Goal: Task Accomplishment & Management: Complete application form

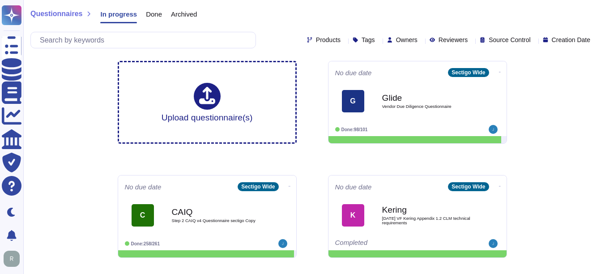
click at [566, 157] on div "Questionnaires In progress Done Archived Products Tags Owners Reviewers Source …" at bounding box center [312, 246] width 578 height 493
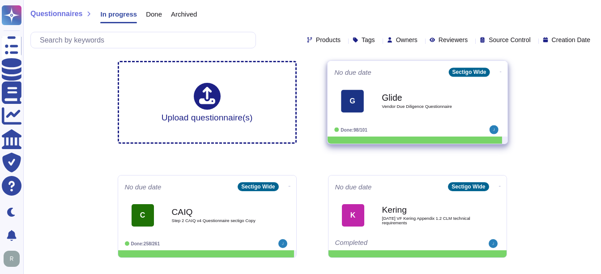
click at [407, 106] on span "Vendor Due Diligence Questionnaire" at bounding box center [427, 106] width 90 height 4
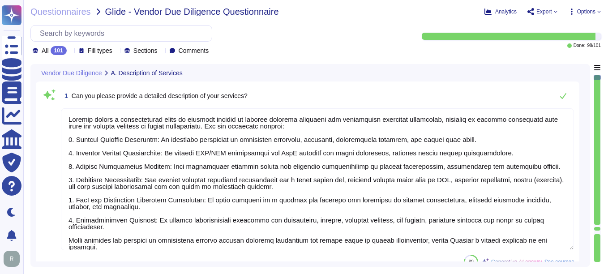
type textarea "Sectigo offers a comprehensive range of services focused on digital identity so…"
type textarea "Our services are categorized as Software as a Service (SaaS). We host our produ…"
type textarea "Yes, our service supports user authentication via SSO. It is compatible with id…"
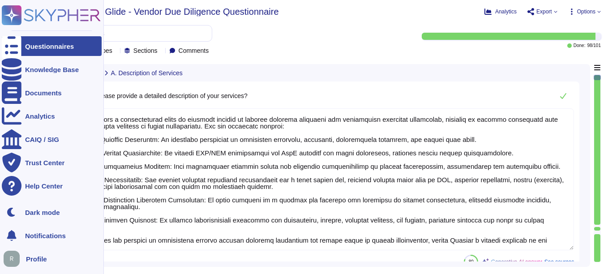
click at [45, 49] on div "Questionnaires" at bounding box center [49, 46] width 49 height 7
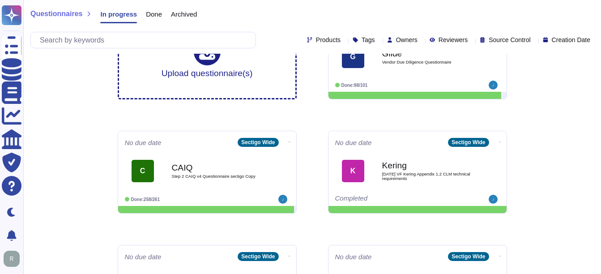
scroll to position [45, 0]
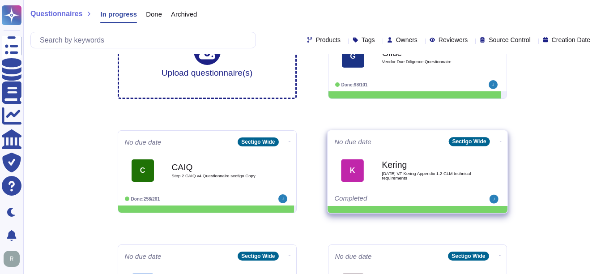
click at [420, 171] on span "[DATE] VF Kering Appendix 1.2 CLM technical requirements" at bounding box center [427, 175] width 90 height 9
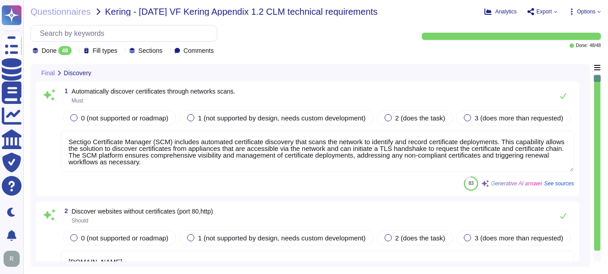
type textarea "Sectigo Certificate Manager (SCM) includes automated certificate discovery that…"
type textarea "[DOMAIN_NAME]"
type textarea "Sectigo Certificate Manager has the ability to discover and manage certificates…"
type textarea "Full-disk encryption is enabled for all systems storing or processing scoped da…"
click at [75, 51] on icon at bounding box center [75, 51] width 0 height 0
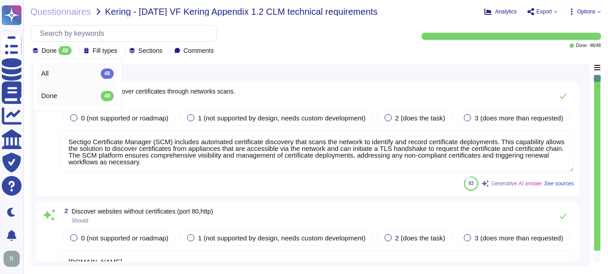
click at [68, 77] on div "All 48" at bounding box center [77, 73] width 72 height 10
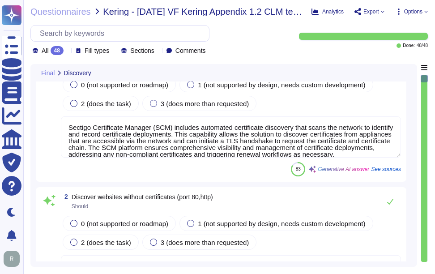
type textarea "Full-disk encryption is enabled for all systems storing or processing scoped da…"
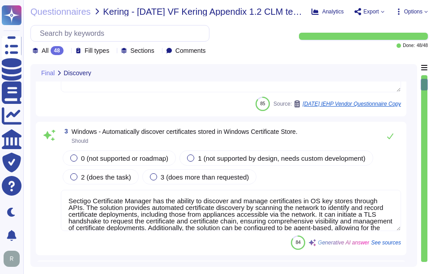
type textarea "Yes, Sectigo Certificate Manager has the ability to discover and manage certifi…"
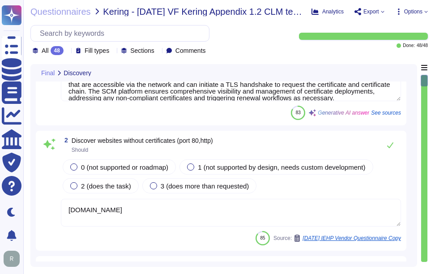
type textarea "Full-disk encryption is enabled for all systems storing or processing scoped da…"
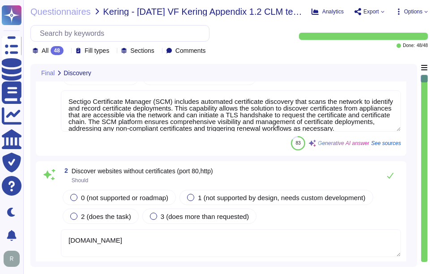
scroll to position [179, 0]
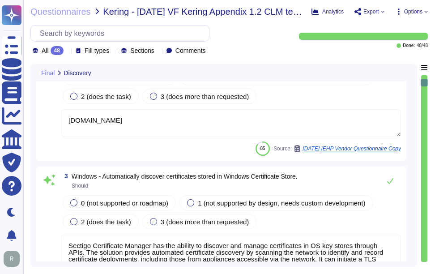
type textarea "Full-disk encryption is enabled for all systems storing or processing scoped da…"
type textarea "Yes, Sectigo Certificate Manager has the ability to discover and manage certifi…"
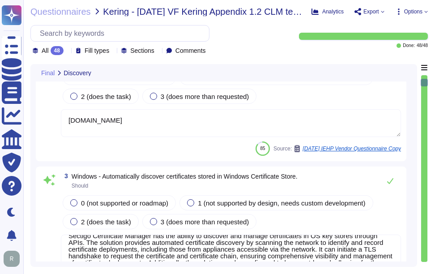
scroll to position [14, 0]
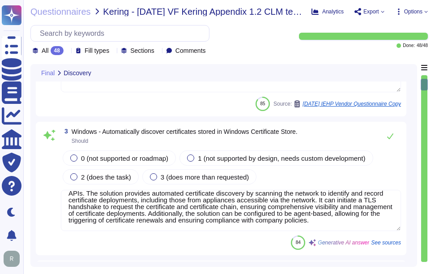
type textarea "Yes, Sectigo Certificate Manager has the ability to discover and manage certifi…"
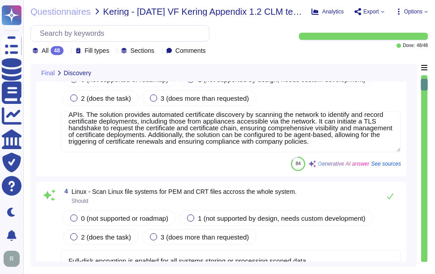
type textarea "Sectigo Certificate Manager can discover certificates from appliances, includin…"
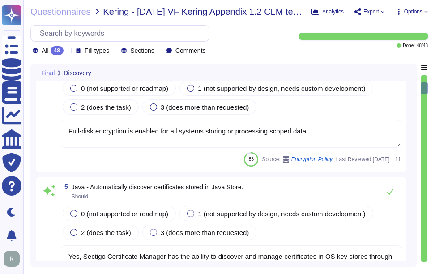
scroll to position [447, 0]
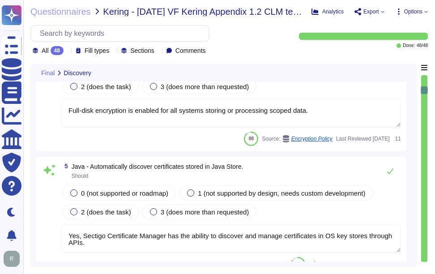
type textarea "We integrate with AWS and Google Cloud Platform (GCP) to discover certificates.…"
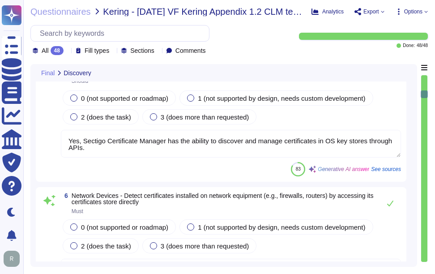
type textarea "Sectigo Certificate Manager provides the capability to perform automated certif…"
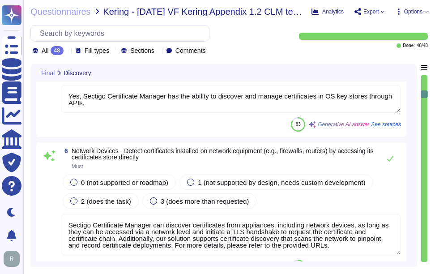
scroll to position [1, 0]
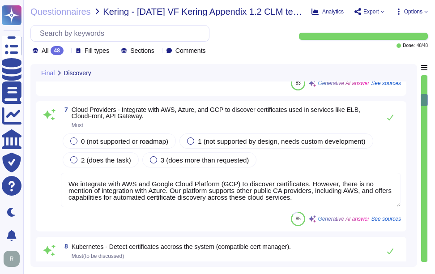
type textarea "Sectigo manages an inventory of certificates issued by both internal and public…"
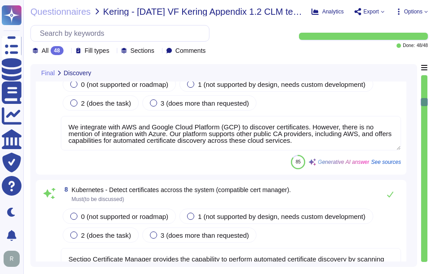
scroll to position [895, 0]
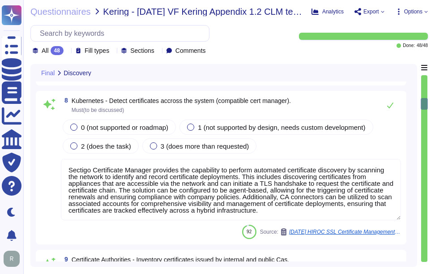
type textarea "Sectigo Certificate Manager provides a real-time inventory of all discovered ce…"
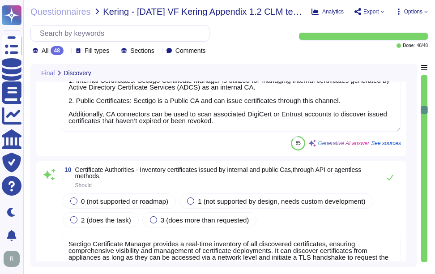
scroll to position [1163, 0]
type textarea "Sectigo's networks and business-critical servers are monitored for capacity and…"
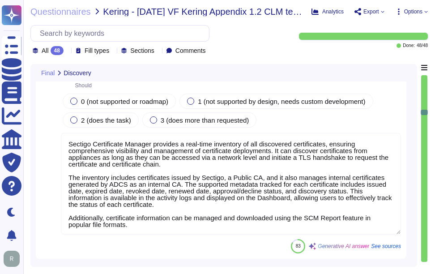
type textarea "Sectigo employs automated code scanning to identify vulnerabilities, which incl…"
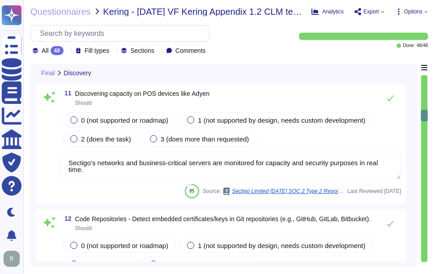
type textarea "Sectigo Certificate Manager provides robust customization options that allow ad…"
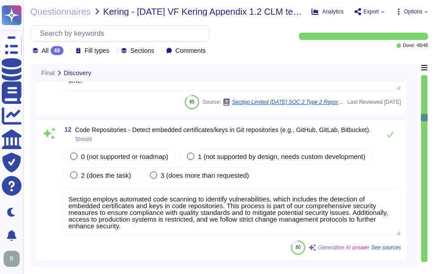
scroll to position [1521, 0]
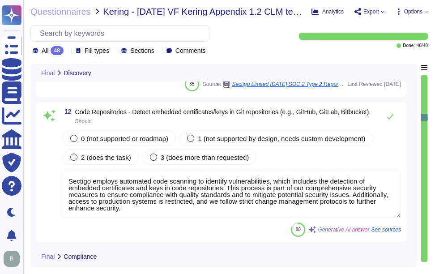
type textarea "Sectigo Certificate Manager (SCM) provides compliance checks to ensure that you…"
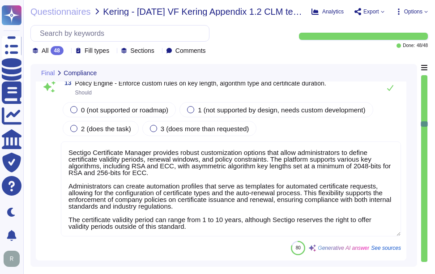
scroll to position [1, 0]
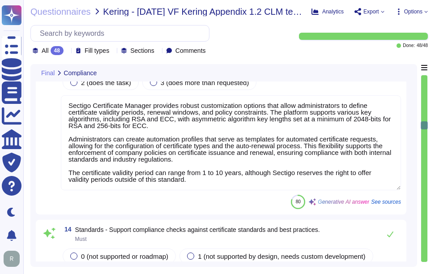
type textarea "Sectigo Certificate Manager can manage various types of certificate extensions,…"
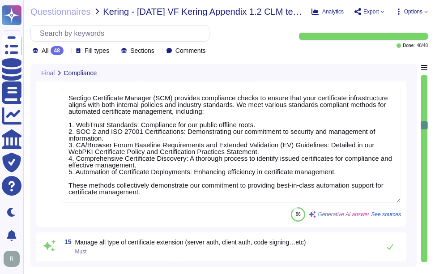
scroll to position [2013, 0]
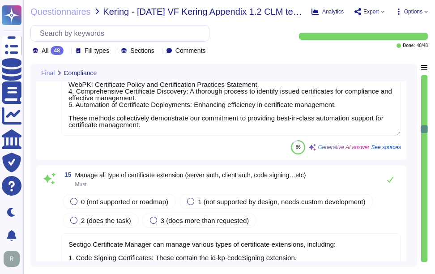
type textarea "To process Certificate renewal requests, Sectigo gets the Subscriber to reauthe…"
type textarea "Sectigo's Certificate Manager (SCM) integrates with Microsoft CA - ADCS for pri…"
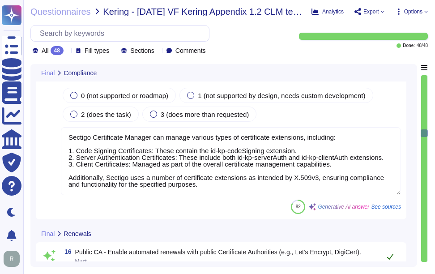
scroll to position [2192, 0]
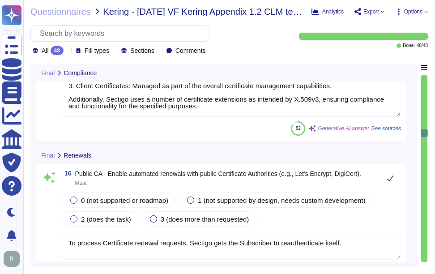
type textarea "Sectigo's Certificate Manager (SCM) allows for the issuance of digital certific…"
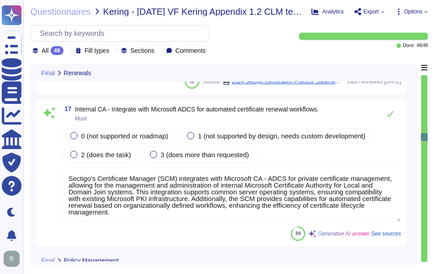
scroll to position [1, 0]
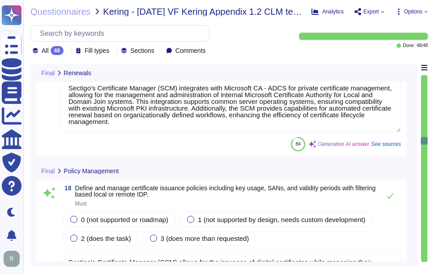
type textarea "Sectigo Certificate Manager (SCM) offers robust reporting capabilities and real…"
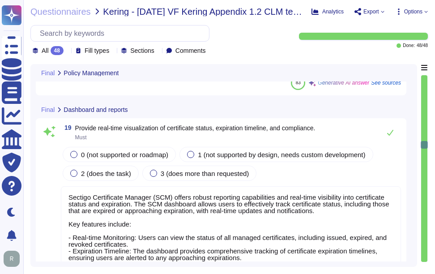
type textarea "Sectigo provides comprehensive custom reporting capabilities through its SCM. C…"
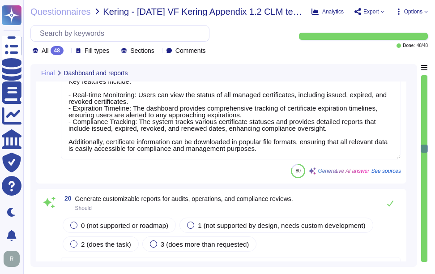
type textarea "Sectigo maintains comprehensive logging capabilities that ensure all security-r…"
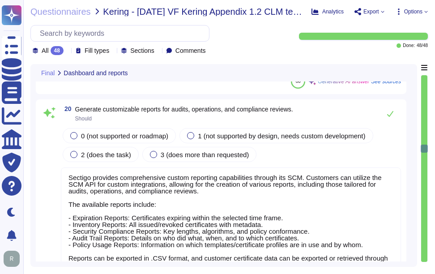
type textarea "Sectigo supports various alerting methods through its robust notification capab…"
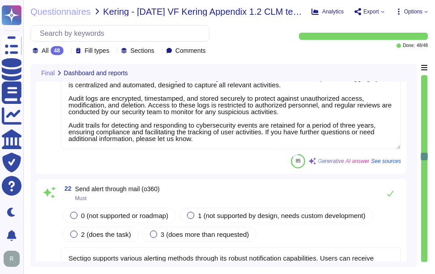
type textarea "Sectigo provides the ability to create automation profiles that serve as templa…"
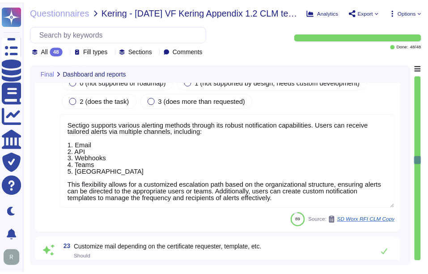
scroll to position [3445, 0]
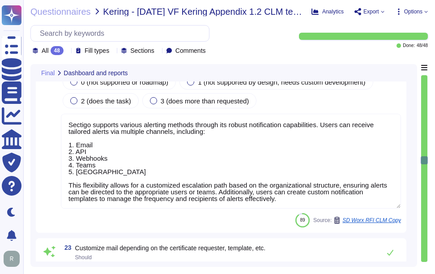
type textarea "Sectigo provides custom notifications that can specify terms prior to expiring …"
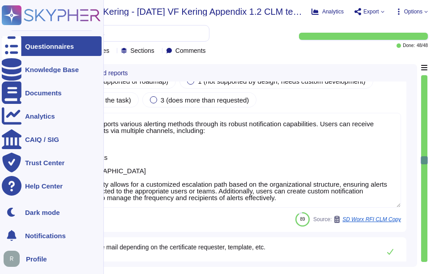
click at [37, 52] on div "Questionnaires" at bounding box center [52, 46] width 100 height 20
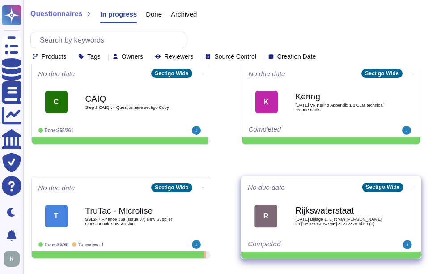
scroll to position [179, 0]
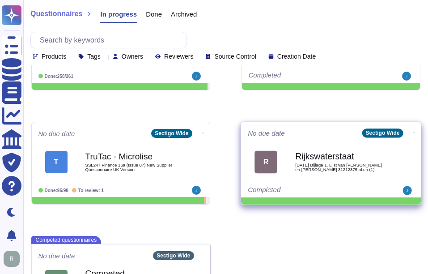
click at [349, 168] on span "[DATE] Bijlage 1. Lijst van [PERSON_NAME] en [PERSON_NAME] 31212375.nl.en (1)" at bounding box center [340, 167] width 90 height 9
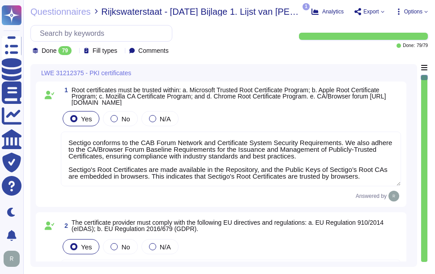
type textarea "Sectigo conforms to the CAB Forum Network and Certificate System Security Requi…"
type textarea "Sectigo complies fully with EU Regulation 910/2014 (eIDAS), which pertains to e…"
type textarea "Sectigo complies with the following standards: 1. WebTrust Standards 2. SOC 2 3…"
click at [74, 51] on div "Done 79" at bounding box center [54, 50] width 43 height 9
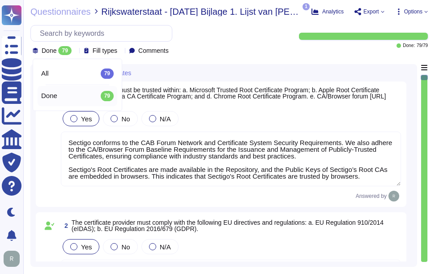
click at [74, 51] on div "Done 79" at bounding box center [54, 50] width 43 height 9
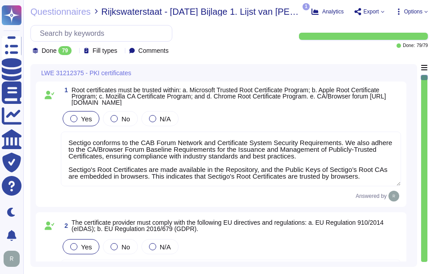
click at [74, 51] on div "Done 79" at bounding box center [54, 50] width 43 height 9
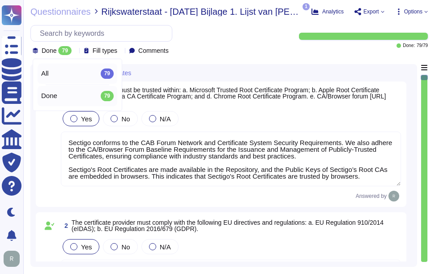
click at [74, 70] on div "All 79" at bounding box center [77, 73] width 72 height 10
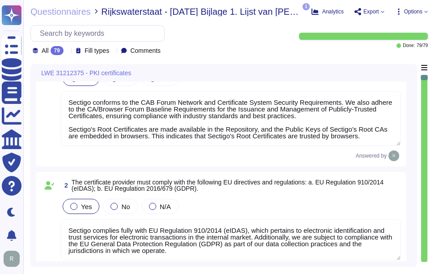
scroll to position [89, 0]
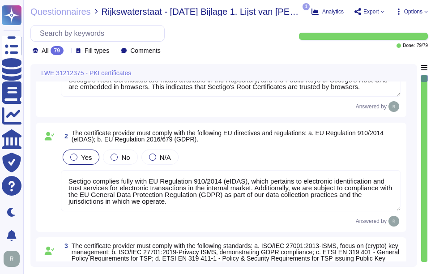
type textarea "We utilize TLS 1.2 or higher for all data in transit, ensuring compliance with …"
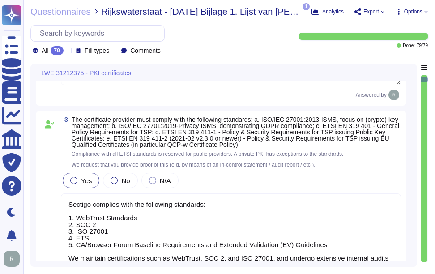
type textarea "We maintain ISO 27001 certification, along with other certifications such as SO…"
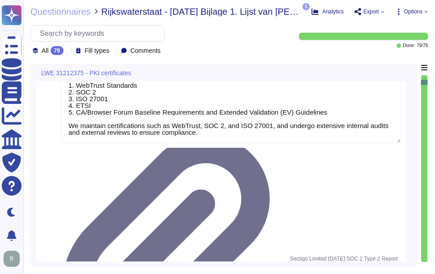
type textarea "Your enterprise sales representative will share the details."
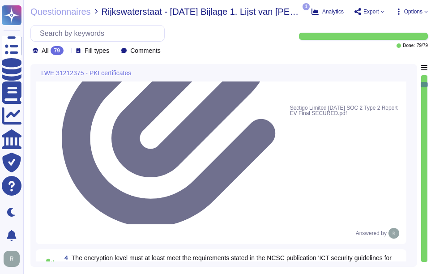
type textarea "Your enterprise sales representative will share the details."
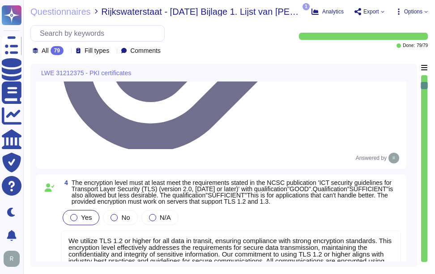
scroll to position [582, 0]
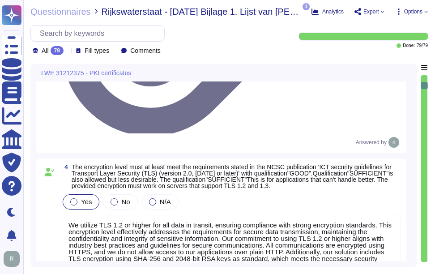
drag, startPoint x: 72, startPoint y: 106, endPoint x: 333, endPoint y: 125, distance: 262.0
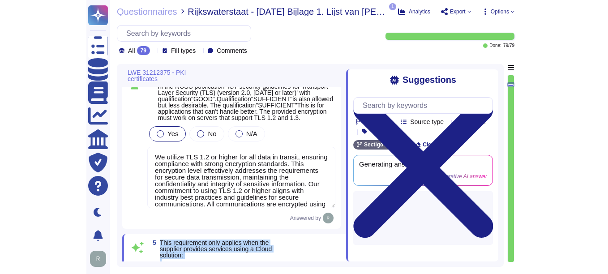
scroll to position [0, 0]
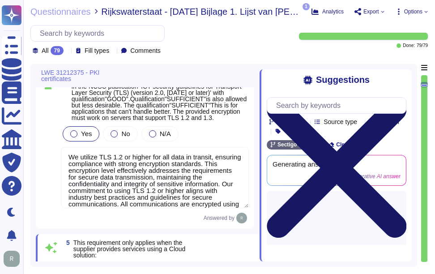
click at [404, 81] on icon at bounding box center [337, 168] width 140 height 186
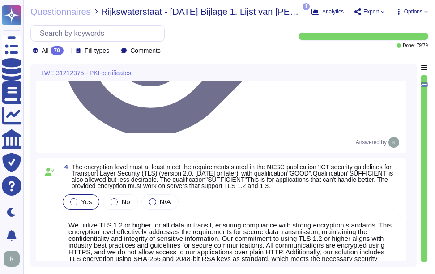
type textarea "Your enterprise sales representative will share the details."
drag, startPoint x: 74, startPoint y: 106, endPoint x: 310, endPoint y: 129, distance: 236.9
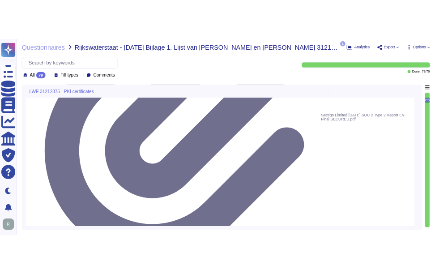
scroll to position [537, 0]
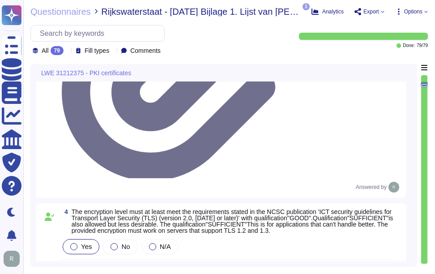
drag, startPoint x: 72, startPoint y: 152, endPoint x: 338, endPoint y: 153, distance: 265.3
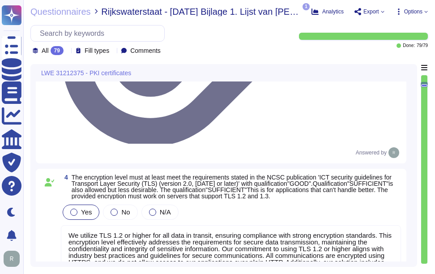
scroll to position [582, 0]
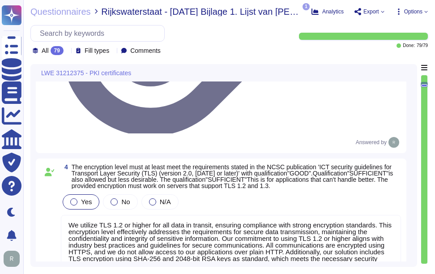
drag, startPoint x: 73, startPoint y: 118, endPoint x: 289, endPoint y: 129, distance: 215.5
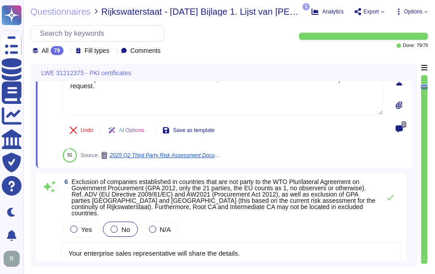
type textarea "Depending on the circumstances and the type of Certificate, a Private Key can b…"
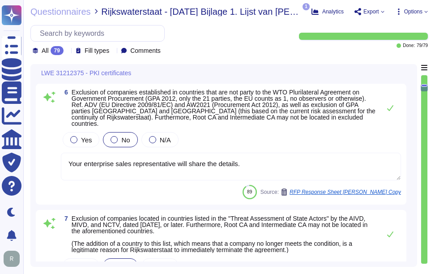
type textarea "A Precertificate, as described in RFC 6962 - Certificate Transparency, shall no…"
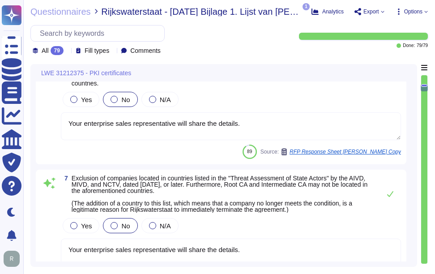
scroll to position [850, 0]
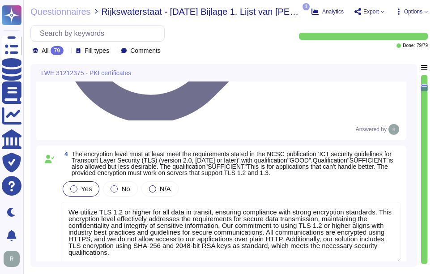
type textarea "Sectigo complies with the following standards: 1. WebTrust Standards 2. SOC 2 3…"
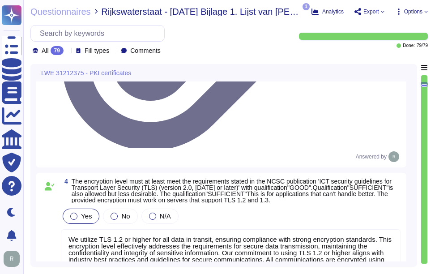
drag, startPoint x: 74, startPoint y: 132, endPoint x: 289, endPoint y: 144, distance: 215.1
drag, startPoint x: 74, startPoint y: 117, endPoint x: 330, endPoint y: 147, distance: 257.3
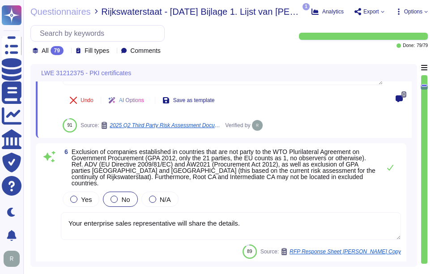
type textarea "Depending on the circumstances and the type of Certificate, a Private Key can b…"
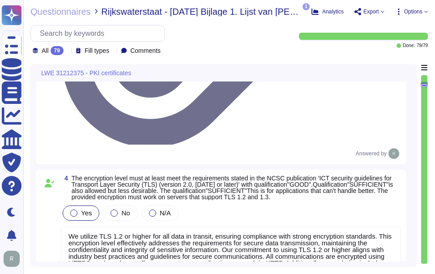
type textarea "Sectigo complies with the following standards: 1. WebTrust Standards 2. SOC 2 3…"
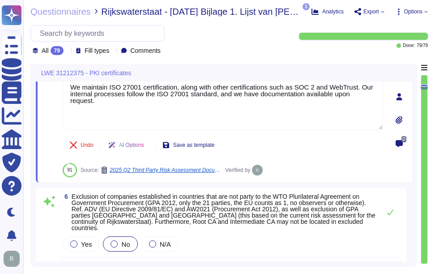
type textarea "Depending on the circumstances and the type of Certificate, a Private Key can b…"
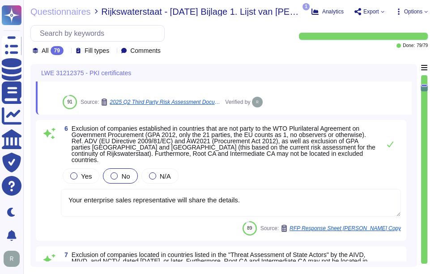
scroll to position [746, 0]
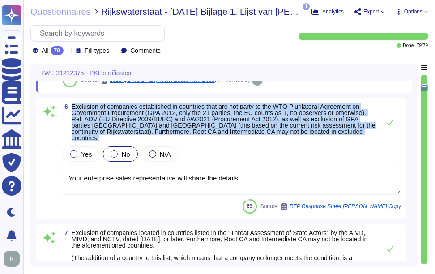
drag, startPoint x: 72, startPoint y: 119, endPoint x: 378, endPoint y: 143, distance: 306.0
click at [378, 141] on div "6 Exclusion of companies established in countries that are not party to the WTO…" at bounding box center [231, 122] width 340 height 38
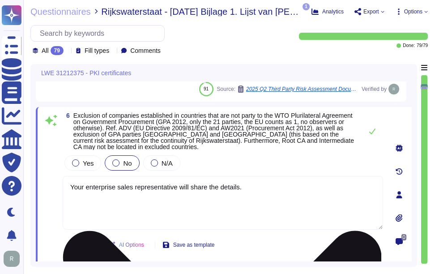
scroll to position [657, 0]
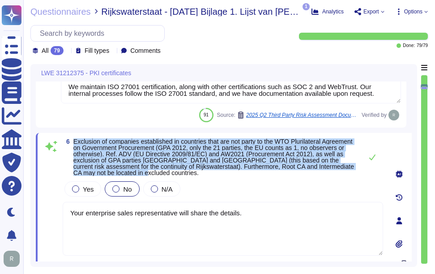
drag, startPoint x: 73, startPoint y: 154, endPoint x: 166, endPoint y: 185, distance: 97.9
click at [166, 176] on span "Exclusion of companies established in countries that are not party to the WTO P…" at bounding box center [215, 157] width 285 height 38
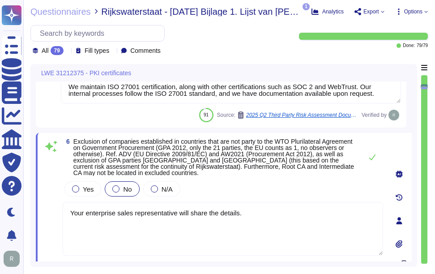
click at [282, 198] on div "Yes No N/A" at bounding box center [223, 188] width 320 height 19
drag, startPoint x: 102, startPoint y: 13, endPoint x: 161, endPoint y: 13, distance: 59.1
click at [161, 13] on span "Rijkswaterstaat - [DATE] Bijlage 1. Lijst van [PERSON_NAME] en [PERSON_NAME] 31…" at bounding box center [201, 11] width 200 height 9
copy span "Rijkswaterstaat"
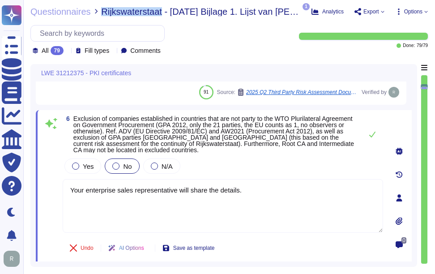
scroll to position [702, 0]
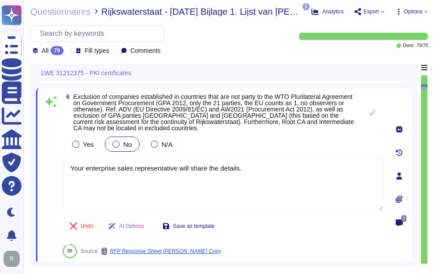
click at [253, 153] on div "Yes No N/A" at bounding box center [223, 144] width 320 height 19
click at [374, 115] on icon at bounding box center [372, 113] width 6 height 6
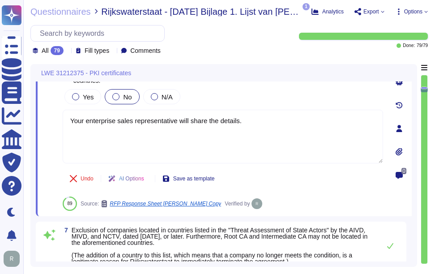
type textarea "A Precertificate, as described in RFC 6962 - Certificate Transparency, shall no…"
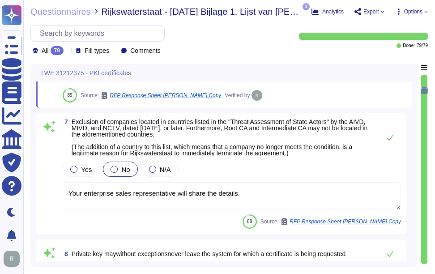
scroll to position [881, 0]
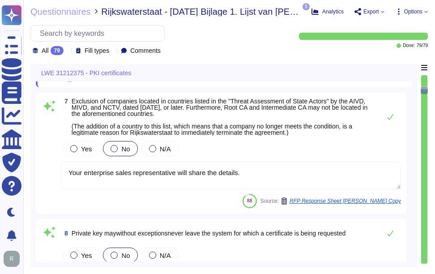
type textarea "We provide publicly trusted Organization Validation (OV) certificates as part o…"
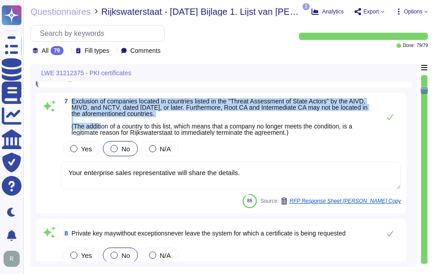
drag, startPoint x: 72, startPoint y: 105, endPoint x: 200, endPoint y: 123, distance: 129.3
click at [200, 123] on span "Exclusion of companies located in countries listed in the "Threat Assessment of…" at bounding box center [224, 117] width 304 height 38
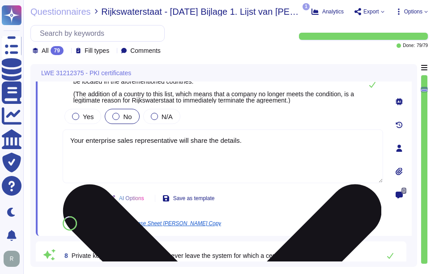
scroll to position [791, 0]
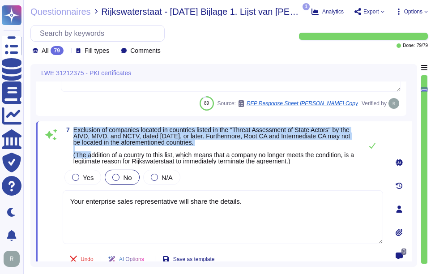
drag, startPoint x: 75, startPoint y: 138, endPoint x: 243, endPoint y: 155, distance: 169.1
click at [243, 155] on div "7 Exclusion of companies located in countries listed in the "Threat Assessment …" at bounding box center [224, 208] width 376 height 175
copy span "Exclusion of companies located in countries listed in the "Threat Assessment of…"
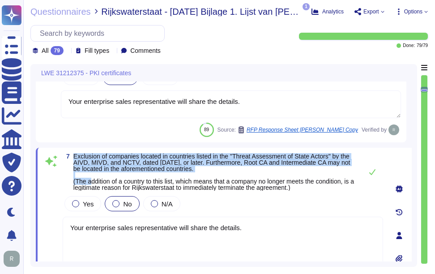
type textarea "We utilize TLS 1.2 or higher for all data in transit, ensuring compliance with …"
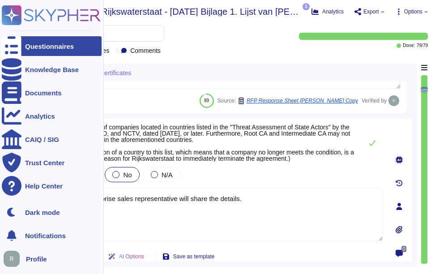
drag, startPoint x: 251, startPoint y: 222, endPoint x: 22, endPoint y: 213, distance: 228.8
click at [22, 213] on div "Questionnaires Knowledge Base Documents Analytics CAIQ / SIG Trust Center Help …" at bounding box center [217, 137] width 435 height 274
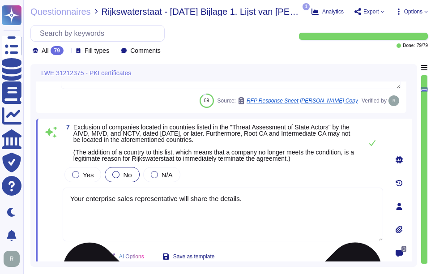
paste textarea "Sectigo operates in the following locations: - [GEOGRAPHIC_DATA], [US_STATE], […"
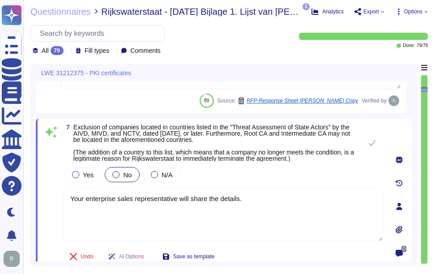
type textarea "Sectigo operates in the following locations: - [GEOGRAPHIC_DATA], [US_STATE], […"
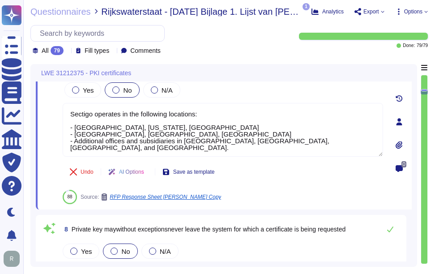
type textarea "We provide publicly trusted Organization Validation (OV) certificates as part o…"
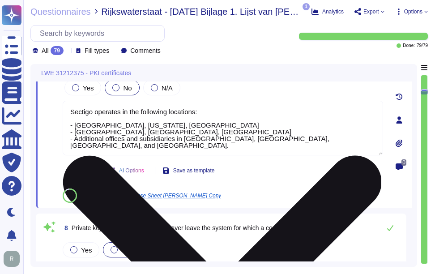
type textarea "Sectigo operates in the following locations: - [GEOGRAPHIC_DATA], [US_STATE], […"
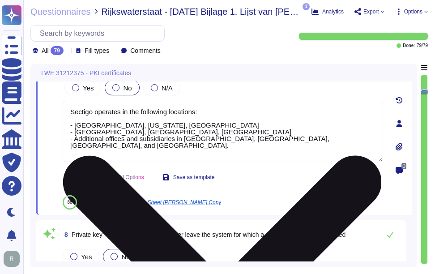
type textarea "We provide publicly trusted Organization Validation (OV) certificates as part o…"
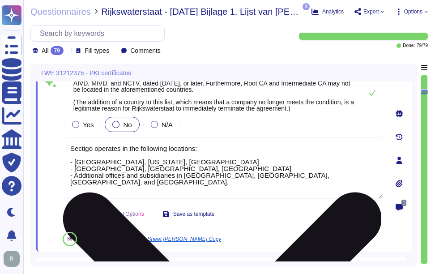
scroll to position [791, 0]
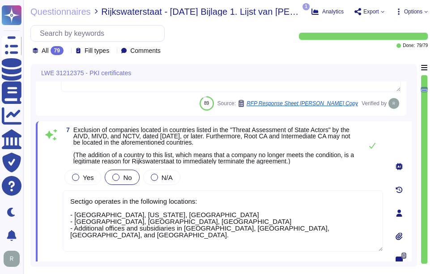
type textarea "Sectigo operates in the following locations: - [GEOGRAPHIC_DATA], [US_STATE], […"
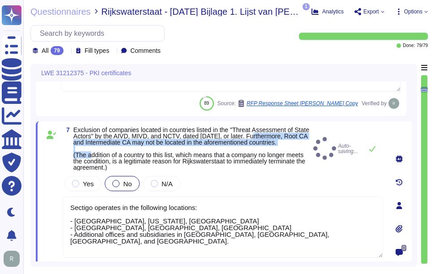
drag, startPoint x: 272, startPoint y: 147, endPoint x: 275, endPoint y: 158, distance: 11.4
click at [275, 158] on span "Exclusion of companies located in countries listed in the "Threat Assessment of…" at bounding box center [191, 149] width 236 height 44
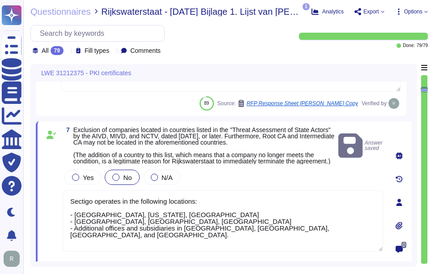
drag, startPoint x: 275, startPoint y: 158, endPoint x: 275, endPoint y: 165, distance: 6.7
click at [275, 165] on span "Exclusion of companies located in countries listed in the "Threat Assessment of…" at bounding box center [203, 145] width 261 height 38
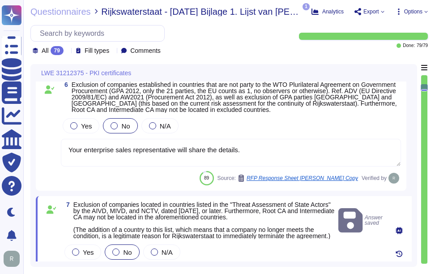
type textarea "We utilize TLS 1.2 or higher for all data in transit, ensuring compliance with …"
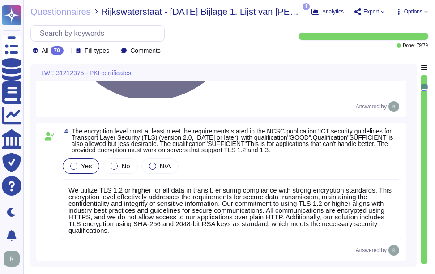
type textarea "Sectigo complies with the following standards: 1. WebTrust Standards 2. SOC 2 3…"
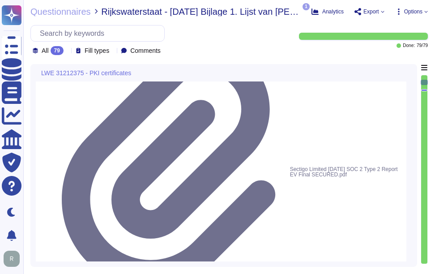
type textarea "Sectigo complies fully with EU Regulation 910/2014 (eIDAS), which pertains to e…"
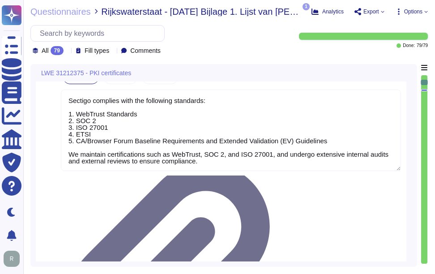
type textarea "Sectigo conforms to the CAB Forum Network and Certificate System Security Requi…"
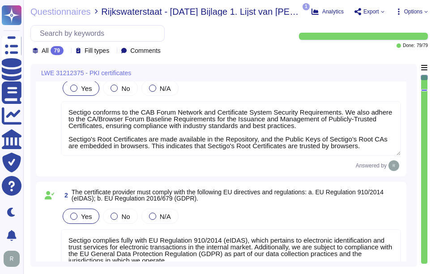
scroll to position [1, 0]
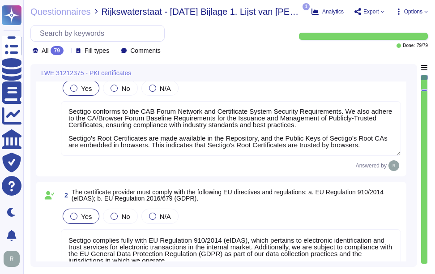
drag, startPoint x: 68, startPoint y: 138, endPoint x: 368, endPoint y: 148, distance: 299.5
click at [368, 148] on textarea "Sectigo conforms to the CAB Forum Network and Certificate System Security Requi…" at bounding box center [231, 128] width 340 height 55
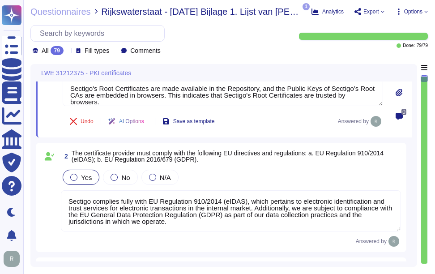
type textarea "We utilize TLS 1.2 or higher for all data in transit, ensuring compliance with …"
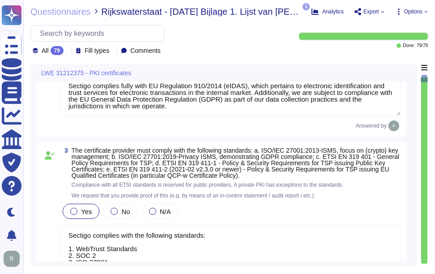
type textarea "We maintain ISO 27001 certification, along with other certifications such as SO…"
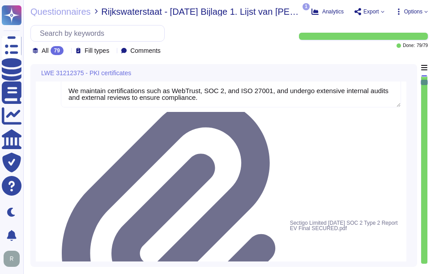
type textarea "Your enterprise sales representative will share the details."
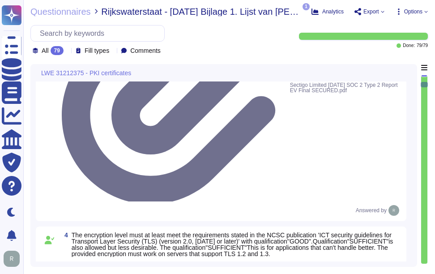
type textarea "Sectigo operates in the following locations: - [GEOGRAPHIC_DATA], [US_STATE], […"
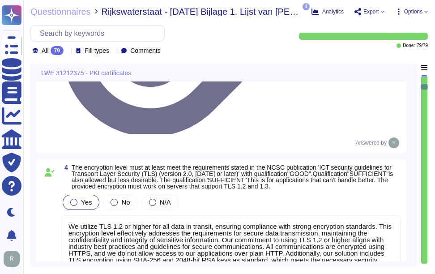
type textarea "Depending on the circumstances and the type of Certificate, a Private Key can b…"
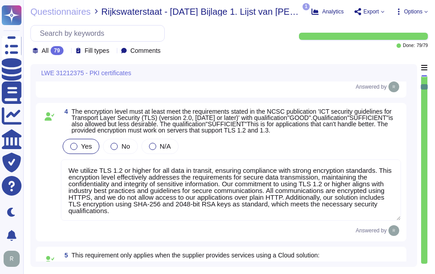
scroll to position [657, 0]
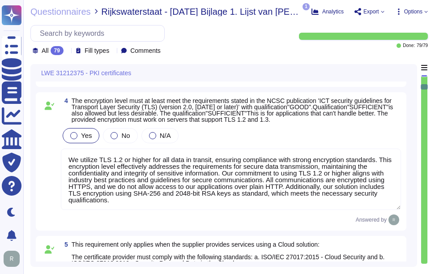
paste textarea "Sectigo's Root Certificates are made available in the Repository, and the Publi…"
type textarea "We maintain ISO 27001 certification, along with other certifications such as SO…"
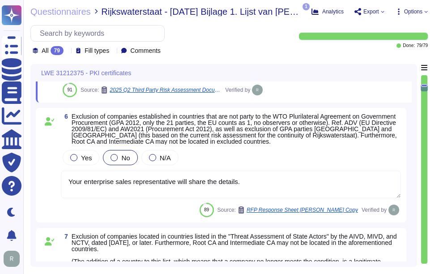
type textarea "Depending on the circumstances and the type of Certificate, a Private Key can b…"
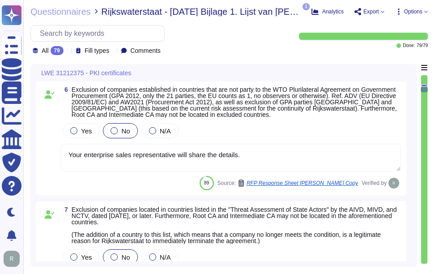
type textarea "A Precertificate, as described in RFC 6962 - Certificate Transparency, shall no…"
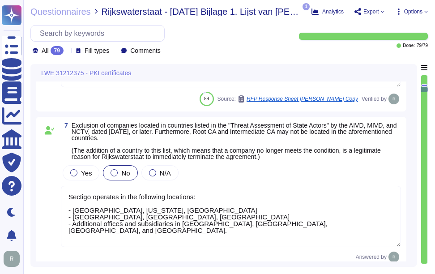
scroll to position [881, 0]
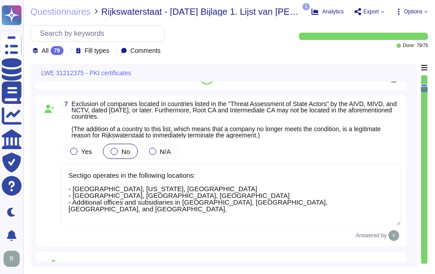
click at [315, 218] on textarea "Sectigo operates in the following locations: - [GEOGRAPHIC_DATA], [US_STATE], […" at bounding box center [231, 194] width 340 height 61
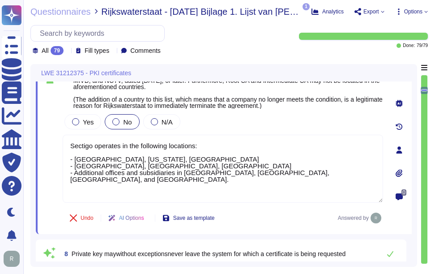
paste textarea "Sectigo's Root Certificates are made available in the Repository, and the Publi…"
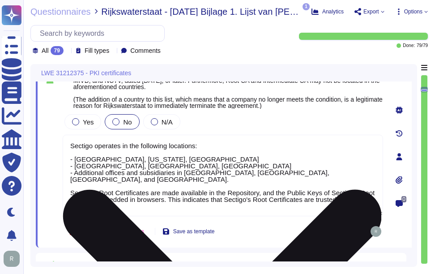
click at [70, 211] on textarea "Sectigo operates in the following locations: - [GEOGRAPHIC_DATA], [US_STATE], […" at bounding box center [223, 175] width 320 height 81
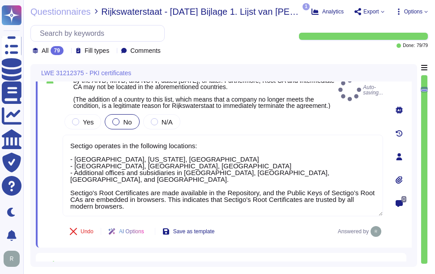
type textarea "Sectigo operates in the following locations: - [GEOGRAPHIC_DATA], [US_STATE], […"
type textarea "A Precertificate, as described in RFC 6962 - Certificate Transparency, shall no…"
click at [301, 131] on div "Yes No N/A" at bounding box center [223, 121] width 320 height 19
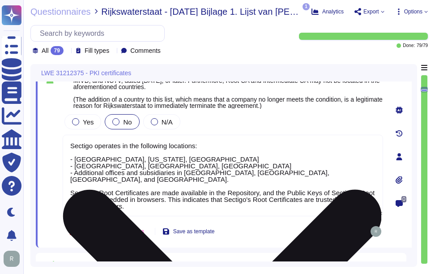
click at [69, 196] on textarea "Sectigo operates in the following locations: - [GEOGRAPHIC_DATA], [US_STATE], […" at bounding box center [223, 175] width 320 height 81
paste textarea "conforms to the CAB Forum Network and Certificate System Security Requirements.…"
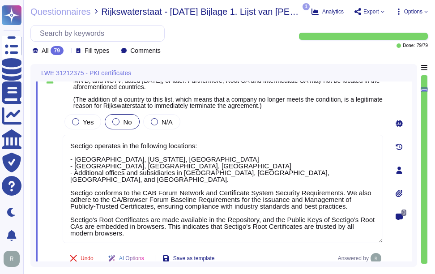
type textarea "Sectigo operates in the following locations: - [GEOGRAPHIC_DATA], [US_STATE], […"
click at [335, 131] on div "Yes No N/A" at bounding box center [223, 121] width 320 height 19
click at [311, 145] on div "Yes No N/A Sectigo operates in the following locations: - [GEOGRAPHIC_DATA], [U…" at bounding box center [223, 178] width 320 height 132
click at [315, 131] on div "Yes No N/A" at bounding box center [223, 121] width 320 height 19
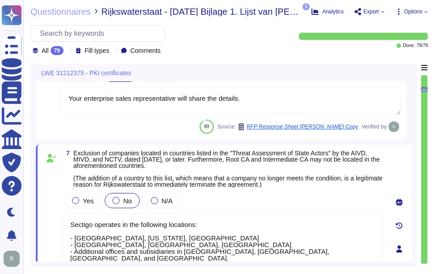
scroll to position [744, 0]
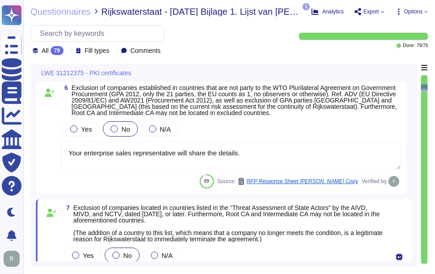
type textarea "We utilize TLS 1.2 or higher for all data in transit, ensuring compliance with …"
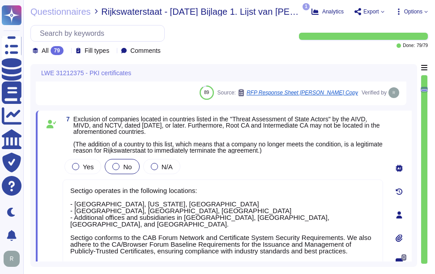
type textarea "A Precertificate, as described in RFC 6962 - Certificate Transparency, shall no…"
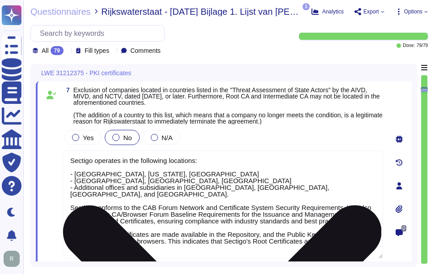
scroll to position [879, 0]
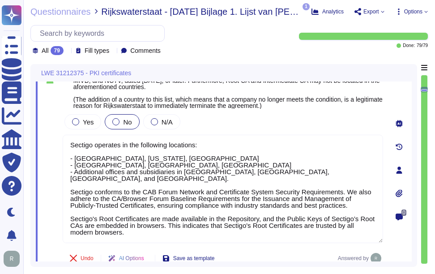
click at [313, 131] on div "Yes No N/A" at bounding box center [223, 121] width 320 height 19
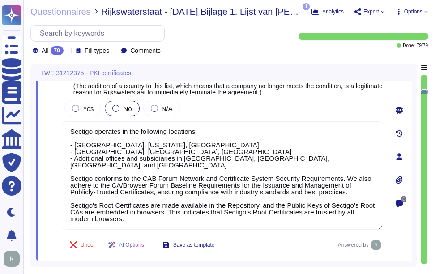
type textarea "We provide publicly trusted Organization Validation (OV) certificates as part o…"
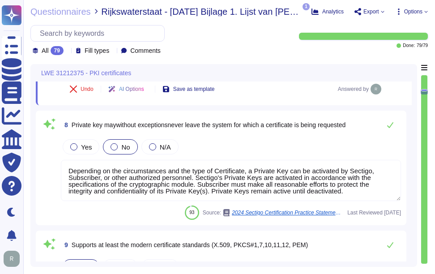
scroll to position [1058, 0]
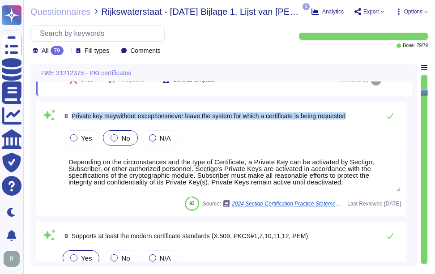
drag, startPoint x: 73, startPoint y: 121, endPoint x: 359, endPoint y: 119, distance: 285.5
click at [359, 119] on div "8 Private key maywithout exceptionsnever leave the system for which a certifica…" at bounding box center [231, 116] width 340 height 18
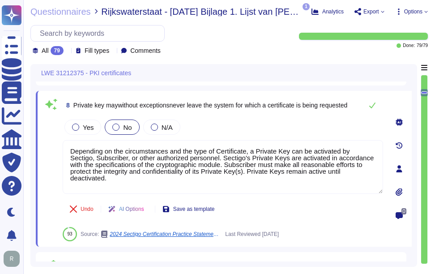
type textarea "We provide publicly trusted Organization Validation (OV) certificates as part o…"
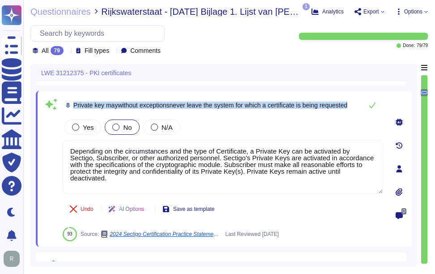
drag, startPoint x: 72, startPoint y: 111, endPoint x: 357, endPoint y: 117, distance: 285.1
click at [357, 114] on div "8 Private key maywithout exceptionsnever leave the system for which a certifica…" at bounding box center [223, 105] width 320 height 18
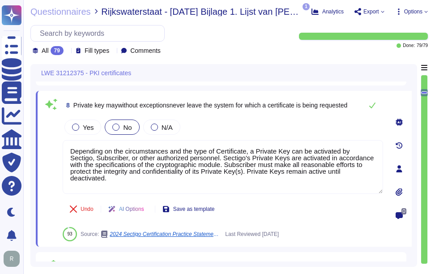
click at [313, 134] on div "Yes No N/A" at bounding box center [223, 127] width 320 height 19
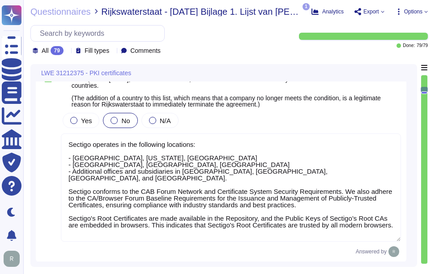
type textarea "We maintain ISO 27001 certification, along with other certifications such as SO…"
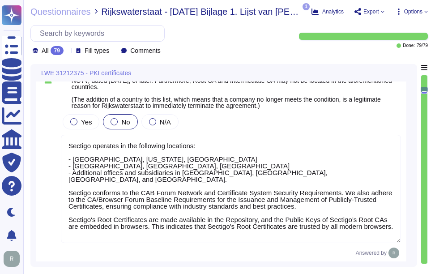
click at [313, 131] on div "Yes No N/A" at bounding box center [231, 121] width 340 height 19
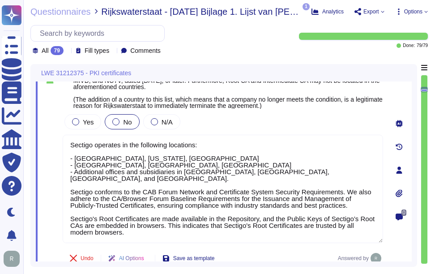
type textarea "We provide publicly trusted Organization Validation (OV) certificates as part o…"
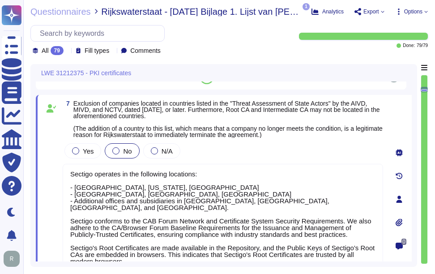
scroll to position [809, 0]
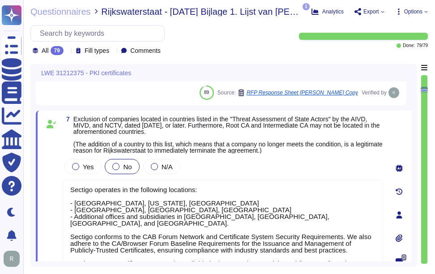
click at [313, 154] on span "Exclusion of companies located in countries listed in the "Threat Assessment of…" at bounding box center [227, 134] width 309 height 38
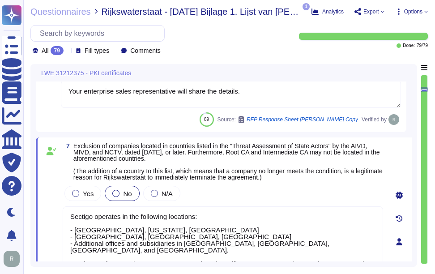
type textarea "We utilize TLS 1.2 or higher for all data in transit, ensuring compliance with …"
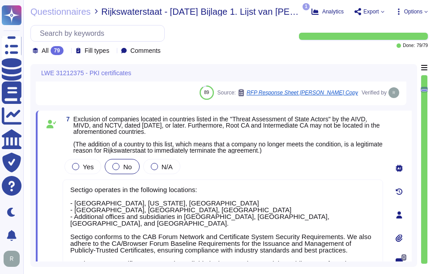
type textarea "A Precertificate, as described in RFC 6962 - Certificate Transparency, shall no…"
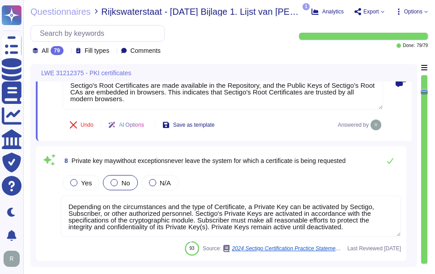
type textarea "We provide publicly trusted Organization Validation (OV) certificates as part o…"
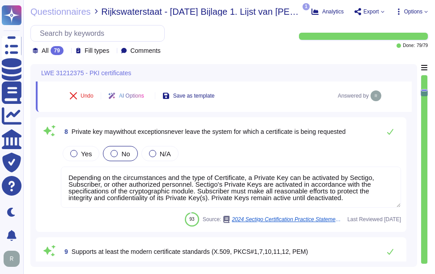
scroll to position [1033, 0]
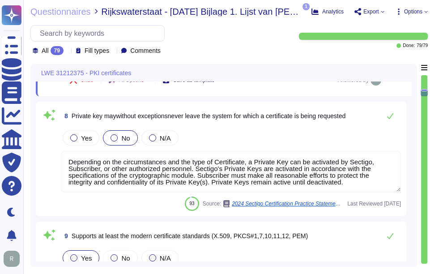
click at [307, 142] on div "Yes No N/A" at bounding box center [231, 137] width 340 height 19
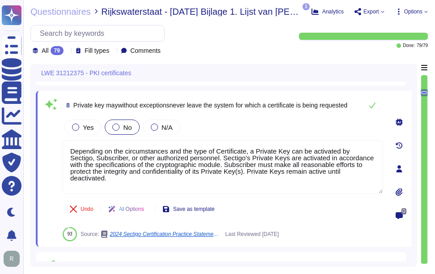
type textarea "We provide publicly trusted Organization Validation (OV) certificates as part o…"
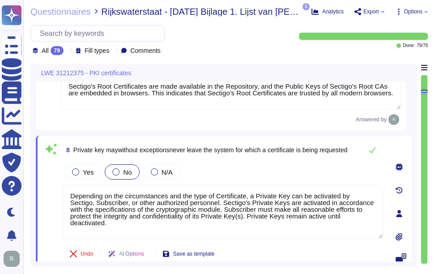
click at [251, 130] on div "7 Exclusion of companies located in countries listed in the "Threat Assessment …" at bounding box center [221, 31] width 370 height 198
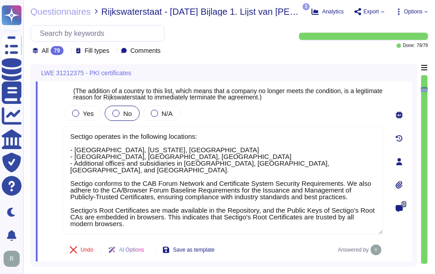
type textarea "We maintain ISO 27001 certification, along with other certifications such as SO…"
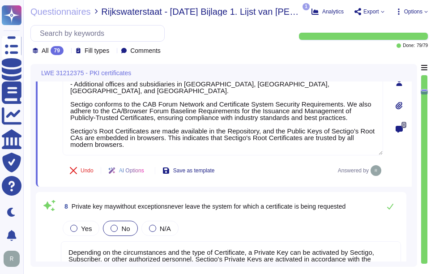
type textarea "We provide publicly trusted Organization Validation (OV) certificates as part o…"
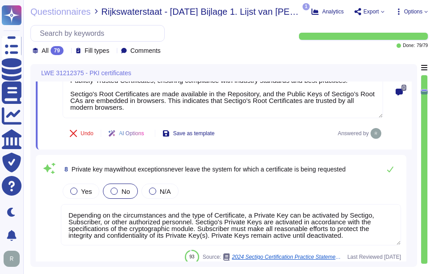
scroll to position [1033, 0]
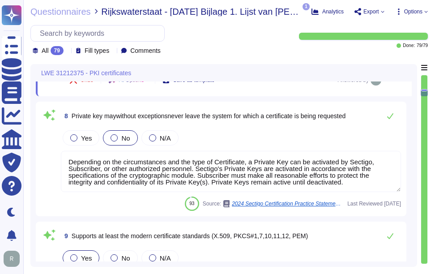
click at [272, 124] on span "8 Private key maywithout exceptionsnever leave the system for which a certifica…" at bounding box center [203, 116] width 285 height 16
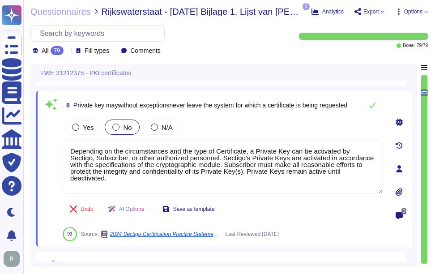
type textarea "We provide publicly trusted Organization Validation (OV) certificates as part o…"
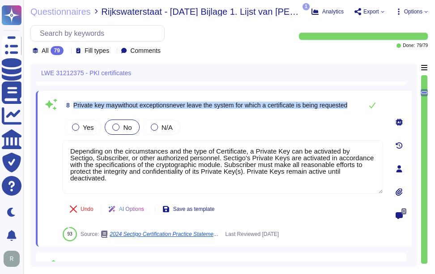
drag, startPoint x: 73, startPoint y: 109, endPoint x: 355, endPoint y: 116, distance: 282.4
click at [355, 114] on div "8 Private key maywithout exceptionsnever leave the system for which a certifica…" at bounding box center [223, 105] width 320 height 18
click at [99, 103] on span "8 Private key maywithout exceptionsnever leave the system for which a certifica…" at bounding box center [205, 105] width 285 height 16
drag, startPoint x: 73, startPoint y: 111, endPoint x: 354, endPoint y: 117, distance: 280.6
click at [347, 113] on span "8 Private key maywithout exceptionsnever leave the system for which a certifica…" at bounding box center [205, 105] width 285 height 16
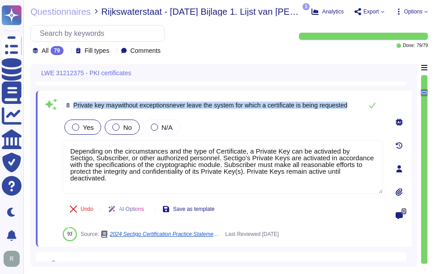
click at [79, 131] on div at bounding box center [75, 126] width 7 height 7
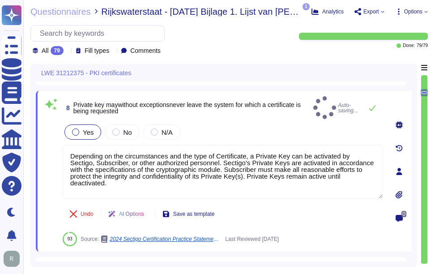
click at [283, 126] on div "Yes No N/A" at bounding box center [223, 132] width 320 height 19
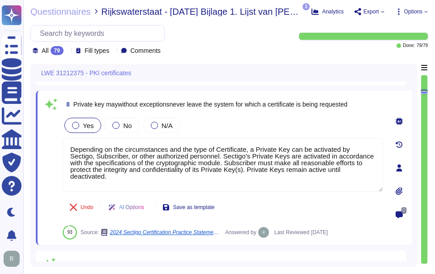
scroll to position [988, 0]
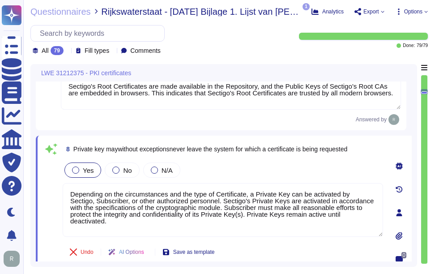
click at [284, 173] on div "Yes No N/A" at bounding box center [223, 170] width 320 height 19
click at [279, 173] on div "Yes No N/A" at bounding box center [223, 170] width 320 height 19
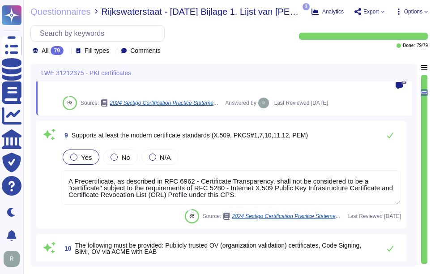
scroll to position [1167, 0]
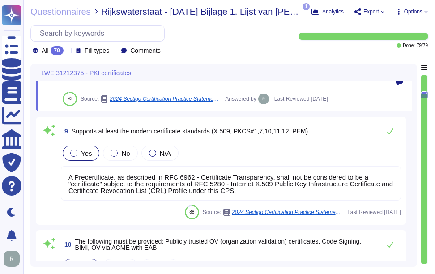
type textarea "Our solution provides a comprehensive and documented RESTful API that supports …"
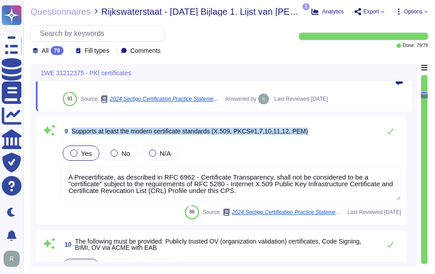
drag, startPoint x: 72, startPoint y: 130, endPoint x: 312, endPoint y: 136, distance: 240.4
click at [312, 136] on div "9 Supports at least the modern certificate standards (X.509, PKCS#1,7,10,11,12,…" at bounding box center [231, 131] width 340 height 18
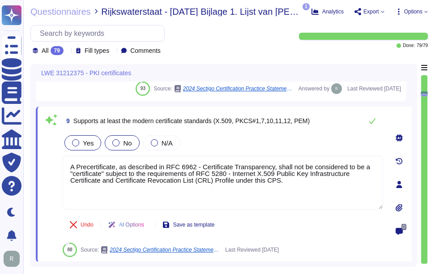
scroll to position [1122, 0]
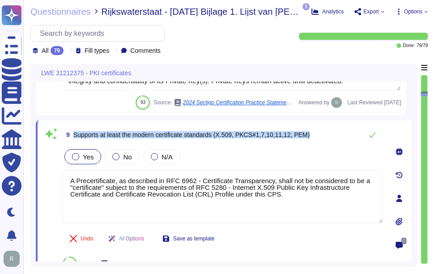
drag, startPoint x: 73, startPoint y: 133, endPoint x: 311, endPoint y: 134, distance: 237.6
click at [311, 134] on div "9 Supports at least the modern certificate standards (X.509, PKCS#1,7,10,11,12,…" at bounding box center [223, 135] width 320 height 18
click at [231, 136] on span "Supports at least the modern certificate standards (X.509, PKCS#1,7,10,11,12, P…" at bounding box center [191, 134] width 236 height 7
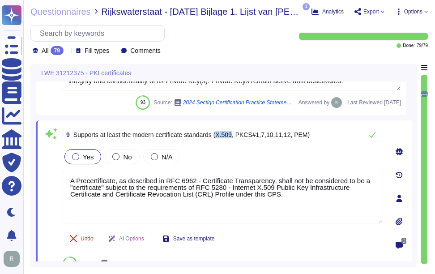
drag, startPoint x: 221, startPoint y: 135, endPoint x: 234, endPoint y: 135, distance: 13.9
click at [234, 135] on span "Supports at least the modern certificate standards (X.509, PKCS#1,7,10,11,12, P…" at bounding box center [191, 134] width 236 height 7
copy span "X.509"
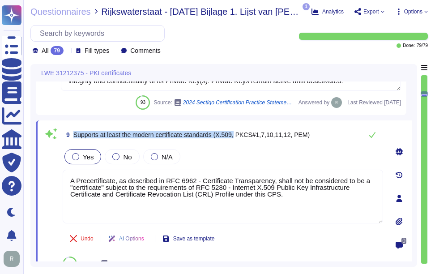
drag, startPoint x: 73, startPoint y: 134, endPoint x: 237, endPoint y: 137, distance: 163.8
click at [237, 137] on span "Supports at least the modern certificate standards (X.509, PKCS#1,7,10,11,12, P…" at bounding box center [191, 134] width 236 height 7
copy span "Supports at least the modern certificate standards (X.509,"
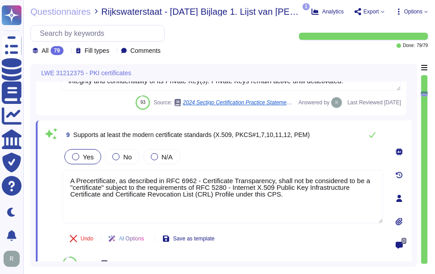
drag, startPoint x: 290, startPoint y: 199, endPoint x: 40, endPoint y: 166, distance: 252.7
click at [40, 166] on div "9 Supports at least the modern certificate standards (X.509, PKCS#1,7,10,11,12,…" at bounding box center [224, 198] width 376 height 156
paste textarea "Yes, Sectigo uses version 3 of the X.509 standard to construct digital certific…"
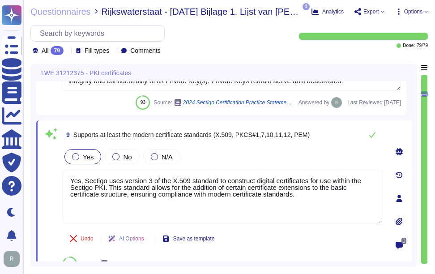
type textarea "Yes, Sectigo uses version 3 of the X.509 standard to construct digital certific…"
click at [234, 156] on div "Yes No N/A" at bounding box center [223, 156] width 320 height 19
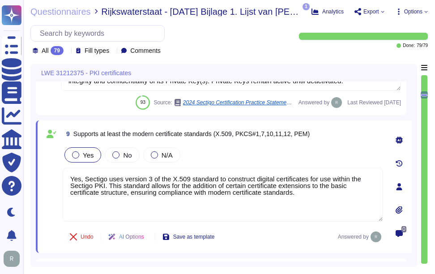
click at [234, 156] on div "Yes No N/A" at bounding box center [223, 154] width 320 height 19
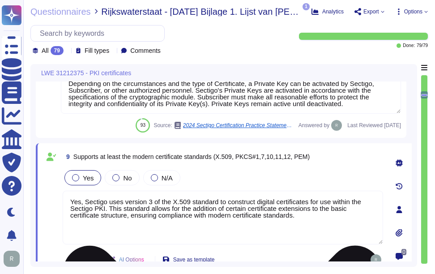
scroll to position [1077, 0]
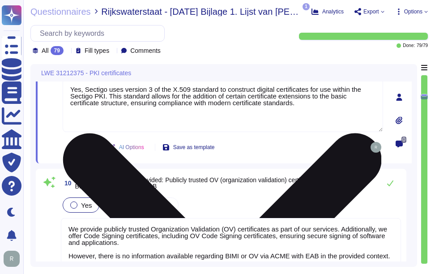
type textarea "If the Subordinate CA Certificate is not allowed to issue certificates with an …"
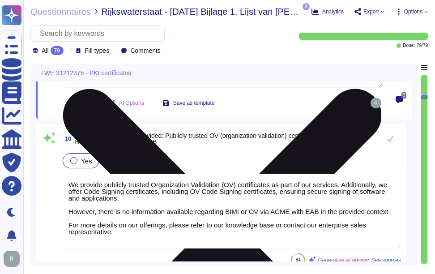
scroll to position [1256, 0]
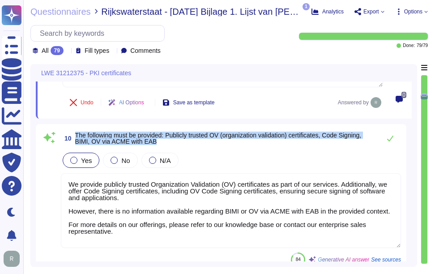
drag, startPoint x: 75, startPoint y: 134, endPoint x: 170, endPoint y: 147, distance: 96.6
click at [170, 147] on div "10 The following must be provided: Publicly trusted OV (organization validation…" at bounding box center [231, 138] width 340 height 18
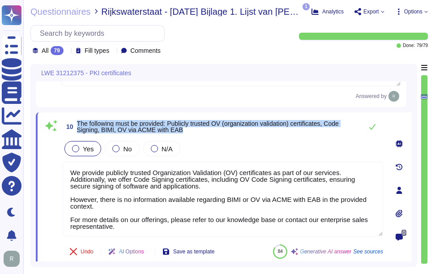
drag, startPoint x: 78, startPoint y: 122, endPoint x: 209, endPoint y: 134, distance: 132.1
click at [209, 134] on span "10 The following must be provided: Publicly trusted OV (organization validation…" at bounding box center [210, 127] width 295 height 16
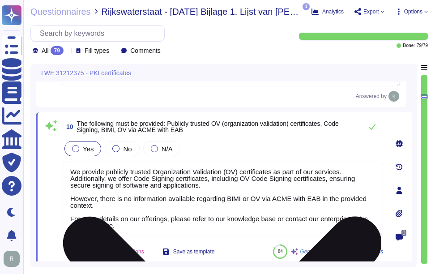
click at [281, 196] on textarea "We provide publicly trusted Organization Validation (OV) certificates as part o…" at bounding box center [223, 199] width 320 height 75
paste textarea "Publicly Trusted Organization Validated (OV) Certificates, which are designed t…"
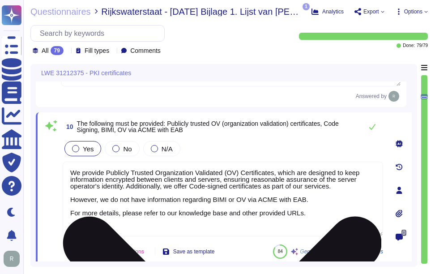
scroll to position [0, 0]
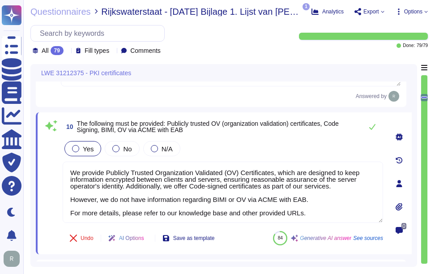
type textarea "We provide Publicly Trusted Organization Validated (OV) Certificates, which are…"
click at [267, 140] on div "Yes No N/A" at bounding box center [223, 148] width 320 height 19
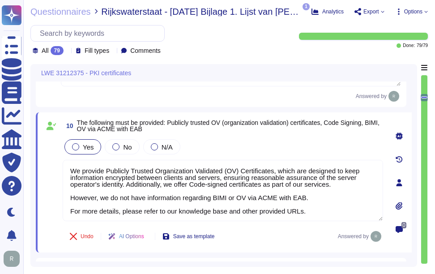
click at [267, 140] on div "Yes No N/A" at bounding box center [223, 146] width 320 height 19
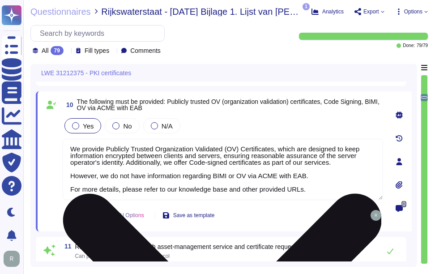
scroll to position [1256, 0]
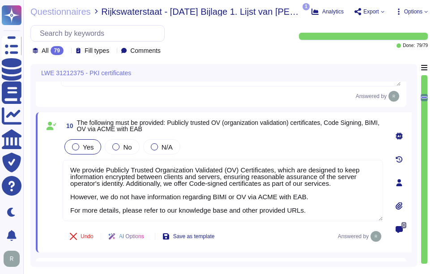
click at [273, 135] on div "10 The following must be provided: Publicly trusted OV (organization validation…" at bounding box center [213, 182] width 340 height 129
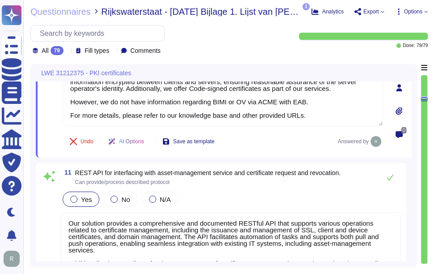
type textarea "Sectigo issues X.509v2 CRLs, as profiled in RFC5280, and updates them at least …"
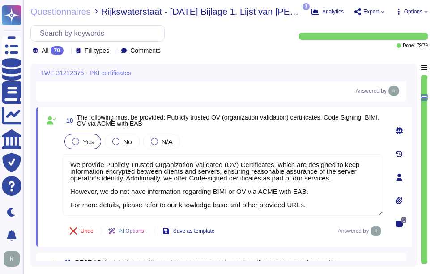
click at [274, 134] on div "Yes No N/A" at bounding box center [223, 141] width 320 height 19
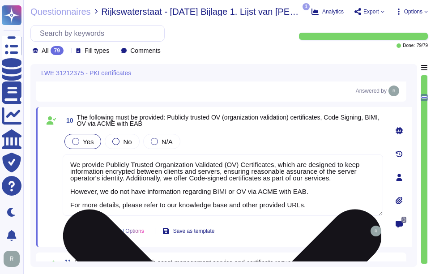
click at [189, 187] on textarea "We provide Publicly Trusted Organization Validated (OV) Certificates, which are…" at bounding box center [223, 184] width 320 height 61
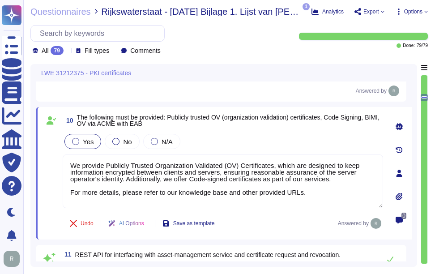
type textarea "We provide Publicly Trusted Organization Validated (OV) Certificates, which are…"
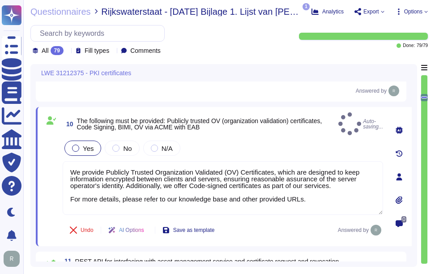
click at [269, 139] on div "Yes No N/A" at bounding box center [223, 148] width 320 height 19
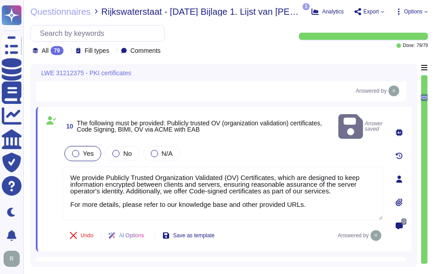
click at [269, 144] on div "Yes No N/A" at bounding box center [223, 153] width 320 height 19
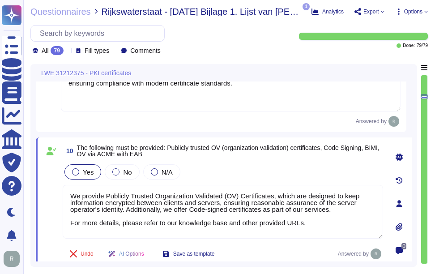
scroll to position [1212, 0]
type textarea "Sectigo operates in the following locations: - [GEOGRAPHIC_DATA], [US_STATE], […"
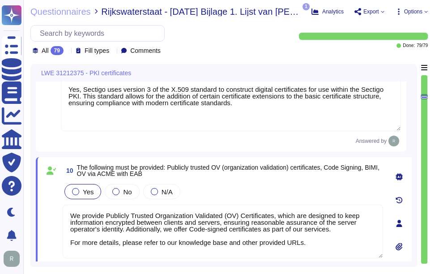
click at [264, 191] on div "Yes No N/A" at bounding box center [223, 191] width 320 height 19
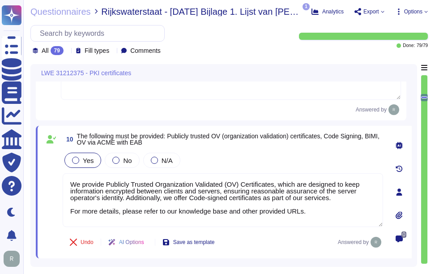
scroll to position [1256, 0]
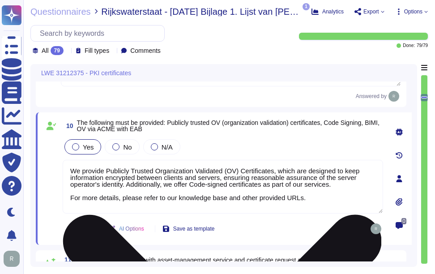
click at [340, 185] on textarea "We provide Publicly Trusted Organization Validated (OV) Certificates, which are…" at bounding box center [223, 187] width 320 height 54
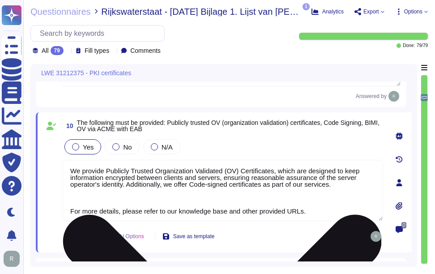
paste textarea "[URL][DOMAIN_NAME]"
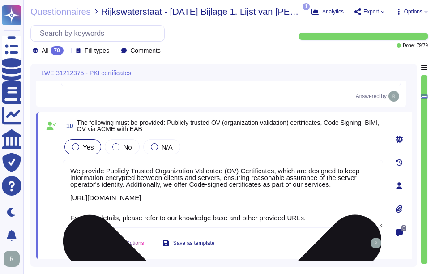
click at [321, 199] on textarea "We provide Publicly Trusted Organization Validated (OV) Certificates, which are…" at bounding box center [223, 194] width 320 height 68
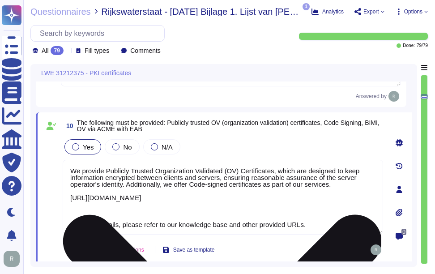
paste textarea "[URL][DOMAIN_NAME]"
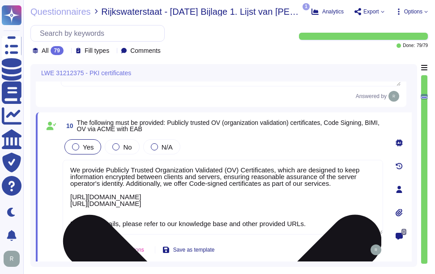
drag, startPoint x: 310, startPoint y: 223, endPoint x: 68, endPoint y: 227, distance: 241.6
click at [68, 227] on textarea "We provide Publicly Trusted Organization Validated (OV) Certificates, which are…" at bounding box center [223, 197] width 320 height 75
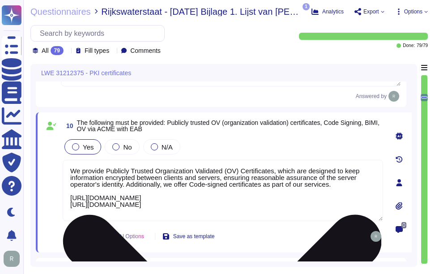
click at [348, 187] on textarea "We provide Publicly Trusted Organization Validated (OV) Certificates, which are…" at bounding box center [223, 190] width 320 height 61
click at [338, 185] on textarea "We provide Publicly Trusted Organization Validated (OV) Certificates, which are…" at bounding box center [223, 190] width 320 height 61
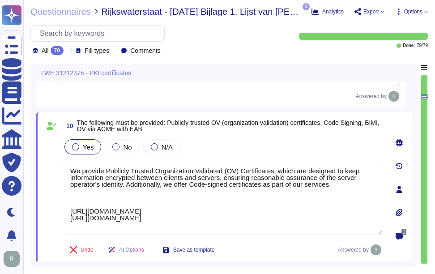
paste textarea "For more details, please refer to our knowledge base and other provided URLs."
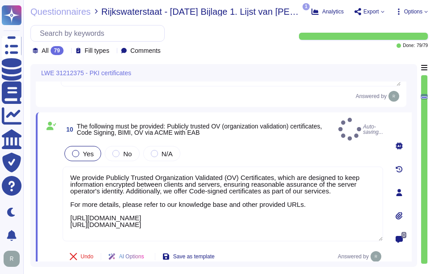
type textarea "We provide Publicly Trusted Organization Validated (OV) Certificates, which are…"
click at [284, 146] on div "Yes No N/A" at bounding box center [223, 153] width 320 height 19
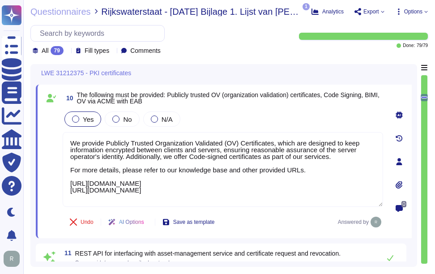
scroll to position [1256, 0]
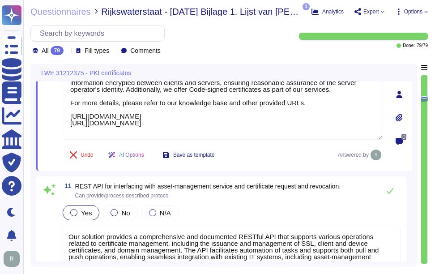
type textarea "Sectigo issues X.509v2 CRLs, as profiled in RFC5280, and updates them at least …"
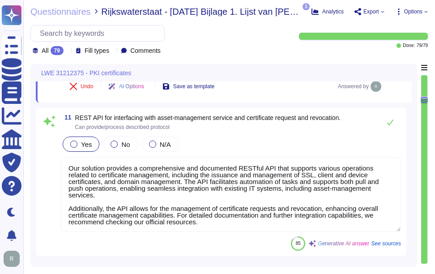
scroll to position [1435, 0]
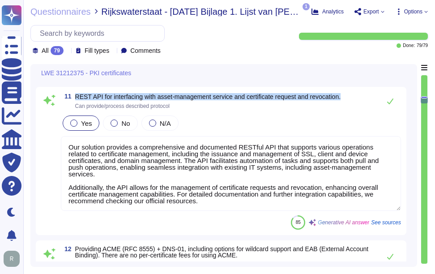
drag, startPoint x: 76, startPoint y: 94, endPoint x: 360, endPoint y: 97, distance: 284.1
click at [360, 97] on div "11 REST API for interfacing with asset-management service and certificate reque…" at bounding box center [231, 101] width 340 height 18
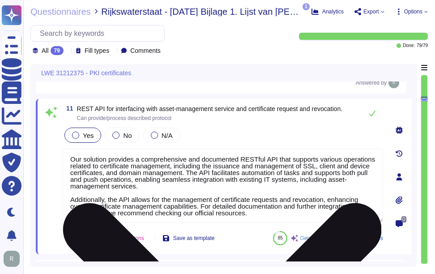
scroll to position [1391, 0]
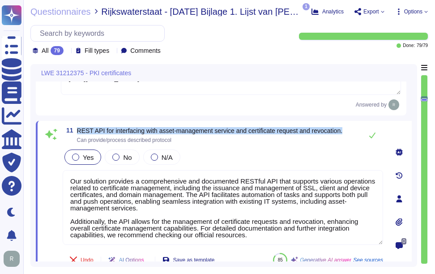
drag, startPoint x: 78, startPoint y: 131, endPoint x: 347, endPoint y: 129, distance: 268.9
click at [347, 129] on div "11 REST API for interfacing with asset-management service and certificate reque…" at bounding box center [223, 135] width 320 height 18
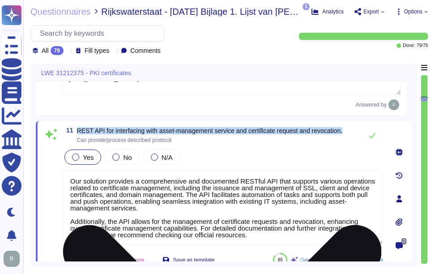
click at [133, 209] on textarea "Our solution provides a comprehensive and documented RESTful API that supports …" at bounding box center [223, 207] width 320 height 75
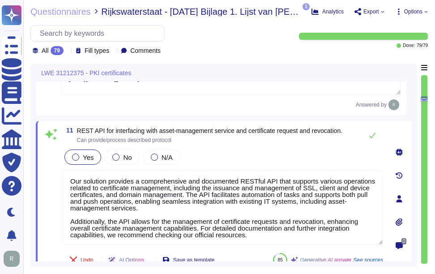
paste textarea
type textarea "Our solution provides a comprehensive and documented RESTful API that supports …"
click at [228, 152] on div "Yes No N/A" at bounding box center [223, 157] width 320 height 19
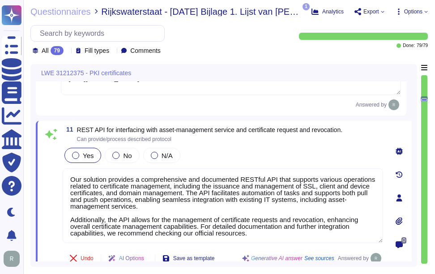
click at [292, 149] on div "Yes No N/A" at bounding box center [223, 155] width 320 height 19
click at [264, 149] on div "Yes No N/A" at bounding box center [223, 155] width 320 height 19
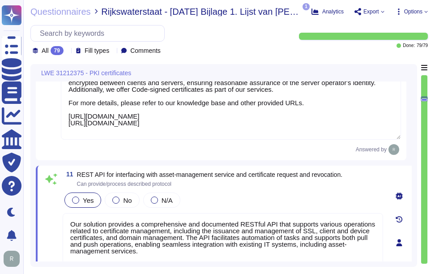
scroll to position [1, 0]
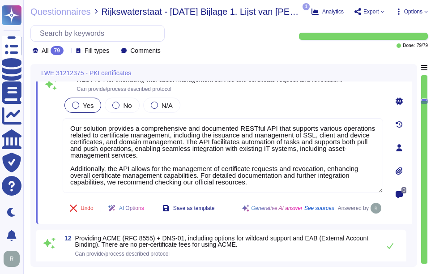
type textarea "Sectigo Certificates allow for manual editing of fields after they are pre-fill…"
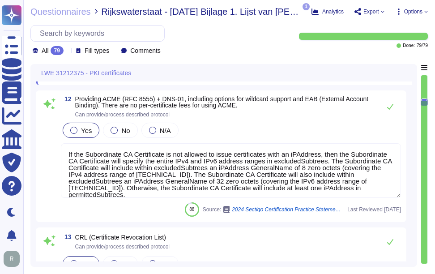
scroll to position [1570, 0]
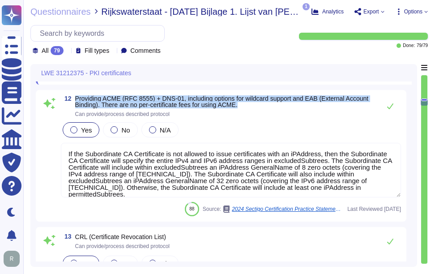
drag, startPoint x: 76, startPoint y: 98, endPoint x: 244, endPoint y: 104, distance: 168.3
click at [244, 104] on span "Providing ACME (RFC 8555) + DNS-01, including options for wildcard support and …" at bounding box center [225, 101] width 301 height 13
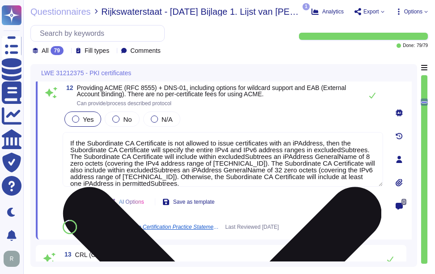
type textarea "Sectigo Certificates allow for manual editing of fields after they are pre-fill…"
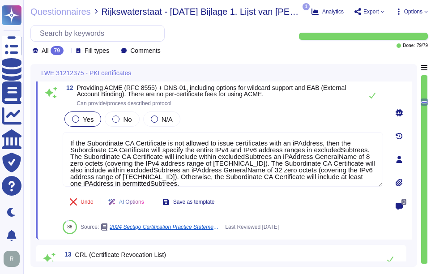
scroll to position [1525, 0]
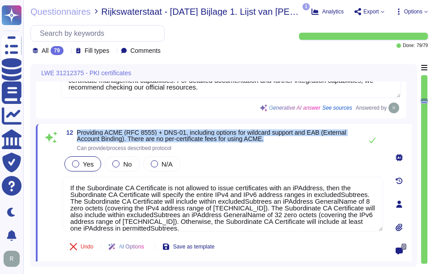
drag, startPoint x: 77, startPoint y: 132, endPoint x: 286, endPoint y: 136, distance: 209.0
click at [286, 136] on span "Providing ACME (RFC 8555) + DNS-01, including options for wildcard support and …" at bounding box center [217, 135] width 281 height 13
click at [119, 134] on span "Providing ACME (RFC 8555) + DNS-01, including options for wildcard support and …" at bounding box center [211, 135] width 269 height 13
drag, startPoint x: 78, startPoint y: 131, endPoint x: 282, endPoint y: 139, distance: 203.7
click at [282, 139] on span "Providing ACME (RFC 8555) + DNS-01, including options for wildcard support and …" at bounding box center [217, 135] width 281 height 13
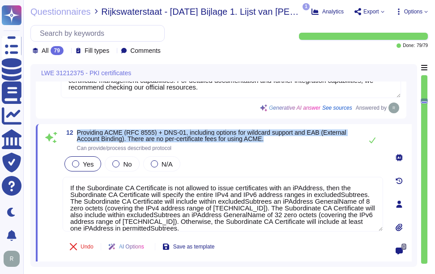
click at [166, 129] on span "Providing ACME (RFC 8555) + DNS-01, including options for wildcard support and …" at bounding box center [211, 135] width 269 height 13
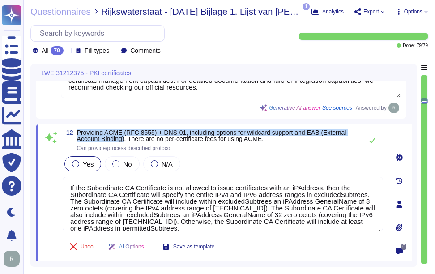
drag, startPoint x: 77, startPoint y: 131, endPoint x: 126, endPoint y: 140, distance: 49.5
click at [126, 140] on span "Providing ACME (RFC 8555) + DNS-01, including options for wildcard support and …" at bounding box center [211, 135] width 269 height 13
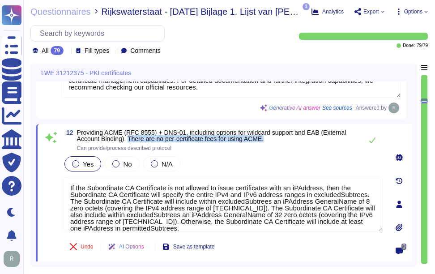
drag, startPoint x: 130, startPoint y: 137, endPoint x: 280, endPoint y: 139, distance: 149.4
click at [280, 139] on span "Providing ACME (RFC 8555) + DNS-01, including options for wildcard support and …" at bounding box center [217, 135] width 281 height 13
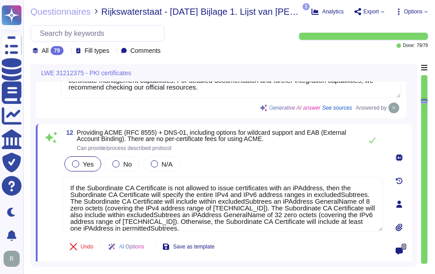
click at [305, 155] on div "Yes No N/A" at bounding box center [223, 163] width 320 height 19
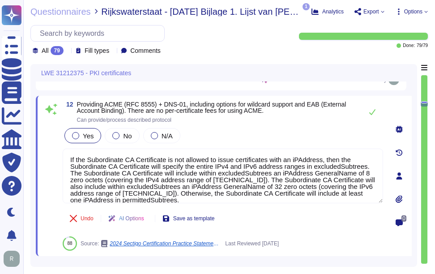
scroll to position [1614, 0]
type textarea "Sectigo's digital certificates include: o"
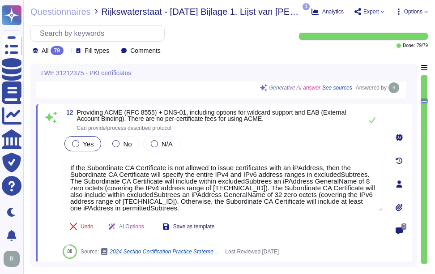
scroll to position [1525, 0]
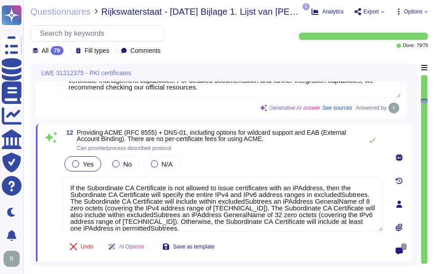
click at [311, 149] on span "Can provide/process described protocol" at bounding box center [217, 147] width 281 height 5
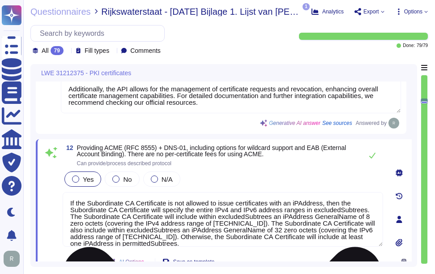
type textarea "Yes, Sectigo uses version 3 of the X.509 standard to construct digital certific…"
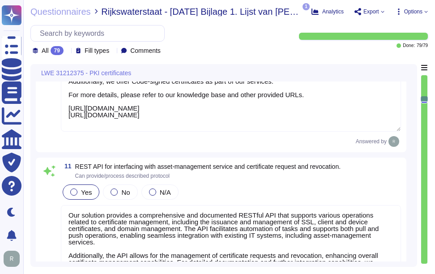
scroll to position [1327, 0]
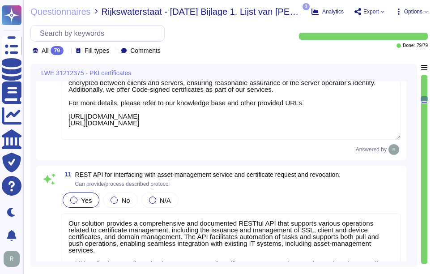
type textarea "Depending on the circumstances and the type of Certificate, a Private Key can b…"
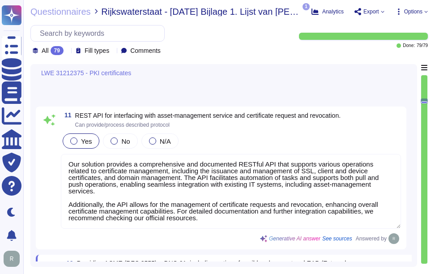
type textarea "Sectigo issues X.509v2 CRLs, as profiled in RFC5280, and updates them at least …"
type textarea "Sectigo Certificates allow for manual editing of fields after they are pre-fill…"
type textarea "Sectigo's digital certificates include: o"
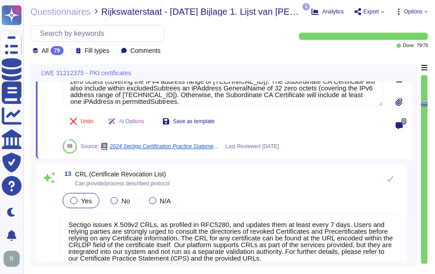
scroll to position [1704, 0]
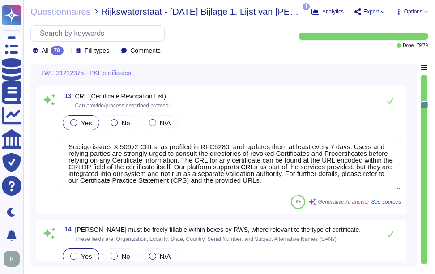
type textarea "additional OIDs are not supported"
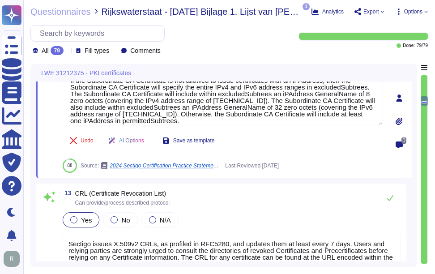
scroll to position [1570, 0]
type textarea "We provide Publicly Trusted Organization Validated (OV) Certificates, which are…"
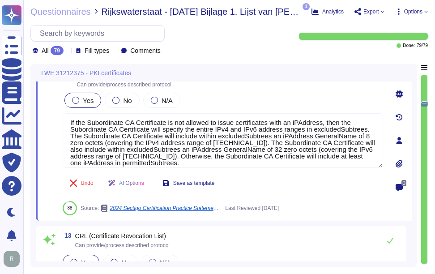
scroll to position [0, 0]
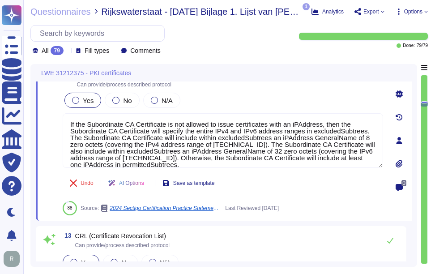
drag, startPoint x: 145, startPoint y: 164, endPoint x: 62, endPoint y: 105, distance: 101.4
click at [62, 105] on div "12 Providing ACME (RFC 8555) + DNS-01, including options for wildcard support a…" at bounding box center [213, 140] width 340 height 149
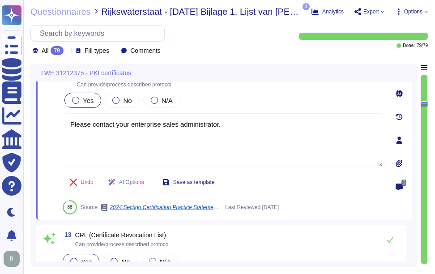
click at [213, 102] on div "Yes No N/A" at bounding box center [223, 100] width 320 height 19
type textarea "Please contact your enterprise sales administrator."
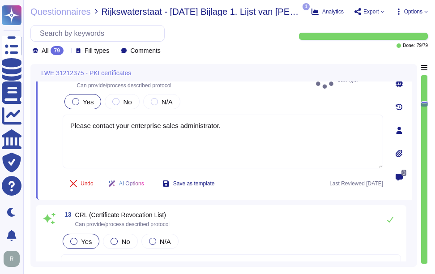
type textarea "Sectigo's digital certificates include: o"
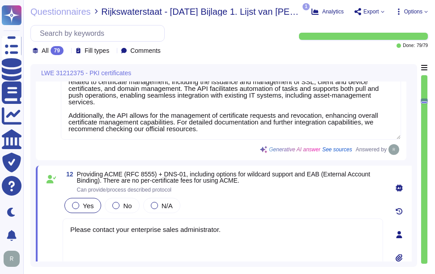
scroll to position [1480, 0]
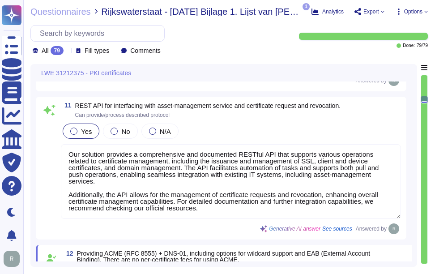
type textarea "Yes, Sectigo uses version 3 of the X.509 standard to construct digital certific…"
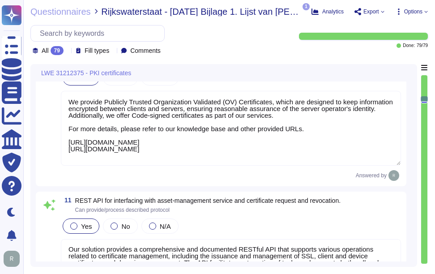
type textarea "Depending on the circumstances and the type of Certificate, a Private Key can b…"
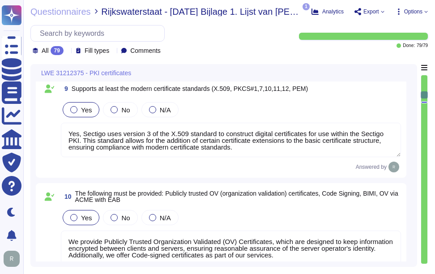
type textarea "Sectigo operates in the following locations: - [GEOGRAPHIC_DATA], [US_STATE], […"
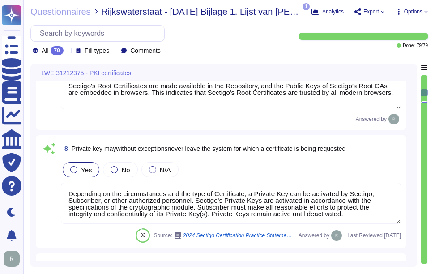
type textarea "Your enterprise sales representative will share the details."
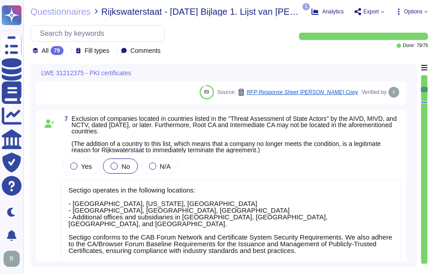
type textarea "We maintain ISO 27001 certification, along with other certifications such as SO…"
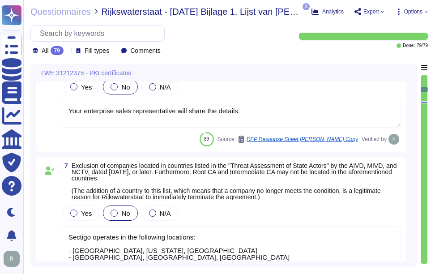
type textarea "We utilize TLS 1.2 or higher for all data in transit, ensuring compliance with …"
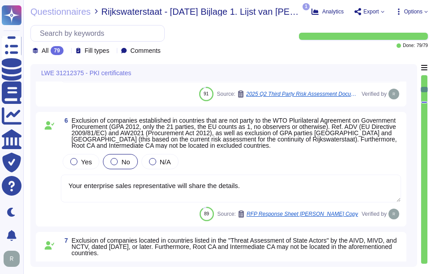
scroll to position [675, 0]
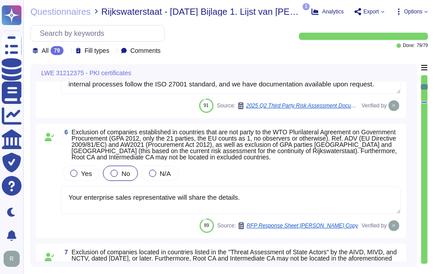
drag, startPoint x: 250, startPoint y: 213, endPoint x: 51, endPoint y: 208, distance: 198.7
click at [51, 208] on div "6 Exclusion of companies established in countries that are not party to the WTO…" at bounding box center [221, 181] width 360 height 104
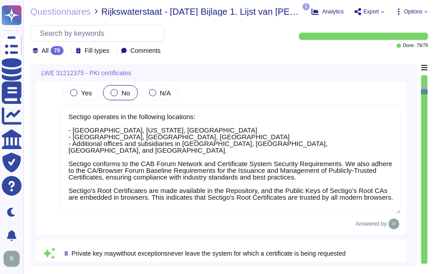
type textarea "Yes, Sectigo uses version 3 of the X.509 standard to construct digital certific…"
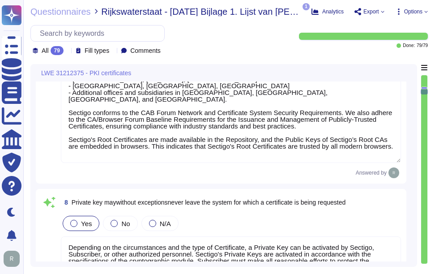
type textarea "We provide Publicly Trusted Organization Validated (OV) Certificates, which are…"
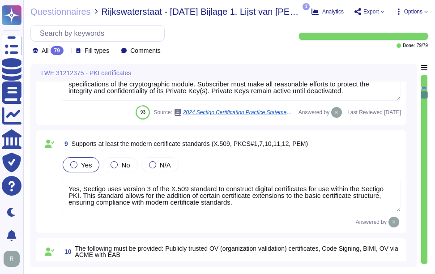
type textarea "Our solution provides a comprehensive and documented RESTful API that supports …"
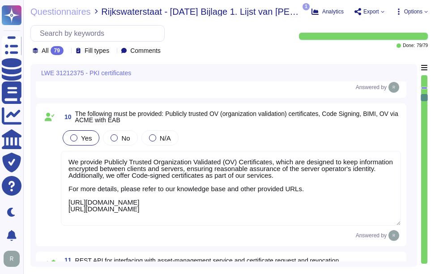
type textarea "Please contact your enterprise sales administrator."
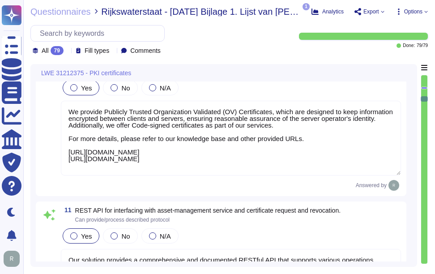
type textarea "Sectigo issues X.509v2 CRLs, as profiled in RFC5280, and updates them at least …"
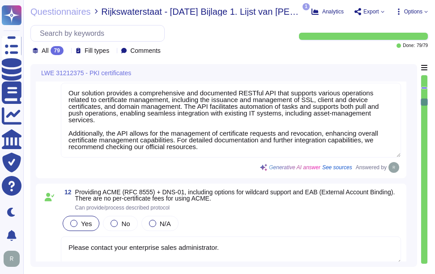
scroll to position [1570, 0]
type textarea "Sectigo Certificates allow for manual editing of fields after they are pre-fill…"
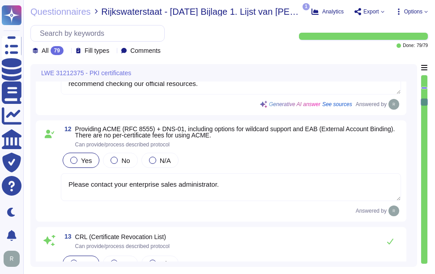
drag, startPoint x: 236, startPoint y: 184, endPoint x: 57, endPoint y: 173, distance: 178.8
click at [59, 172] on div "12 Providing ACME (RFC 8555) + DNS-01, including options for wildcard support a…" at bounding box center [221, 171] width 360 height 90
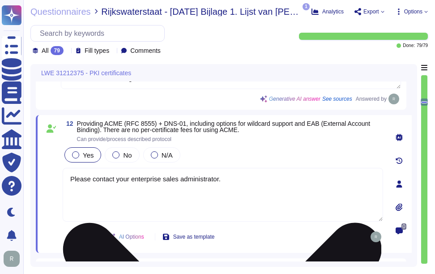
type textarea "Sectigo Certificates allow for manual editing of fields after they are pre-fill…"
paste textarea "Your enterprise sales representative will share the details"
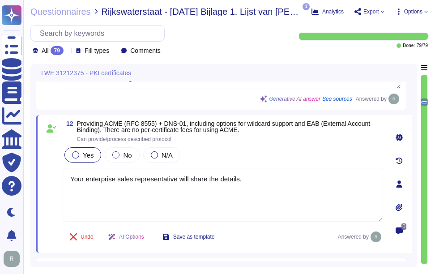
type textarea "Your enterprise sales representative will share the details."
click at [297, 149] on div "Yes No N/A" at bounding box center [223, 154] width 320 height 19
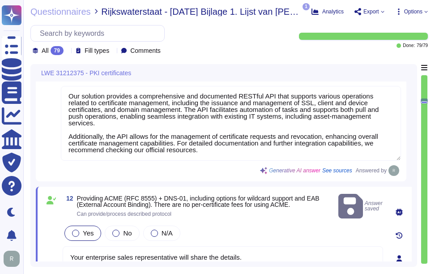
type textarea "Yes, Sectigo uses version 3 of the X.509 standard to construct digital certific…"
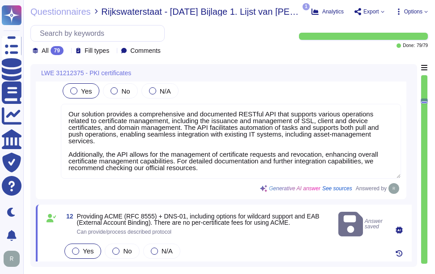
type textarea "Sectigo Certificates allow for manual editing of fields after they are pre-fill…"
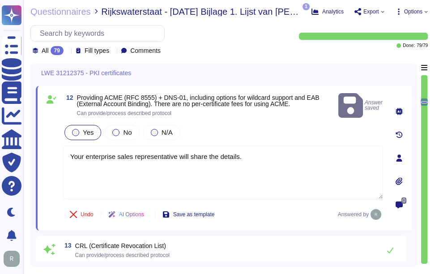
type textarea "Sectigo's digital certificates include: o"
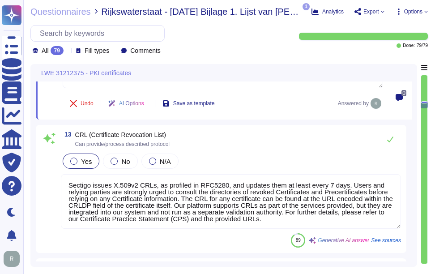
scroll to position [1704, 0]
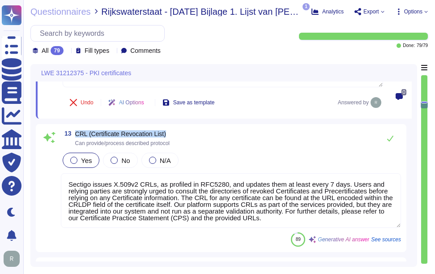
drag, startPoint x: 75, startPoint y: 131, endPoint x: 203, endPoint y: 130, distance: 127.5
click at [203, 130] on div "13 CRL (Certificate Revocation List) Can provide/process described protocol" at bounding box center [231, 138] width 340 height 18
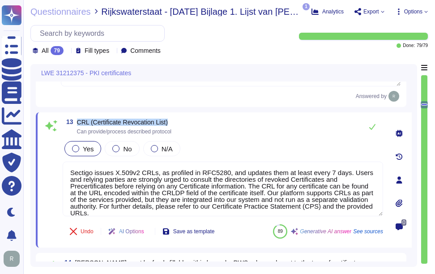
drag, startPoint x: 78, startPoint y: 120, endPoint x: 213, endPoint y: 119, distance: 134.7
click at [213, 119] on div "13 CRL (Certificate Revocation List) Can provide/process described protocol" at bounding box center [223, 127] width 320 height 18
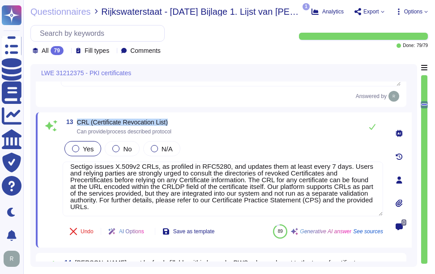
scroll to position [8, 0]
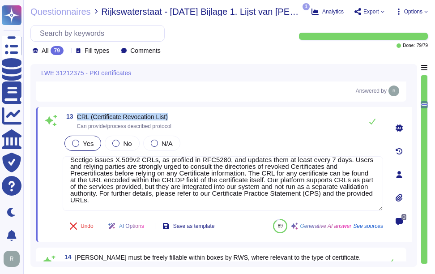
type textarea "additional OIDs are not supported"
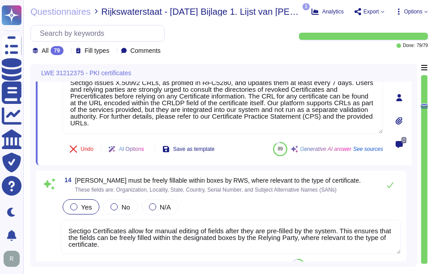
scroll to position [1838, 0]
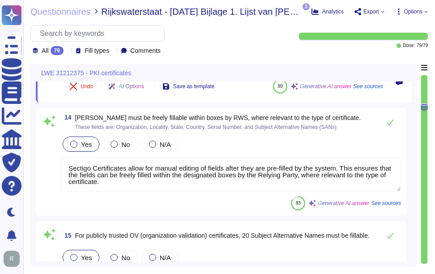
type textarea "Sectigo offers a fully outsourced enterprise public key infrastructure service …"
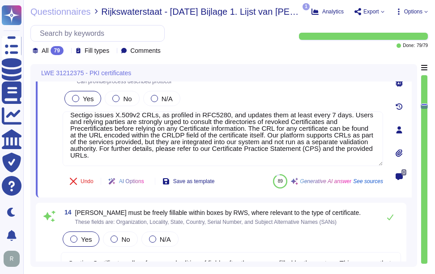
type textarea "Our solution provides a comprehensive and documented RESTful API that supports …"
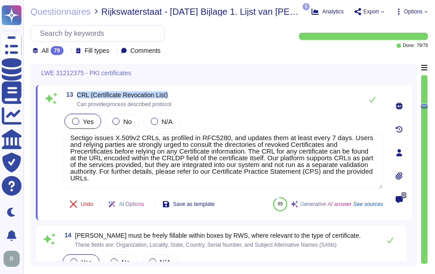
scroll to position [1704, 0]
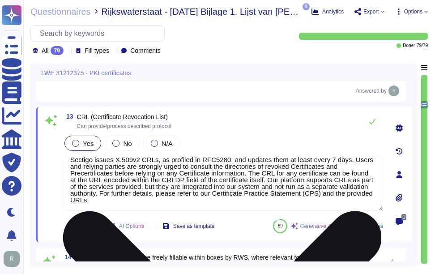
click at [182, 179] on textarea "Sectigo issues X.509v2 CRLs, as profiled in RFC5280, and updates them at least …" at bounding box center [223, 183] width 320 height 55
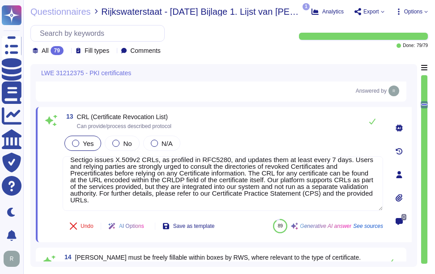
click at [246, 137] on div "Yes No N/A" at bounding box center [223, 143] width 320 height 19
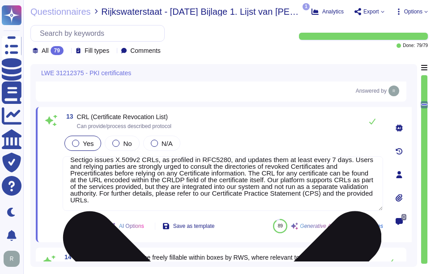
click at [177, 187] on textarea "Sectigo issues X.509v2 CRLs, as profiled in RFC5280, and updates them at least …" at bounding box center [223, 183] width 320 height 55
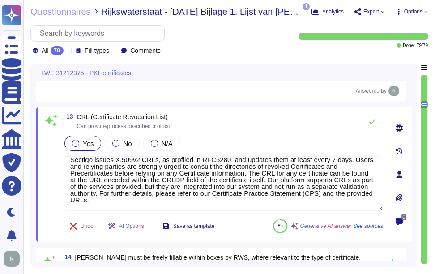
click at [286, 119] on div "13 CRL (Certificate Revocation List) Can provide/process described protocol" at bounding box center [223, 121] width 320 height 18
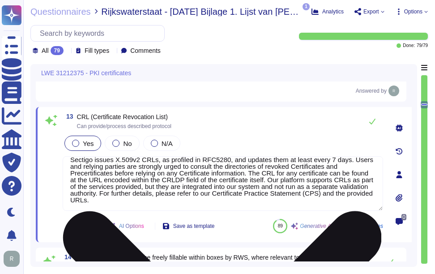
scroll to position [0, 0]
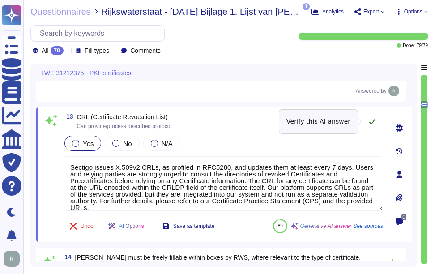
click at [374, 119] on icon at bounding box center [372, 121] width 7 height 7
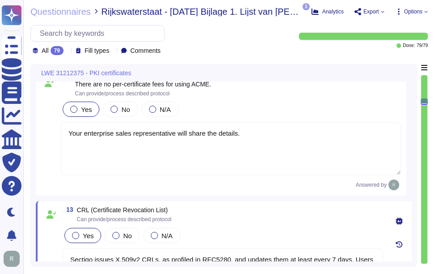
type textarea "We provide Publicly Trusted Organization Validated (OV) Certificates, which are…"
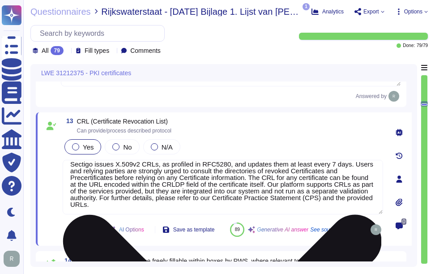
scroll to position [8, 0]
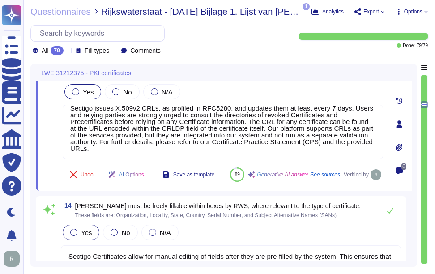
type textarea "additional OIDs are not supported"
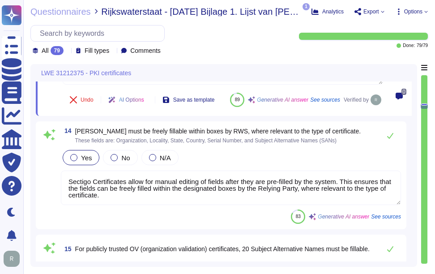
scroll to position [1838, 0]
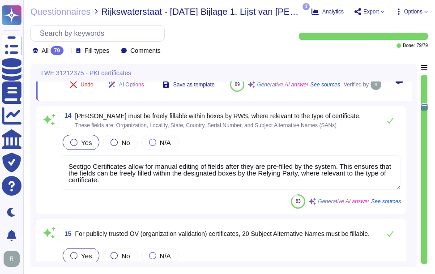
type textarea "Sectigo offers a fully outsourced enterprise public key infrastructure service …"
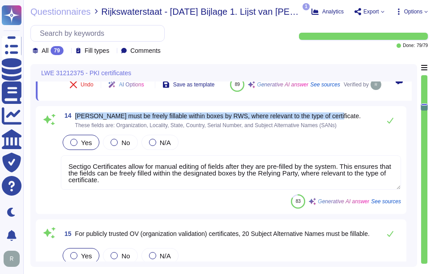
drag, startPoint x: 74, startPoint y: 137, endPoint x: 351, endPoint y: 137, distance: 276.5
click at [351, 129] on div "14 Fields must be freely fillable within boxes by RWS, where relevant to the ty…" at bounding box center [231, 120] width 340 height 18
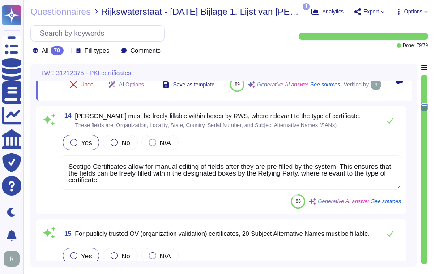
scroll to position [1, 0]
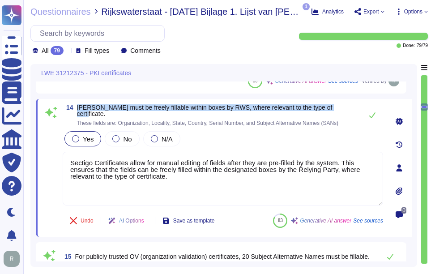
drag, startPoint x: 78, startPoint y: 104, endPoint x: 334, endPoint y: 103, distance: 256.4
click at [334, 103] on div "14 Fields must be freely fillable within boxes by RWS, where relevant to the ty…" at bounding box center [224, 168] width 376 height 138
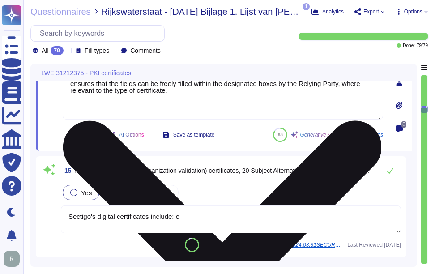
scroll to position [1973, 0]
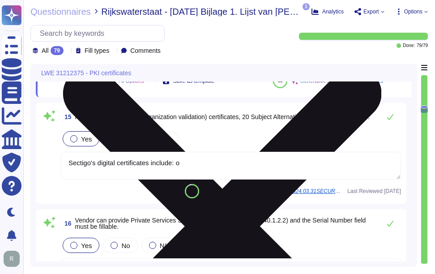
type textarea "All components of the service are hosted in colocation centers operated by Equi…"
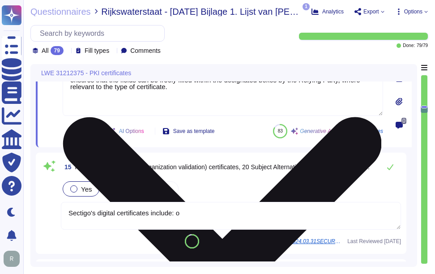
scroll to position [1813, 0]
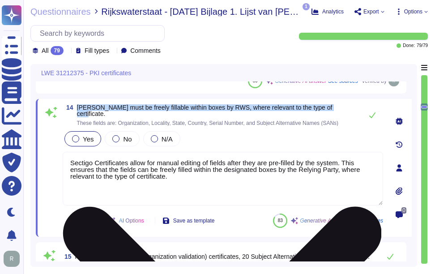
type textarea "Your enterprise sales representative will share the details."
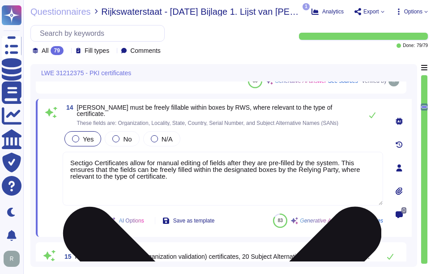
click at [206, 172] on textarea "Sectigo Certificates allow for manual editing of fields after they are pre-fill…" at bounding box center [223, 179] width 320 height 54
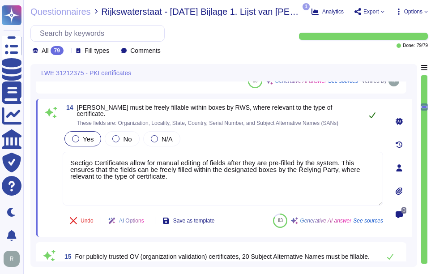
click at [370, 115] on icon at bounding box center [372, 115] width 6 height 6
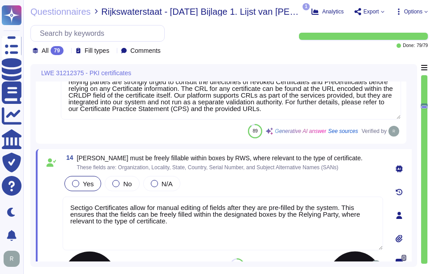
type textarea "Our solution provides a comprehensive and documented RESTful API that supports …"
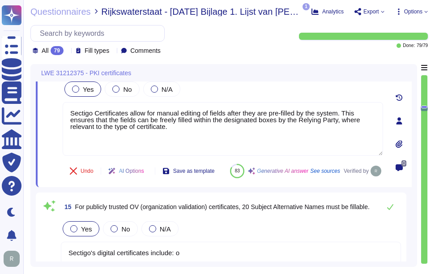
type textarea "Sectigo offers a fully outsourced enterprise public key infrastructure service …"
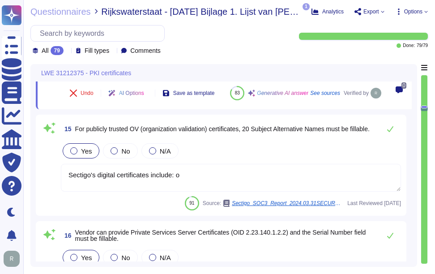
scroll to position [1948, 0]
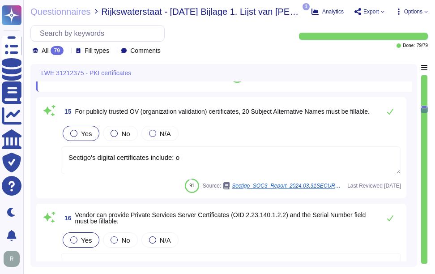
type textarea "All components of the service are hosted in colocation centers operated by Equi…"
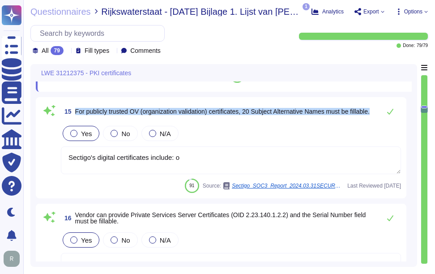
drag, startPoint x: 75, startPoint y: 129, endPoint x: 100, endPoint y: 134, distance: 26.0
click at [100, 119] on span "15 For publicly trusted OV (organization validation) certificates, 20 Subject A…" at bounding box center [215, 111] width 309 height 16
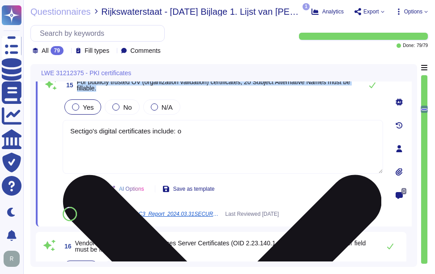
type textarea "All components of the service are hosted in colocation centers operated by Equi…"
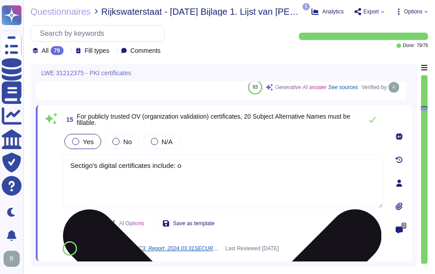
scroll to position [1903, 0]
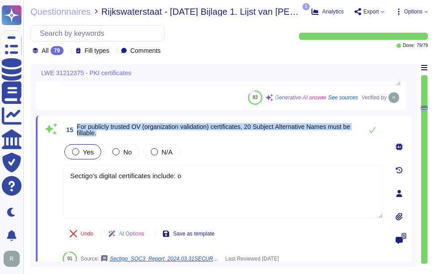
drag, startPoint x: 77, startPoint y: 125, endPoint x: 135, endPoint y: 138, distance: 59.2
click at [135, 138] on div "15 For publicly trusted OV (organization validation) certificates, 20 Subject A…" at bounding box center [223, 130] width 320 height 18
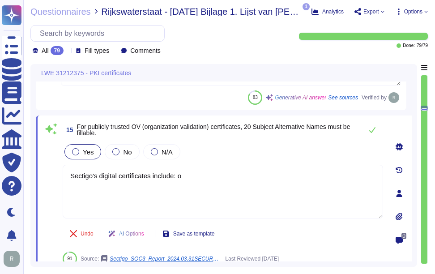
click at [259, 151] on div "Yes No N/A" at bounding box center [223, 151] width 320 height 19
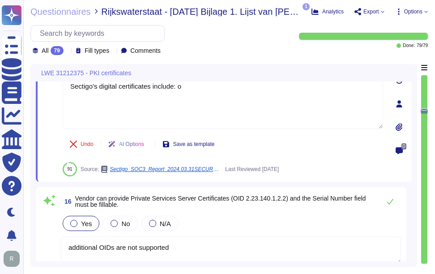
scroll to position [2037, 0]
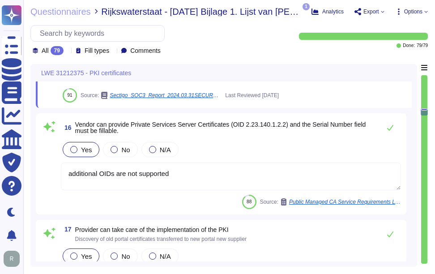
type textarea "Our solution offers a comprehensive and documented RESTful API that supports va…"
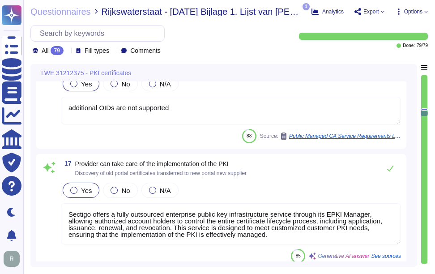
scroll to position [1, 0]
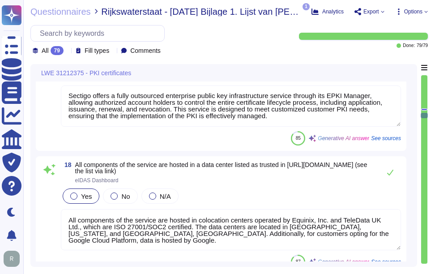
type textarea "Sectigo Certificate Manager (SCM) offers robust reporting capabilities through …"
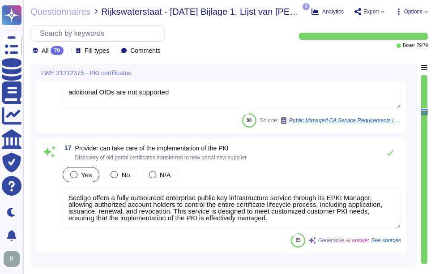
type textarea "Sectigo issues X.509v2 CRLs, as profiled in RFC5280, and updates them at least …"
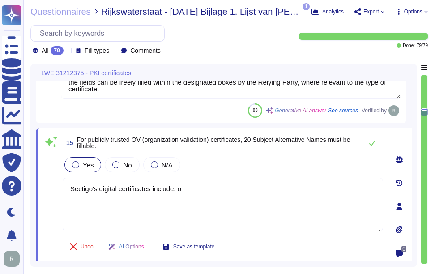
type textarea "Sectigo Certificates allow for manual editing of fields after they are pre-fill…"
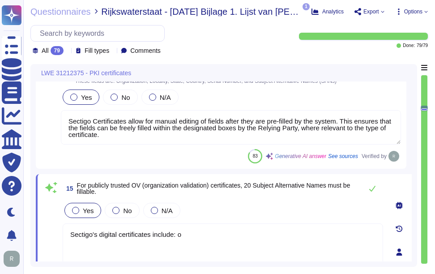
type textarea "Your enterprise sales representative will share the details."
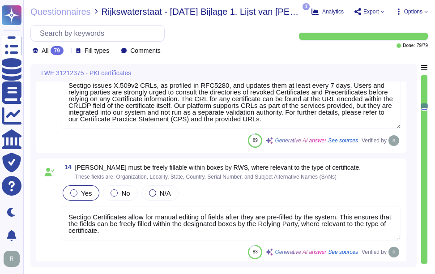
scroll to position [1759, 0]
type textarea "Our solution provides a comprehensive and documented RESTful API that supports …"
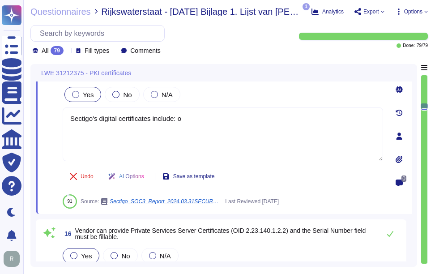
scroll to position [2002, 0]
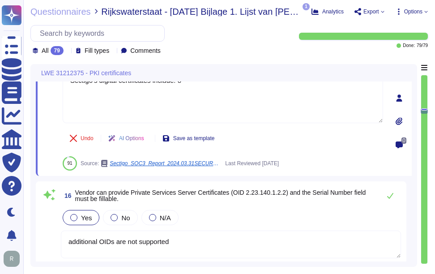
type textarea "Sectigo offers a fully outsourced enterprise public key infrastructure service …"
type textarea "All components of the service are hosted in colocation centers operated by Equi…"
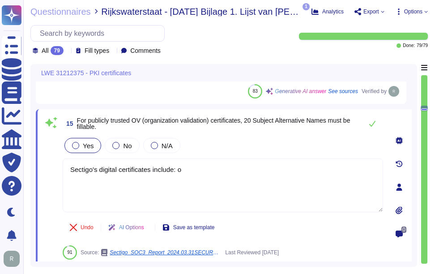
scroll to position [1912, 0]
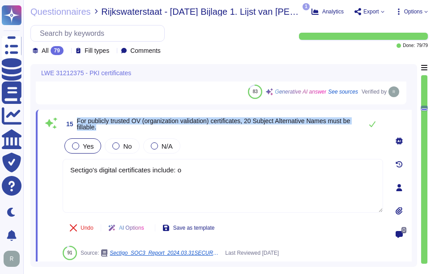
drag, startPoint x: 78, startPoint y: 120, endPoint x: 115, endPoint y: 128, distance: 38.4
click at [115, 128] on span "For publicly trusted OV (organization validation) certificates, 20 Subject Alte…" at bounding box center [217, 124] width 281 height 13
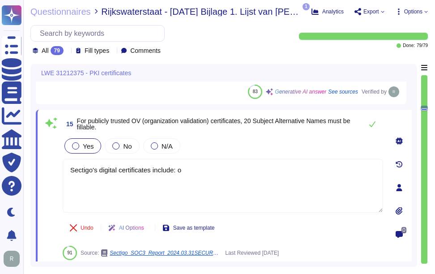
drag, startPoint x: 204, startPoint y: 174, endPoint x: -2, endPoint y: 160, distance: 206.2
click at [0, 160] on html "Questionnaires Knowledge Base Documents Analytics CAIQ / SIG Trust Center Help …" at bounding box center [217, 137] width 435 height 274
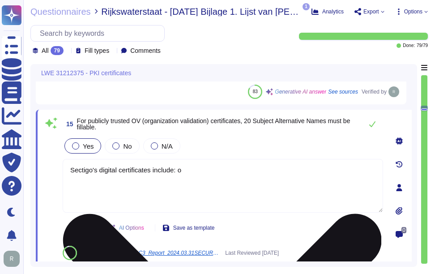
paste textarea "issues X.509v2 CRLs, as profiled in RFC5280, and updates them at least every 7 …"
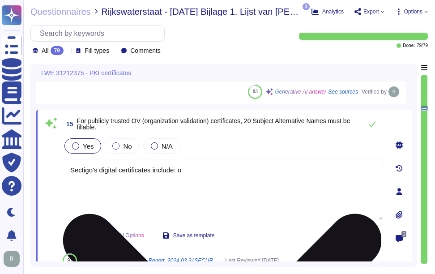
type textarea "Sectigo issues X.509v2 CRLs, as profiled in RFC5280, and updates them at least …"
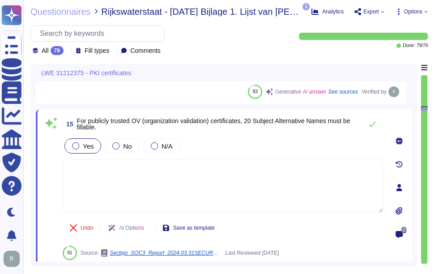
click at [222, 187] on textarea at bounding box center [223, 186] width 320 height 54
type textarea "Your enterprise sales representative will help you on this."
click at [242, 126] on span "For publicly trusted OV (organization validation) certificates, 20 Subject Alte…" at bounding box center [217, 124] width 281 height 13
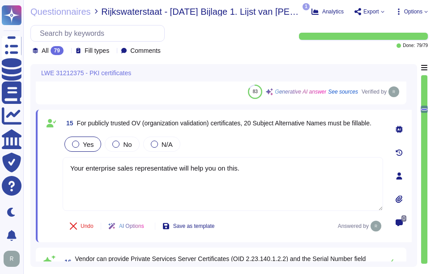
click at [221, 145] on div "Yes No N/A" at bounding box center [223, 144] width 320 height 19
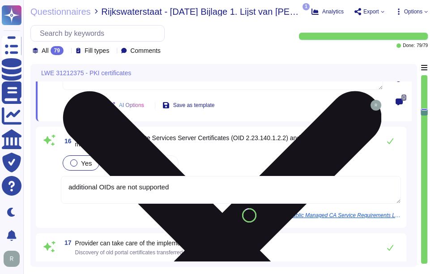
scroll to position [2046, 0]
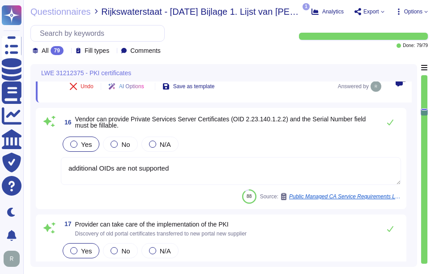
type textarea "Our solution offers a comprehensive and documented RESTful API that supports va…"
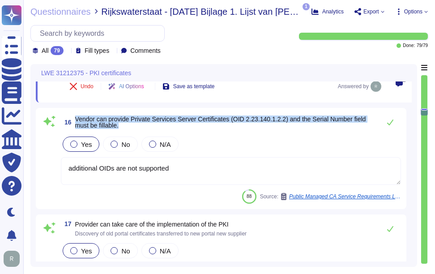
drag, startPoint x: 76, startPoint y: 116, endPoint x: 149, endPoint y: 123, distance: 72.8
click at [149, 123] on span "Vendor can provide Private Services Server Certificates (OID 2.23.140.1.2.2) an…" at bounding box center [225, 122] width 301 height 13
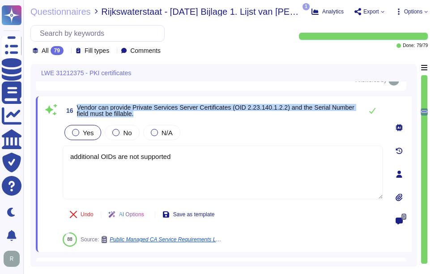
drag, startPoint x: 77, startPoint y: 106, endPoint x: 149, endPoint y: 114, distance: 71.5
click at [149, 114] on span "Vendor can provide Private Services Server Certificates (OID 2.23.140.1.2.2) an…" at bounding box center [217, 110] width 281 height 13
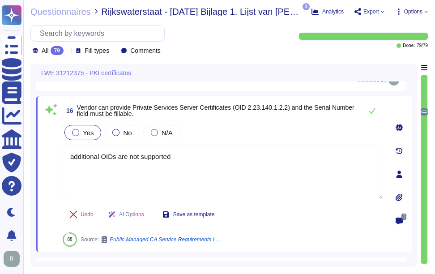
click at [285, 131] on div "Yes No N/A" at bounding box center [223, 132] width 320 height 19
click at [123, 136] on span "No" at bounding box center [127, 133] width 9 height 8
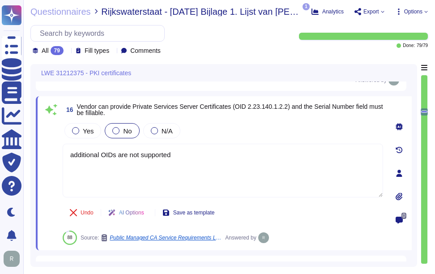
drag, startPoint x: 205, startPoint y: 160, endPoint x: 34, endPoint y: 158, distance: 170.9
click at [34, 158] on div "LWE 31212375 - PKI certificates 14 Fields must be freely fillable within boxes …" at bounding box center [223, 165] width 387 height 203
paste textarea "Certificates will be issued in accordance with the latest published version of …"
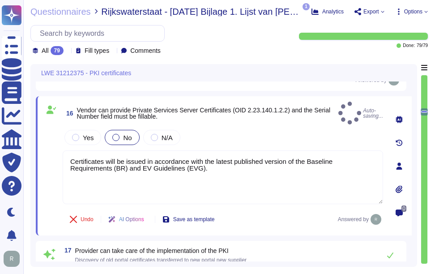
type textarea "Certificates will be issued in accordance with the latest published version of …"
click at [211, 133] on div "Yes No N/A" at bounding box center [223, 137] width 320 height 19
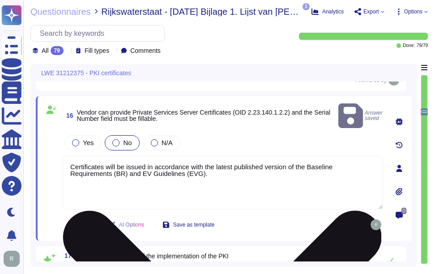
type textarea "Our solution offers a comprehensive and documented RESTful API that supports va…"
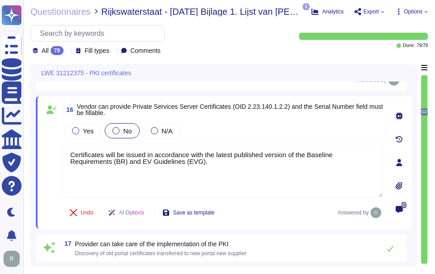
click at [249, 125] on div "Yes No N/A" at bounding box center [223, 130] width 320 height 19
click at [229, 132] on div "Yes No N/A" at bounding box center [223, 130] width 320 height 19
click at [270, 139] on div "Yes No N/A" at bounding box center [223, 130] width 320 height 19
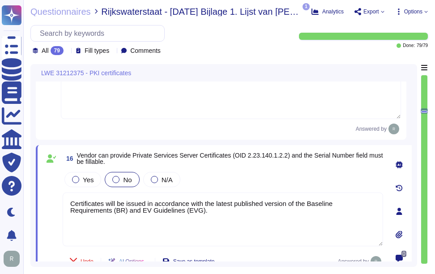
type textarea "Sectigo issues X.509v2 CRLs, as profiled in RFC5280, and updates them at least …"
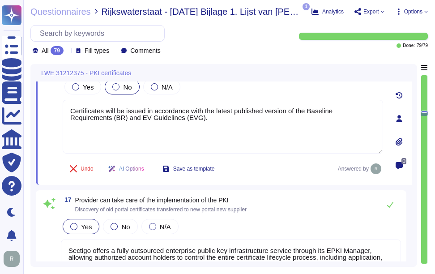
type textarea "Our solution offers a comprehensive and documented RESTful API that supports va…"
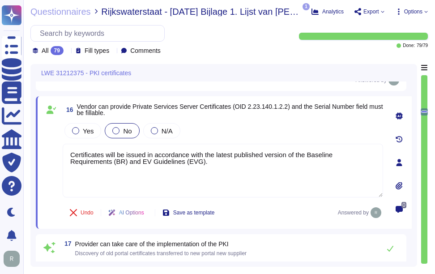
click at [270, 139] on div "Yes No N/A" at bounding box center [223, 130] width 320 height 19
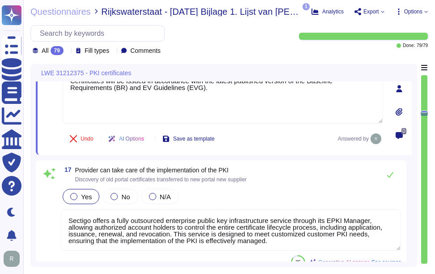
scroll to position [2136, 0]
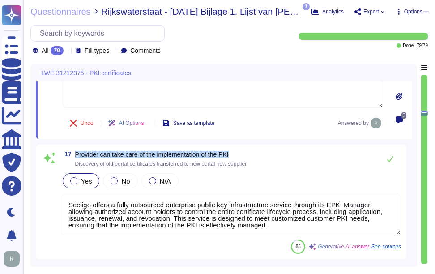
drag, startPoint x: 74, startPoint y: 152, endPoint x: 252, endPoint y: 153, distance: 178.1
click at [252, 153] on div "17 Provider can take care of the implementation of the PKI Discovery of old por…" at bounding box center [231, 159] width 340 height 18
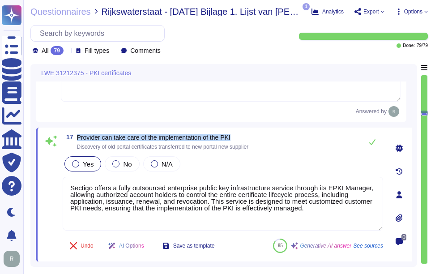
type textarea "Our solution offers a comprehensive and documented RESTful API that supports va…"
drag, startPoint x: 77, startPoint y: 135, endPoint x: 246, endPoint y: 132, distance: 169.1
click at [246, 132] on div "17 Provider can take care of the implementation of the PKI Discovery of old por…" at bounding box center [224, 195] width 376 height 134
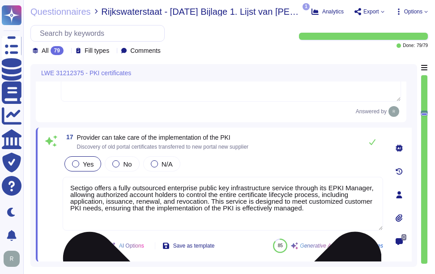
click at [222, 214] on textarea "Sectigo offers a fully outsourced enterprise public key infrastructure service …" at bounding box center [223, 204] width 320 height 54
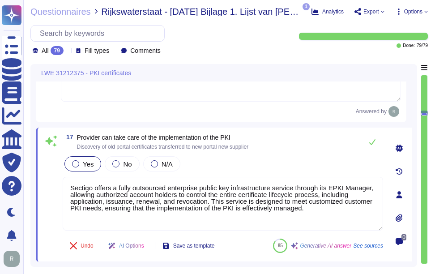
paste textarea ". This service is designed to meet customized customer PKI needs, ensuring effe…"
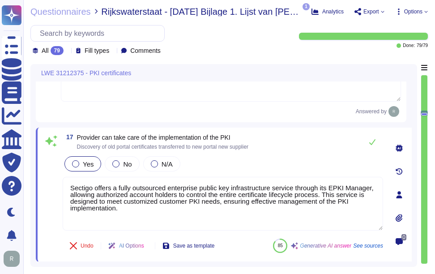
type textarea "Sectigo offers a fully outsourced enterprise public key infrastructure service …"
click at [272, 156] on div "17 Provider can take care of the implementation of the PKI Discovery of old por…" at bounding box center [213, 194] width 340 height 123
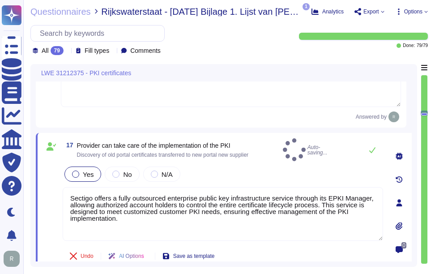
type textarea "Sectigo Certificates allow for manual editing of fields after they are pre-fill…"
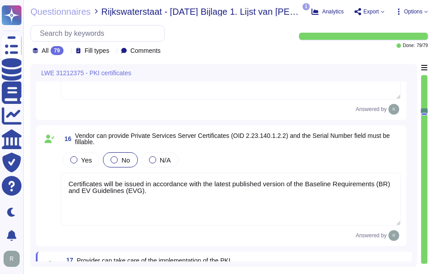
type textarea "Sectigo issues X.509v2 CRLs, as profiled in RFC5280, and updates them at least …"
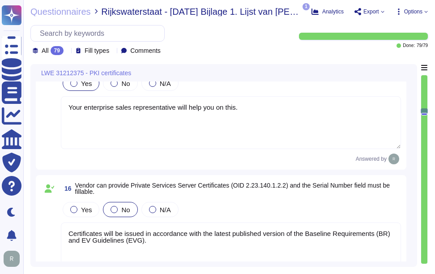
scroll to position [1957, 0]
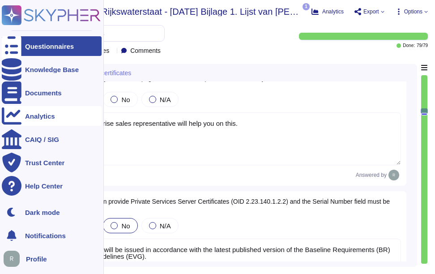
drag, startPoint x: 255, startPoint y: 124, endPoint x: 3, endPoint y: 115, distance: 252.5
click at [3, 115] on div "Questionnaires Knowledge Base Documents Analytics CAIQ / SIG Trust Center Help …" at bounding box center [217, 137] width 435 height 274
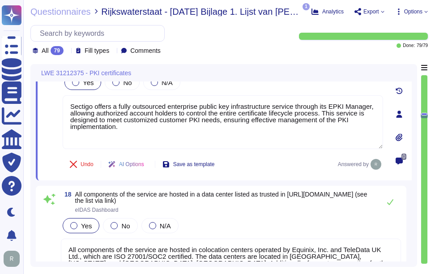
type textarea "Our solution offers a comprehensive and documented RESTful API that supports va…"
type textarea "Sectigo Certificate Manager (SCM) offers robust reporting capabilities through …"
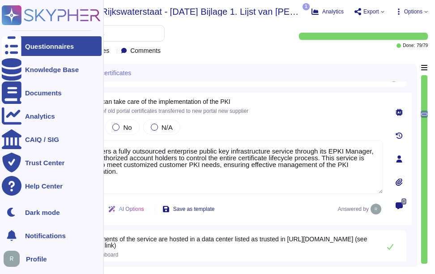
drag, startPoint x: 149, startPoint y: 174, endPoint x: 13, endPoint y: 128, distance: 143.1
click at [13, 128] on div "Questionnaires Knowledge Base Documents Analytics CAIQ / SIG Trust Center Help …" at bounding box center [217, 137] width 435 height 274
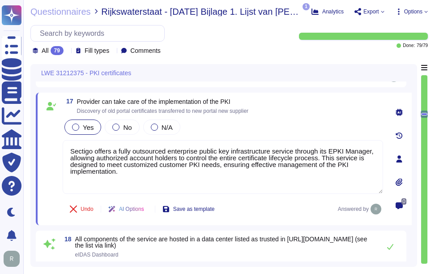
paste textarea "Your enterprise sales representative will help you on this"
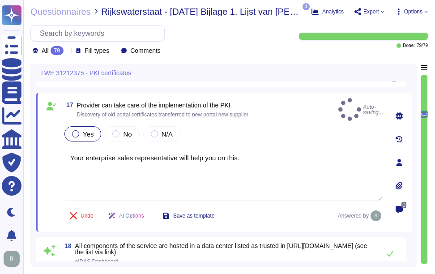
type textarea "Your enterprise sales representative will help you on this."
click at [272, 128] on div "Yes No N/A" at bounding box center [223, 133] width 320 height 19
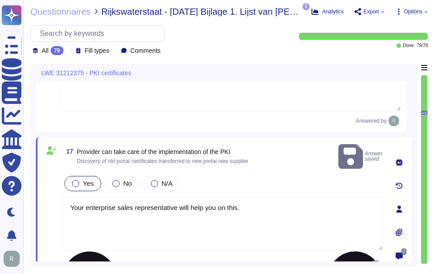
scroll to position [2126, 0]
click at [273, 174] on div "Yes No N/A" at bounding box center [223, 183] width 320 height 19
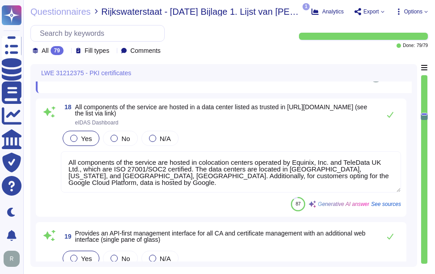
scroll to position [2305, 0]
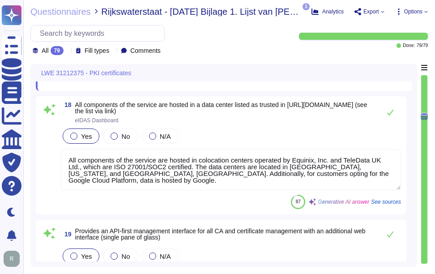
drag, startPoint x: 74, startPoint y: 107, endPoint x: 323, endPoint y: 113, distance: 249.3
click at [323, 113] on span "18 All components of the service are hosted in a data center listed as trusted …" at bounding box center [218, 112] width 315 height 21
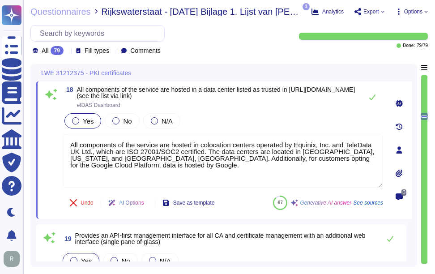
type textarea "Sectigo Certificate Manager (SCM) offers robust reporting capabilities through …"
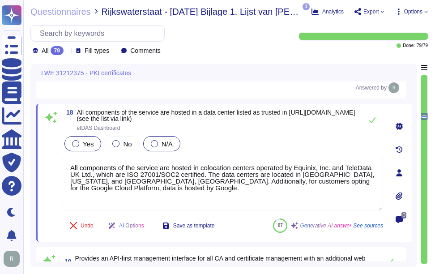
scroll to position [2260, 0]
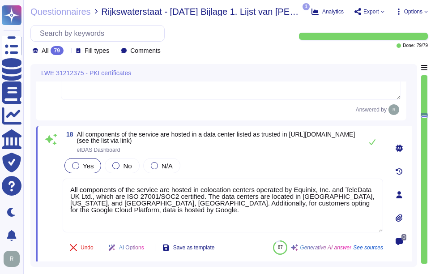
drag, startPoint x: 78, startPoint y: 134, endPoint x: 326, endPoint y: 141, distance: 248.0
click at [326, 141] on span "All components of the service are hosted in a data center listed as trusted in …" at bounding box center [217, 137] width 281 height 13
click at [179, 151] on span "eIDAS Dashboard" at bounding box center [217, 149] width 281 height 5
drag, startPoint x: 79, startPoint y: 136, endPoint x: 319, endPoint y: 140, distance: 240.3
click at [319, 140] on span "All components of the service are hosted in a data center listed as trusted in …" at bounding box center [217, 137] width 281 height 13
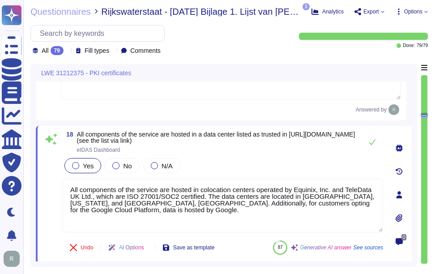
click at [135, 140] on span "All components of the service are hosted in a data center listed as trusted in …" at bounding box center [216, 137] width 278 height 13
drag, startPoint x: 77, startPoint y: 134, endPoint x: 324, endPoint y: 147, distance: 246.9
click at [324, 147] on span "All components of the service are hosted in a data center listed as trusted in …" at bounding box center [217, 141] width 281 height 21
drag, startPoint x: 324, startPoint y: 147, endPoint x: 265, endPoint y: 164, distance: 61.2
click at [265, 164] on div "Yes No N/A" at bounding box center [223, 165] width 320 height 19
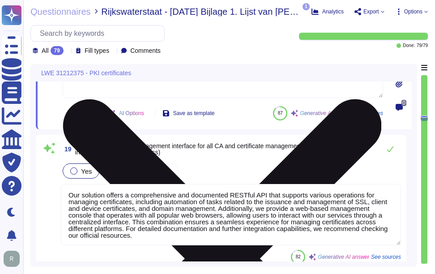
scroll to position [1, 0]
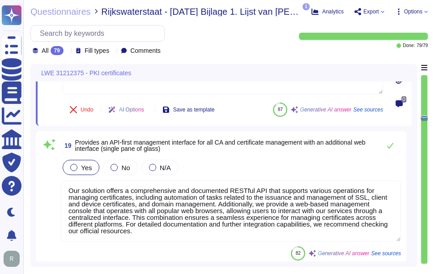
type textarea "You can discuss this with your enterprise sales representative."
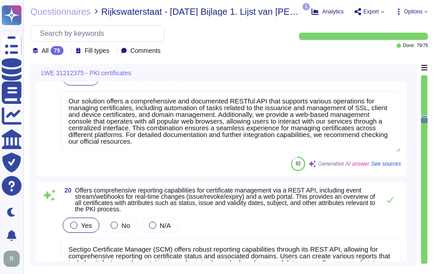
scroll to position [2663, 0]
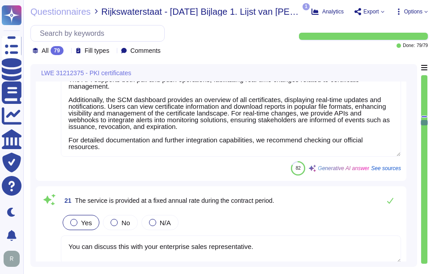
type textarea "Sectigo provides a self-service ticketing system as part of our support portal,…"
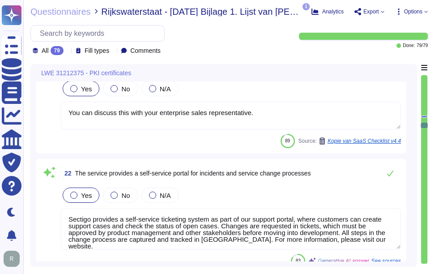
type textarea "Yes, our solution includes a self-service enrollment form that allows users to …"
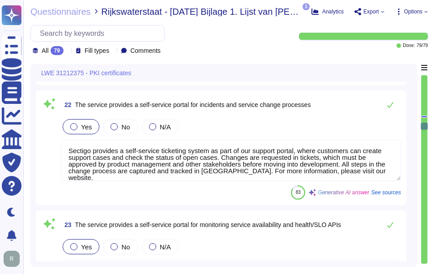
scroll to position [2976, 0]
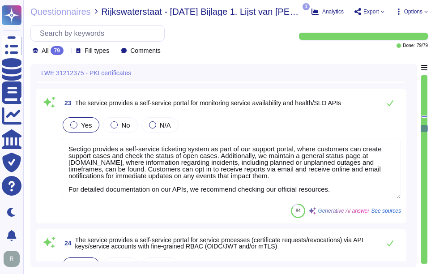
type textarea "Sectigo provides REST APIs to integrate logging information into your monitorin…"
type textarea "The Certificate validity period will be from 1 to 10 years, however, Sectigo re…"
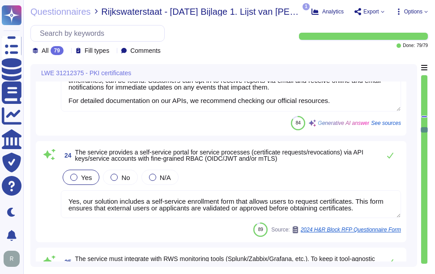
scroll to position [3066, 0]
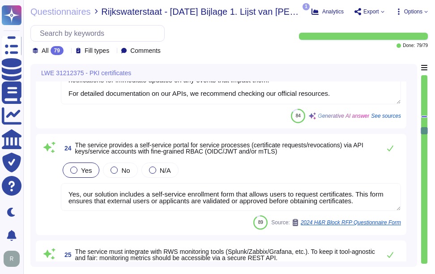
type textarea "The confidentiality agreement shall be defined in collaboration with Sectigo Le…"
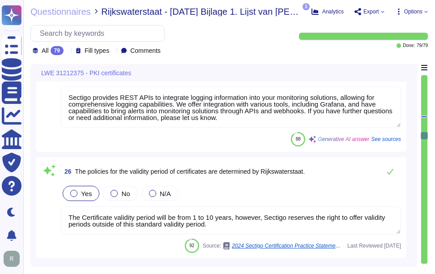
type textarea "Our customers manage user provisioning. Please refer the URL -[URL][DOMAIN_NAME…"
type textarea "Sectigo supports rekeys on: Replacement, which is when a Subscriber wishes to c…"
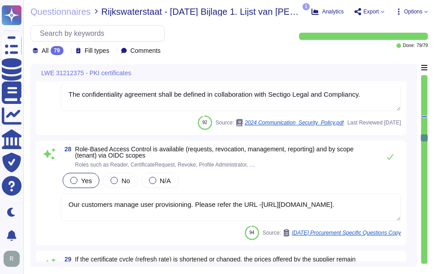
scroll to position [3558, 0]
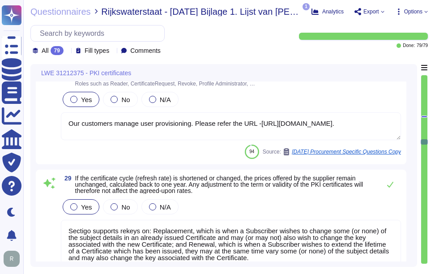
type textarea "Integration with Active Directory is supported, and Azure AD SSO can be impleme…"
type textarea "Backup of critical business information is performed daily and is stored offsit…"
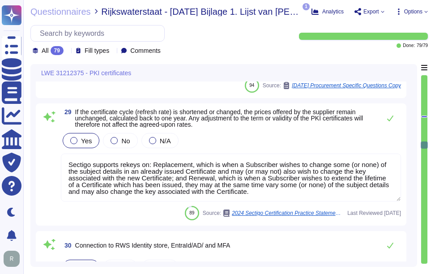
scroll to position [3737, 0]
type textarea "The Recovery Time Objective (RTO) timeframe is 12 hours."
type textarea "The availability (uptime) for the Certificate Authority (CA) services, includin…"
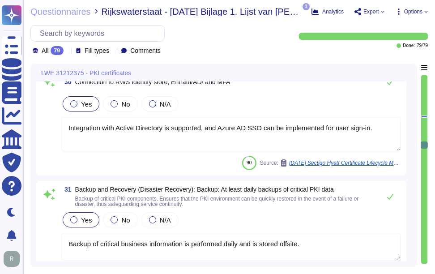
scroll to position [3916, 0]
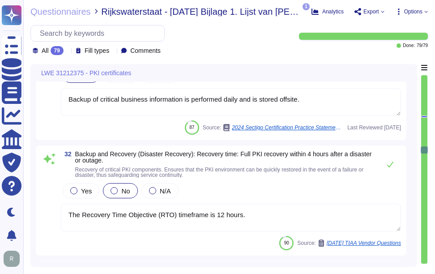
type textarea "Our organization operates a 24x7x365 security operations center that oversees t…"
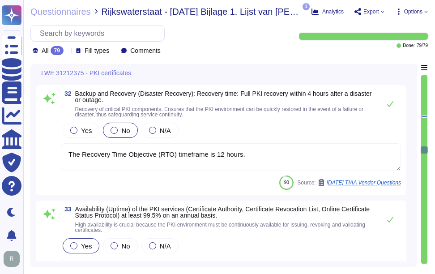
scroll to position [4050, 0]
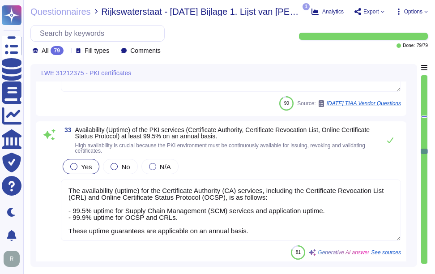
type textarea "Sectigo has a formal Incident Response Plan in place, which includes documented…"
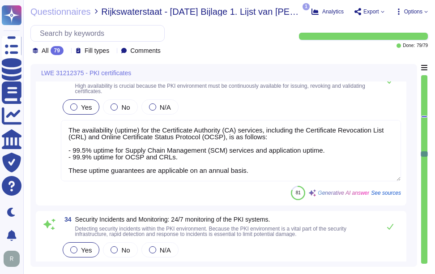
type textarea "Sectigo makes reasonable efforts to notify Subscribers via e-mail of the immine…"
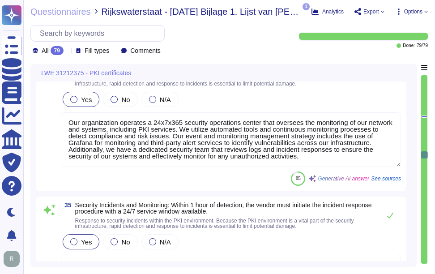
scroll to position [4318, 0]
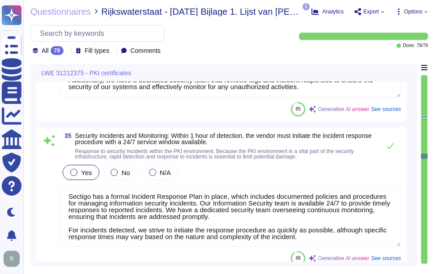
type textarea "Pass. Our Sectigo Certificate Manager (SCM) supports the issuance of certificat…"
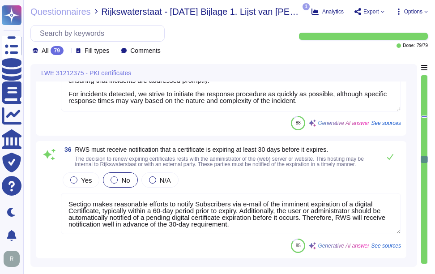
type textarea "Sectigo allows Subscribers to request a reissue of their Certificate within a 3…"
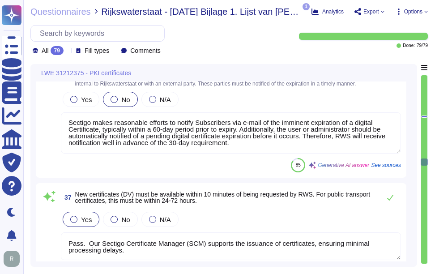
scroll to position [4587, 0]
type textarea "Sectigo provides certificate status services that are available 24/7. The Secti…"
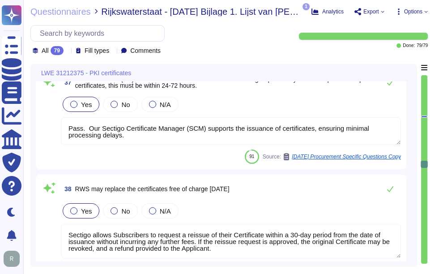
type textarea "If the publisher responds within 72 hours, Sectigo and the publisher will deter…"
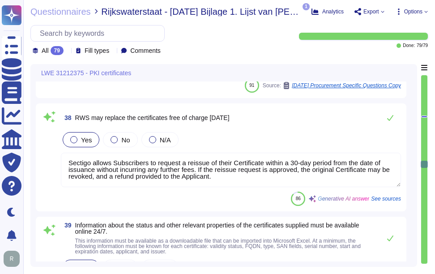
scroll to position [4811, 0]
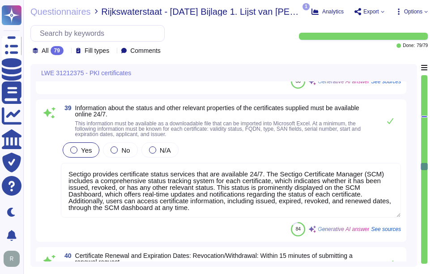
type textarea "Occasionally it may take us longer than a month, taking into account the comple…"
type textarea "Once a certificate has been revoked the revocation will be reflected in the OCS…"
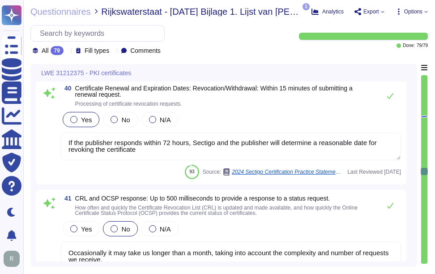
scroll to position [5034, 0]
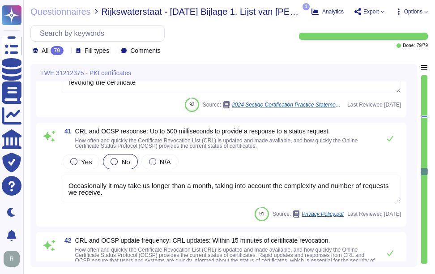
type textarea "The self-service ticketing system is part of our support portal, where customer…"
type textarea "Sectigo offers a comprehensive helpdesk support system that includes a dedicate…"
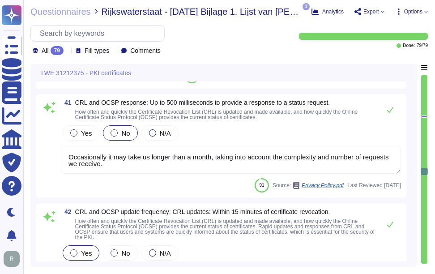
scroll to position [0, 0]
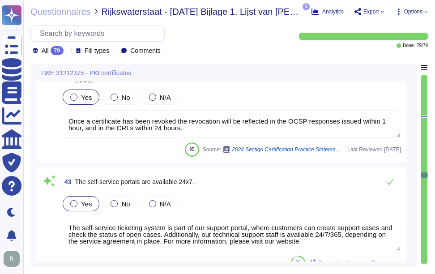
type textarea "The audit log can be downloaded from Sectigo SCM. There is an Audit API to inte…"
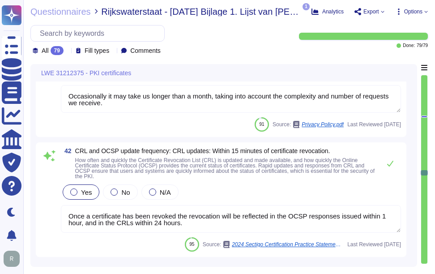
type textarea "Sectigo provides certificate status services that are available 24/7. The Secti…"
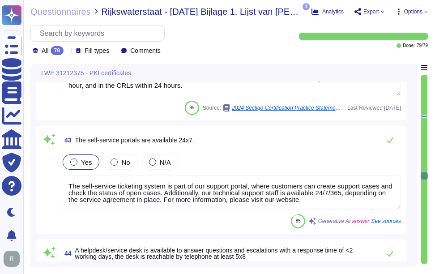
type textarea "The audit log can be downloaded from Sectigo SCM. There is an Audit API to inte…"
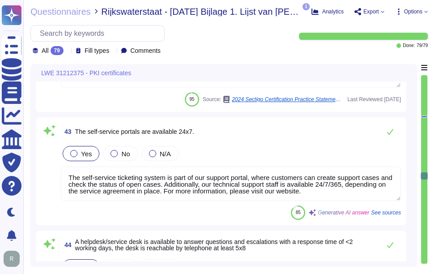
type textarea "Logs are retained for a minimum of 90 days and typically for 3 years. The reten…"
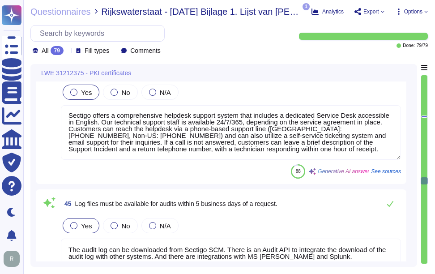
type textarea "We provide 24/7/365 technical support, depending on the service agreement in pl…"
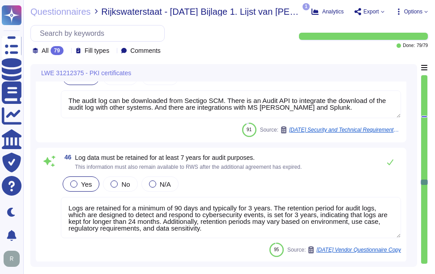
type textarea "Table B sets forth the targeted time for Sectigo to provide actions for each Su…"
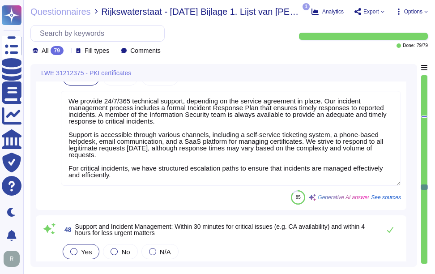
type textarea "We provide REST APIs to integrate logging information into your SIEM or log col…"
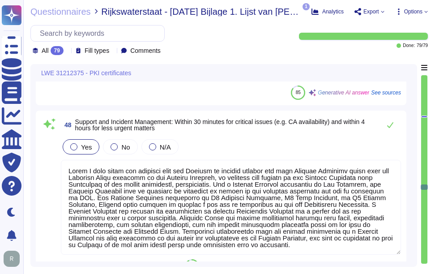
type textarea "Yes, we can advise on process and protocol setup if requested. This can be work…"
click at [426, 218] on div at bounding box center [424, 169] width 6 height 188
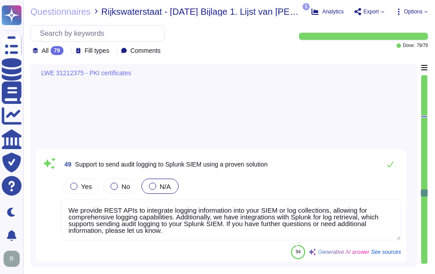
type textarea "Our SCM solution includes domain validation options as part of its features. Fo…"
type textarea "Sectigo provides TLS functionality by using TLS 1.2 or higher to secure all net…"
type textarea "Sectigo Certificate Manager can discover certificates from appliances so long a…"
type textarea "Our solution supports the provisioning of Device Certificates via MDM Solution …"
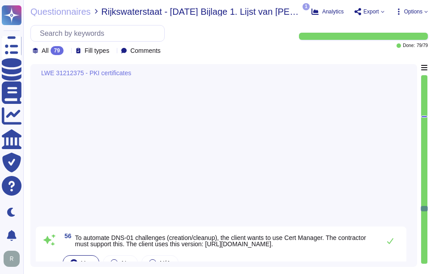
type textarea "Yes, our CLM solution supports multi-tenancy, ensuring logical separation of te…"
type textarea "All information contained in the Certificate is accurate and true to the best o…"
type textarea "It can be achieved through API."
type textarea "Your enterprise representative will provide these details."
type textarea "By accepting a Certificate, the Subscriber agrees to indemnify and hold Sectigo…"
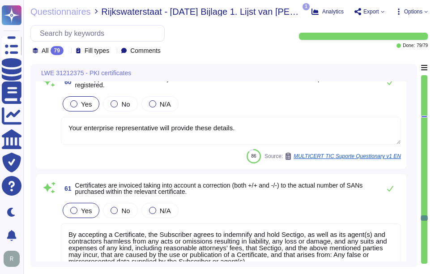
type textarea "Yes, we do also offer a PQC kit, free of charge, for the community to test: [UR…"
type textarea "Under such circumstances, the original Certificate MAY be revoked and a refund …"
type textarea "Sectigo communicates material changes affecting customer products via the compa…"
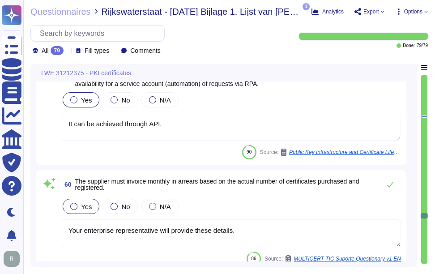
click at [138, 10] on span "Rijkswaterstaat - [DATE] Bijlage 1. Lijst van [PERSON_NAME] en [PERSON_NAME] 31…" at bounding box center [201, 11] width 200 height 9
copy span "Rijkswaterstaat"
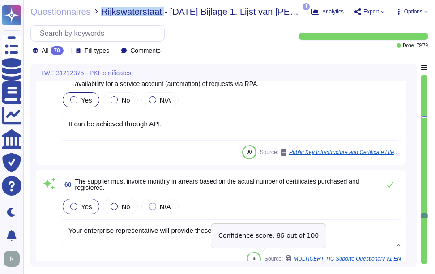
copy span "Rijkswaterstaat"
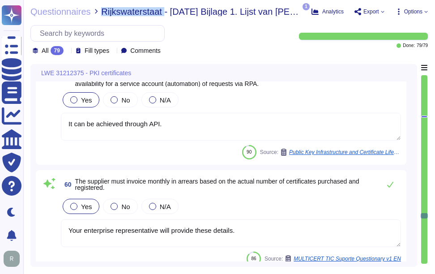
copy span "Rijkswaterstaat"
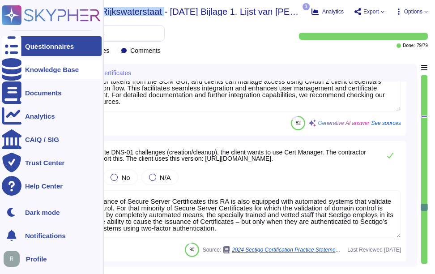
scroll to position [6757, 0]
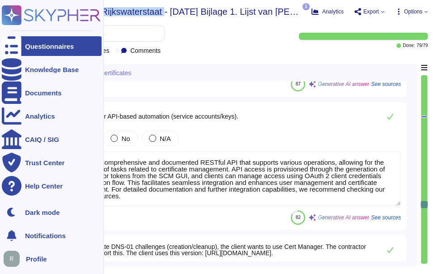
click at [23, 45] on div "Questionnaires" at bounding box center [52, 46] width 100 height 20
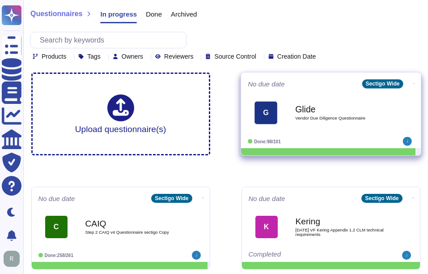
click at [328, 120] on div "Glide Vendor Due Diligence Questionnaire" at bounding box center [340, 112] width 90 height 36
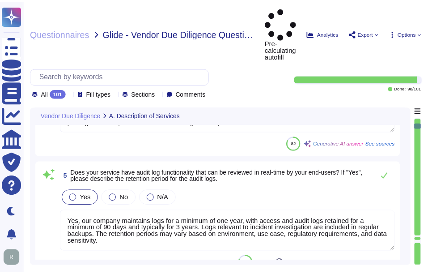
scroll to position [1, 0]
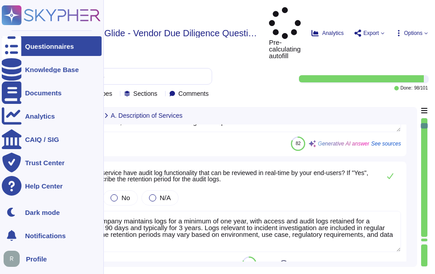
click at [34, 44] on div "Questionnaires" at bounding box center [49, 46] width 49 height 7
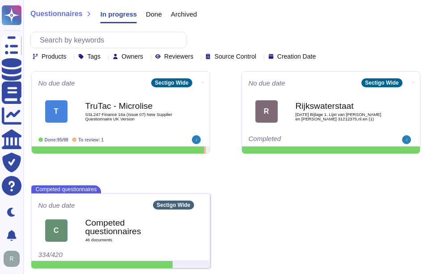
scroll to position [231, 0]
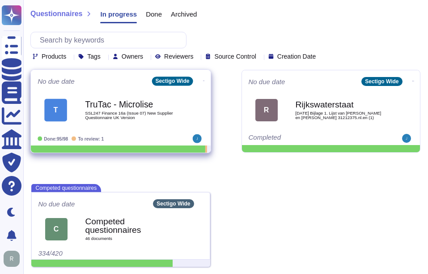
click at [117, 112] on span "SSL247 Finance 16a (Issue 07) New Supplier Questionnaire UK Version" at bounding box center [130, 115] width 90 height 9
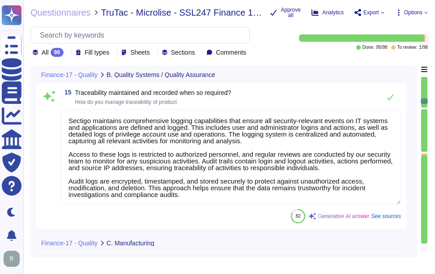
scroll to position [1, 0]
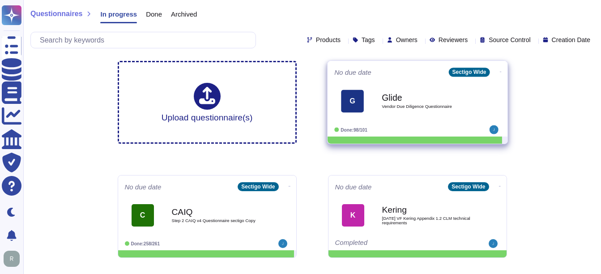
click at [409, 96] on b "Glide" at bounding box center [427, 97] width 90 height 9
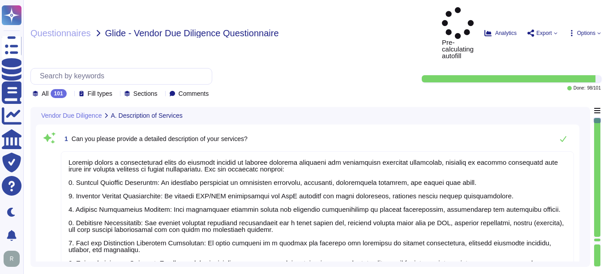
type textarea "Sectigo offers a comprehensive range of services focused on digital identity so…"
type textarea "Our services are categorized as Software as a Service (SaaS). We host our produ…"
type textarea "Yes, our service supports user authentication via SSO. It is compatible with id…"
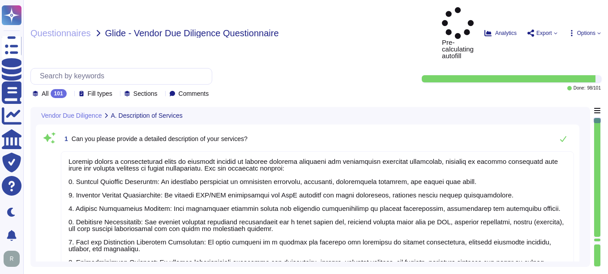
type textarea "Yes, our service natively supports two-factor authentication for end-users. The…"
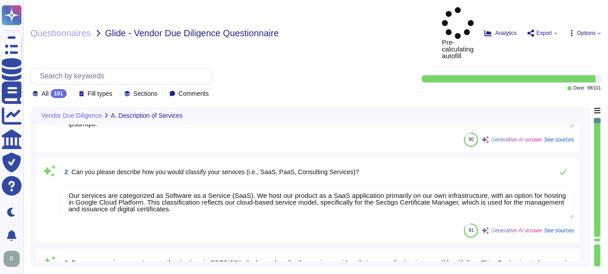
scroll to position [179, 0]
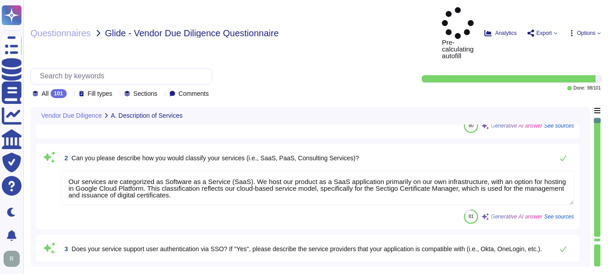
type textarea "Yes, our company maintains logs for a minimum of one year, with access and audi…"
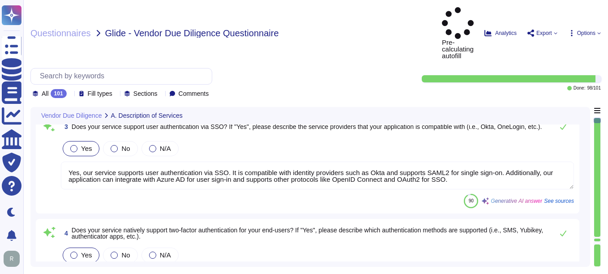
scroll to position [358, 0]
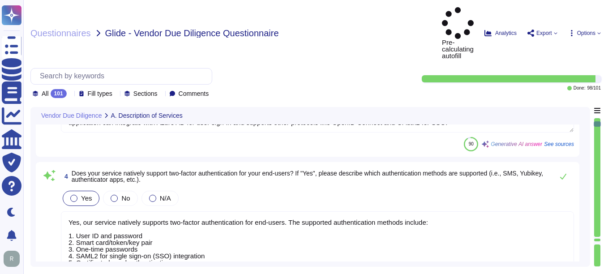
type textarea "No, Sectigo does not require access to any type of sensitive data. We collect, …"
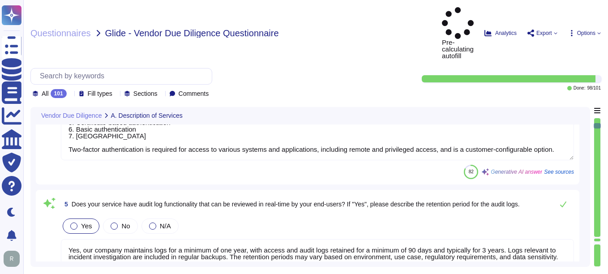
type textarea "Yes, our company requires all employees, including contractors, to undergo a ba…"
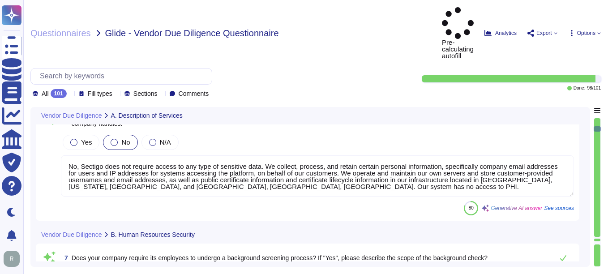
type textarea "Yes, employees are required to sign non-disclosure agreements (NDAs) prior to b…"
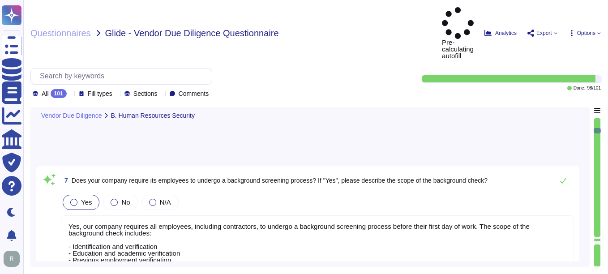
type textarea "Yes, all personnel must agree to and sign the terms and conditions detailed in …"
type textarea "Yes, employees are required to undergo training regarding company expectations …"
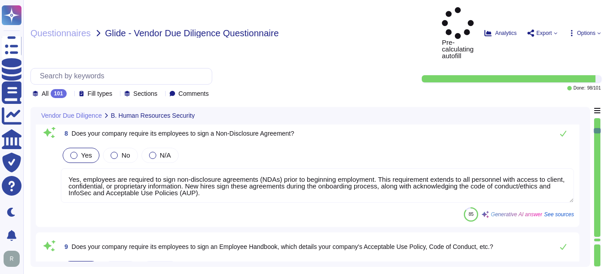
type textarea "Yes, our company requires all employees and contractors to participate in secur…"
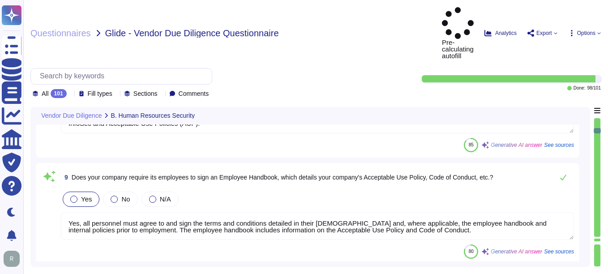
scroll to position [1119, 0]
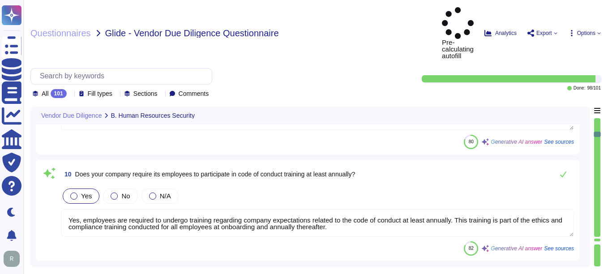
type textarea "Yes, our organization has a formal disciplinary process for employee non-compli…"
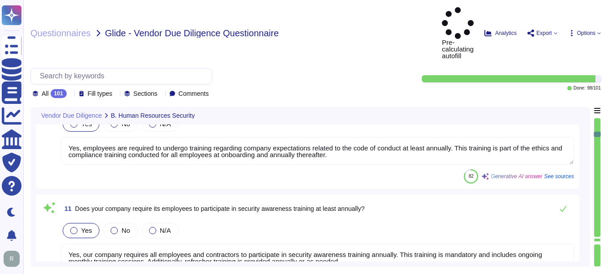
scroll to position [1342, 0]
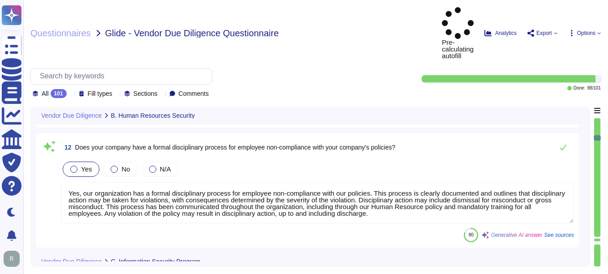
type textarea "Yes, Sectigo maintains a comprehensive Information Security Program that establ…"
type textarea "Yes, our company follows the ISO 27001 standard to guide our Information Securi…"
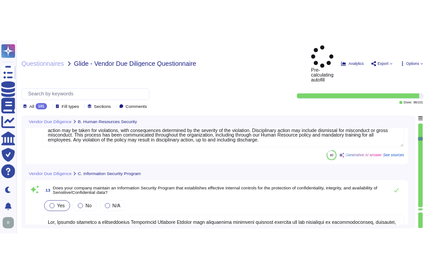
scroll to position [1476, 0]
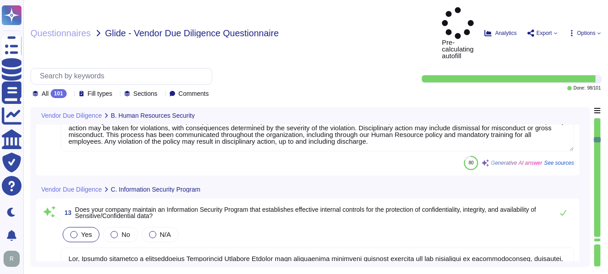
type textarea "Yes, we maintain a formal Information Security Policy that has been documented,…"
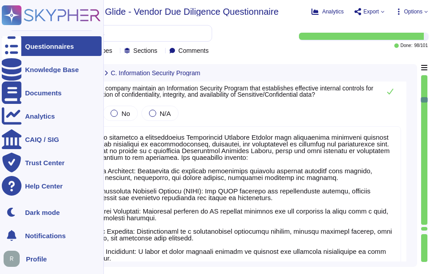
click at [49, 50] on div "Questionnaires" at bounding box center [52, 46] width 100 height 20
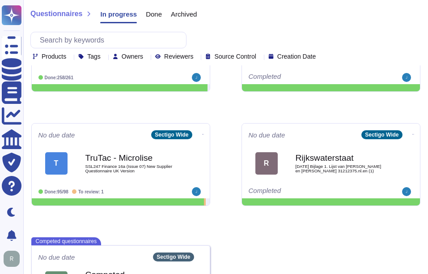
scroll to position [224, 0]
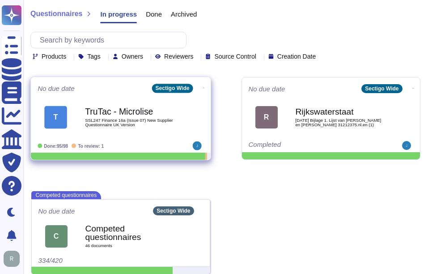
click at [111, 124] on span "SSL247 Finance 16a (Issue 07) New Supplier Questionnaire UK Version" at bounding box center [130, 122] width 90 height 9
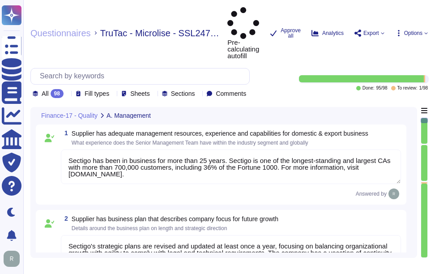
type textarea "Sectigo has been in business for more than 25 years. Sectigo is one of the long…"
type textarea "Sectigo's strategic plans are revised and updated at least once a year, focusin…"
type textarea "Safety is a critical factor at Sectigo, and we prioritize employee health and s…"
type textarea "Management conducts formal reviews of the Information Security Management Syste…"
click at [67, 89] on div "All 98" at bounding box center [50, 93] width 34 height 9
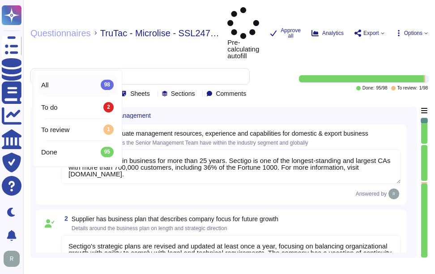
click at [68, 85] on div "All 98" at bounding box center [77, 85] width 72 height 10
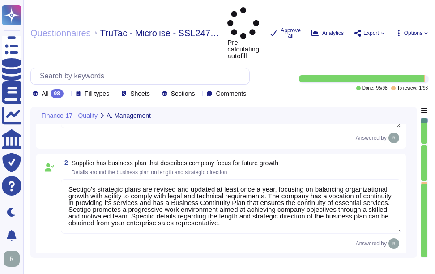
scroll to position [134, 0]
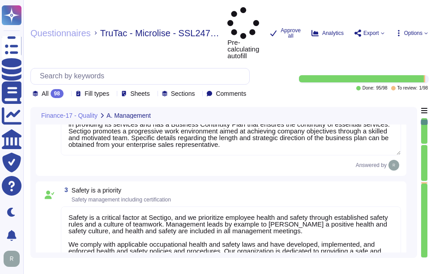
type textarea "Sectigo has more than 700,000 customers, including 36% of the Fortune 1000. The…"
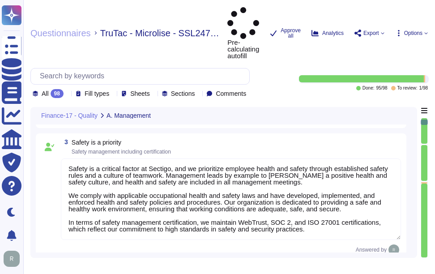
type textarea "The work environment is regularly inspected to ensure a safe working environmen…"
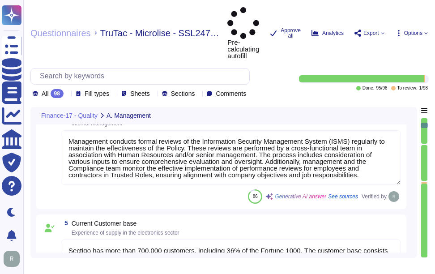
type textarea "No, We maintain WebTrust, SOC 2, and ISO 27001 certifications."
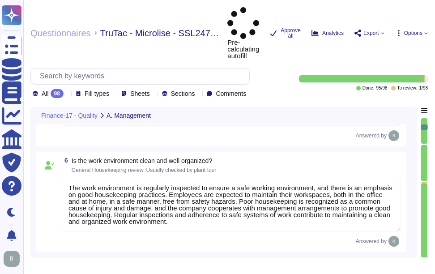
type textarea "We manage customer data in accordance with our ISO 27001 certification, which i…"
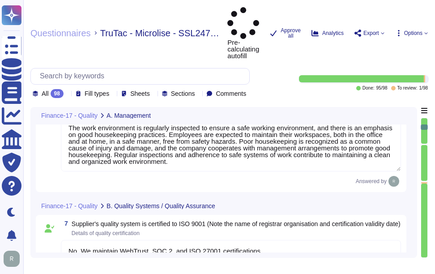
scroll to position [626, 0]
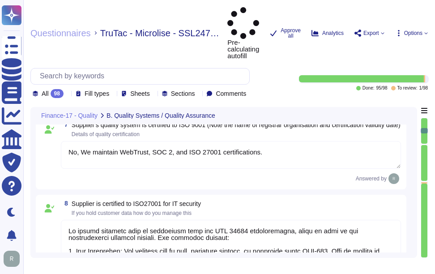
type textarea "No. We maintain WebTrust, SOC 2, and ISO 27001 certifications."
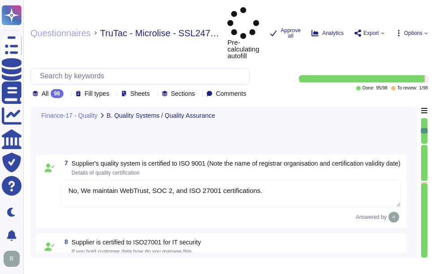
scroll to position [578, 0]
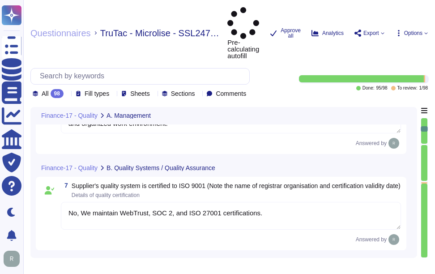
type textarea "Management conducts formal reviews of the Information Security Management Syste…"
type textarea "Sectigo has more than 700,000 customers, including 36% of the Fortune 1000. The…"
type textarea "The work environment is regularly inspected to ensure a safe working environmen…"
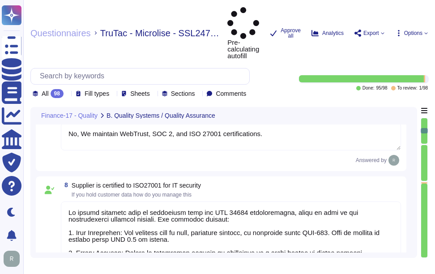
type textarea "No. We maintain WebTrust, SOC 2, and ISO 27001 certifications."
type textarea "Our organization conducts extensive internal audits year-round, utilizing a "cl…"
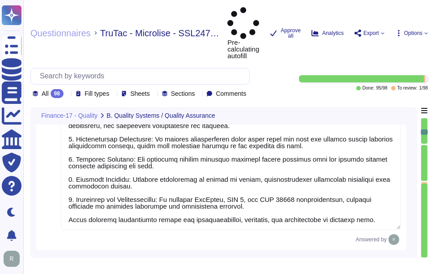
type textarea "Sectigo employs a systematic Quality Assurance (QA) program that integrates bot…"
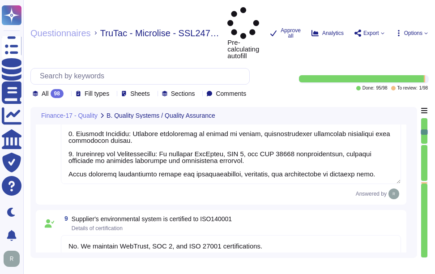
scroll to position [891, 0]
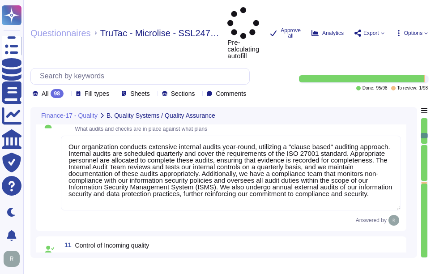
type textarea "We have systematic process to manage documents and records."
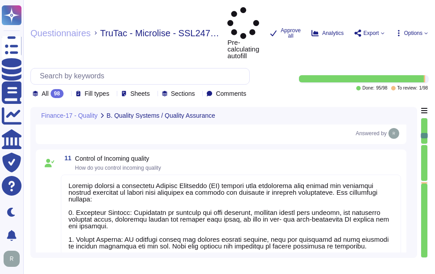
scroll to position [1115, 0]
type textarea "CDM applies to both non-domestic and domestic premises"
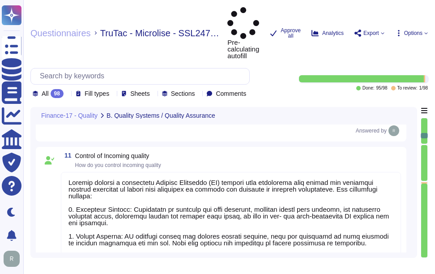
scroll to position [1, 0]
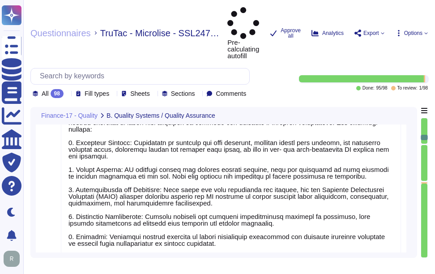
type textarea "Yes, we have a centralized incident management tool in place for logging and tr…"
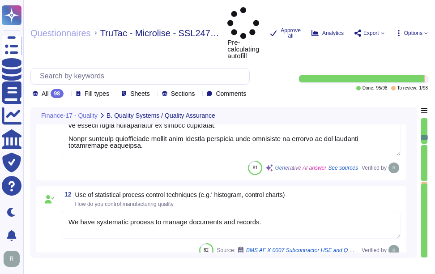
type textarea "Sectigo maintains comprehensive logging capabilities that ensure all security-r…"
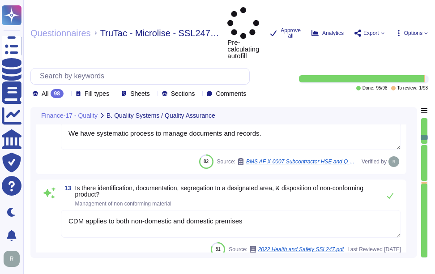
scroll to position [1428, 0]
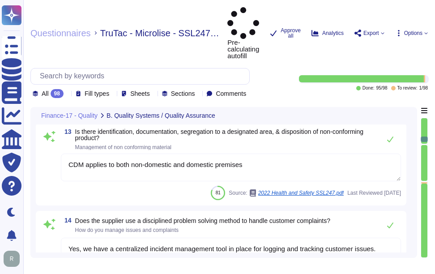
type textarea "ACH"
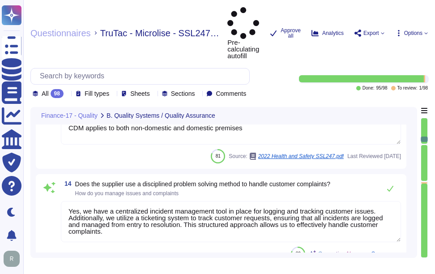
scroll to position [1562, 0]
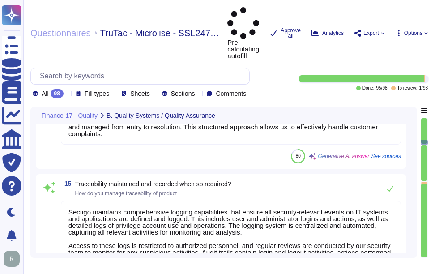
type textarea "A description of the product or service shall be defined."
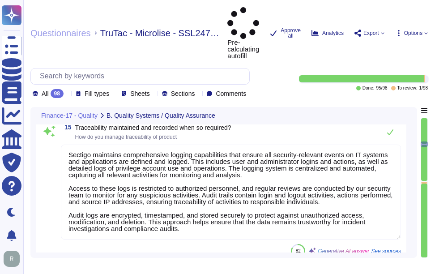
scroll to position [1697, 0]
type textarea "Our capacity management process is designed to ensure adequate capacity of our …"
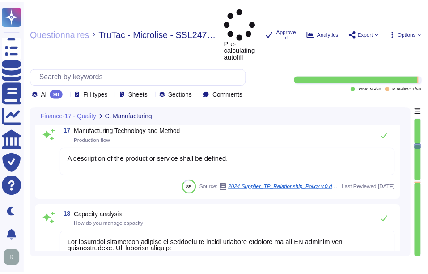
scroll to position [1920, 0]
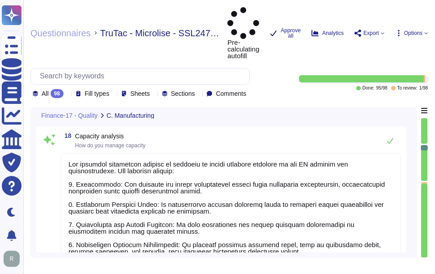
type textarea "Documented operating procedures are planned, developed, authorized, documented,…"
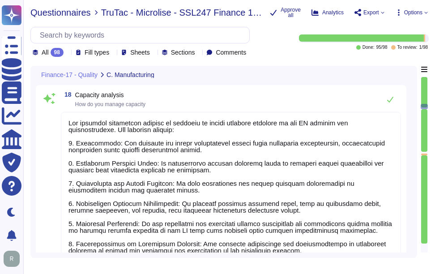
click at [75, 14] on span "Questionnaires" at bounding box center [60, 12] width 60 height 9
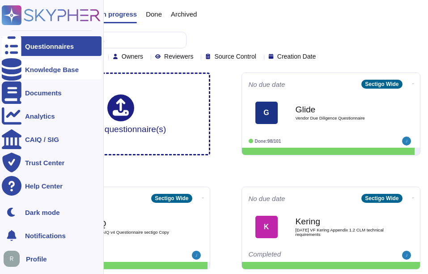
click at [38, 74] on div "Knowledge Base" at bounding box center [52, 70] width 100 height 20
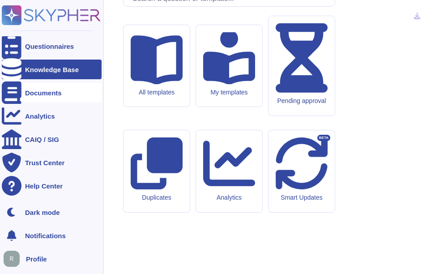
click at [42, 89] on div "Documents" at bounding box center [43, 92] width 37 height 7
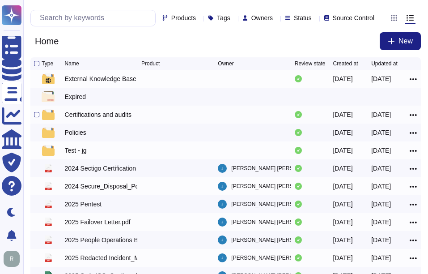
click at [83, 119] on div "Certifications and audits" at bounding box center [98, 114] width 67 height 9
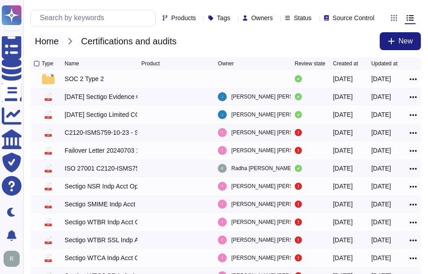
click at [58, 48] on span "Home" at bounding box center [46, 40] width 33 height 13
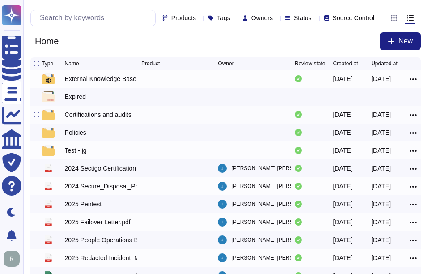
click at [78, 119] on div "Certifications and audits" at bounding box center [98, 114] width 67 height 9
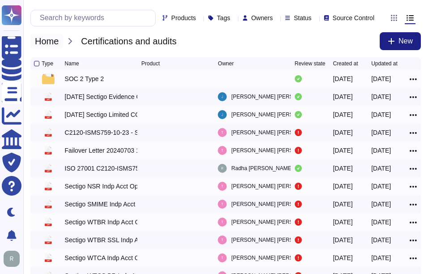
click at [52, 48] on span "Home" at bounding box center [46, 40] width 33 height 13
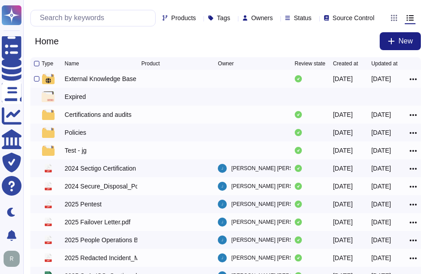
click at [86, 83] on div "External Knowledge Base" at bounding box center [101, 78] width 72 height 9
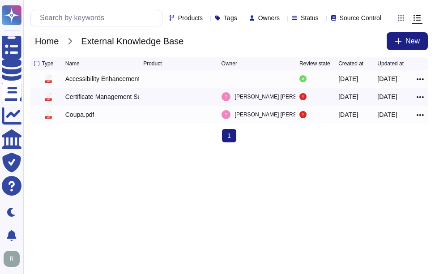
click at [40, 37] on span "Home" at bounding box center [46, 40] width 33 height 13
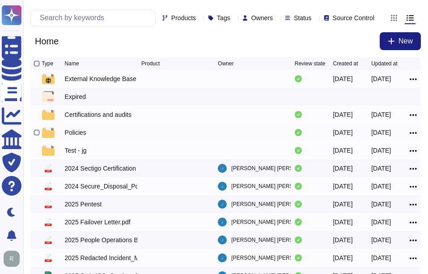
click at [83, 137] on div "Policies" at bounding box center [75, 132] width 21 height 9
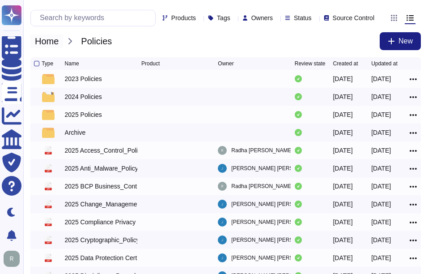
click at [56, 47] on span "Home" at bounding box center [46, 40] width 33 height 13
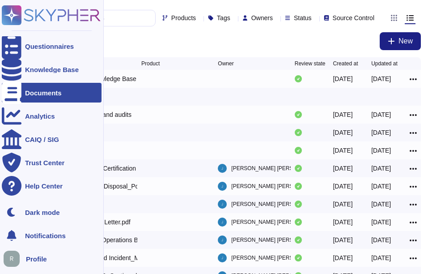
click at [13, 91] on icon at bounding box center [12, 92] width 20 height 22
click at [30, 139] on div "CAIQ / SIG" at bounding box center [42, 139] width 34 height 7
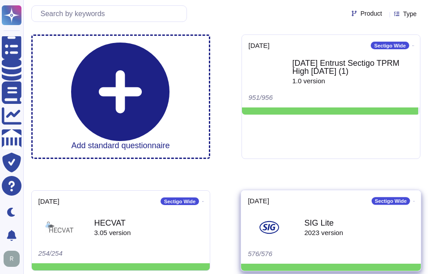
click at [324, 204] on div "SIG Lite 2023 version" at bounding box center [331, 226] width 166 height 45
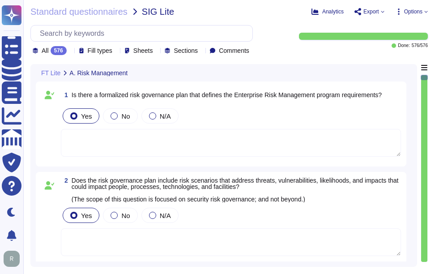
type textarea "That is not the nature of our risk assessment."
click at [64, 34] on input "text" at bounding box center [143, 34] width 217 height 16
paste input "Do you use industry standards (i.e. OWASP Software Assurance Maturity Model, IS…"
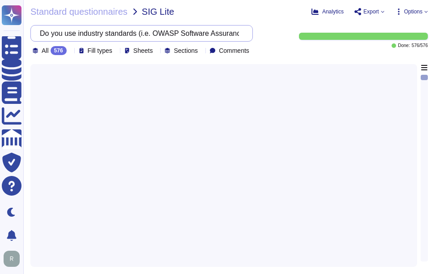
scroll to position [0, 316]
type input "Do you use industry standards (i.e. OWASP Software Assurance Maturity Model, IS…"
click at [232, 141] on div at bounding box center [224, 162] width 376 height 197
click at [79, 13] on span "Standard questionnaires" at bounding box center [78, 11] width 97 height 9
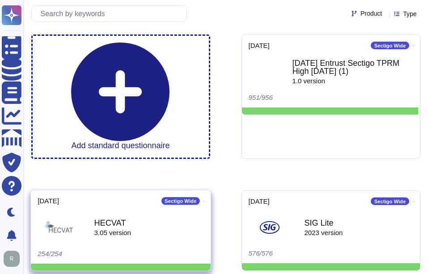
click at [127, 229] on div "3.05 version" at bounding box center [112, 232] width 37 height 7
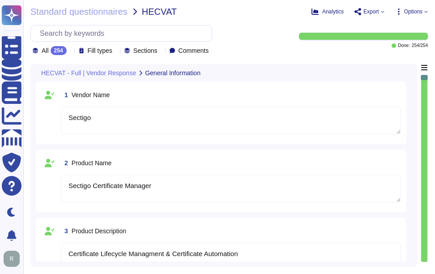
type textarea "Sectigo"
type textarea "Sectigo Certificate Manager"
type textarea "Certificate Lifecycle Managment & Certificate Automation"
type textarea "https://www.vendor.domain/privacynotice"
type textarea "https://www.vendor.domain/vpat"
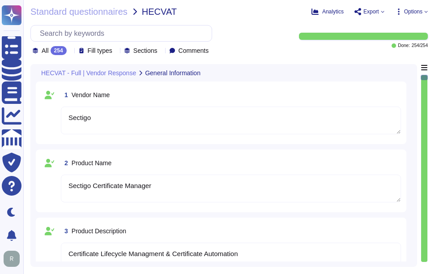
type textarea "Derik Poquiz"
click at [91, 33] on input "text" at bounding box center [123, 34] width 176 height 16
paste input "Do you use industry standards (i.e. OWASP Software Assurance Maturity Model, IS…"
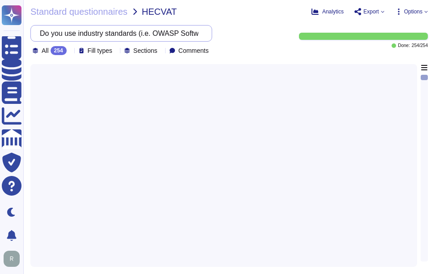
scroll to position [0, 361]
drag, startPoint x: 48, startPoint y: 32, endPoint x: 330, endPoint y: 42, distance: 282.5
click at [330, 42] on div "Do you use industry standards (i.e. OWASP Software Assurance Maturity Model, IS…" at bounding box center [228, 40] width 397 height 30
paste input "an automated source code analysis tool to detect security defects in code prior…"
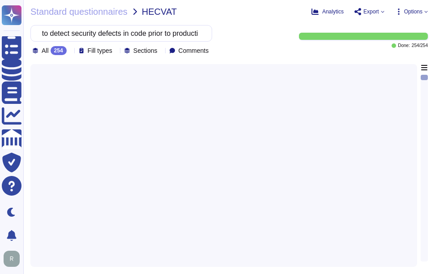
type input "Do you use an automated source code analysis tool to detect security defects in…"
click at [221, 166] on div at bounding box center [224, 162] width 376 height 197
click at [64, 12] on span "Standard questionnaires" at bounding box center [78, 11] width 97 height 9
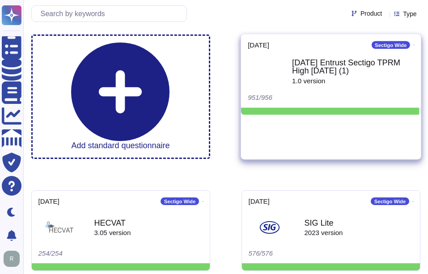
click at [323, 81] on div "1.0 version" at bounding box center [353, 80] width 122 height 7
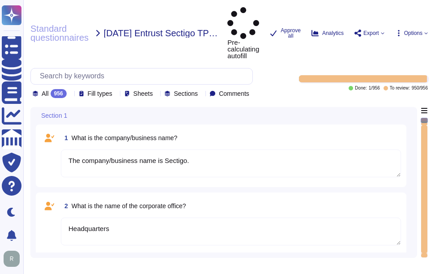
type textarea "The company/business name is Sectigo."
type textarea "Headquarters"
type textarea "The corporate office physical address is 8800 E. Raintree Drive, Suite 110, Sco…"
type textarea "The country of origin or incorporation of the company/business is the United Ki…"
type textarea "The backup sites are located in Secaucus, New Jersey, and Manchester, England."
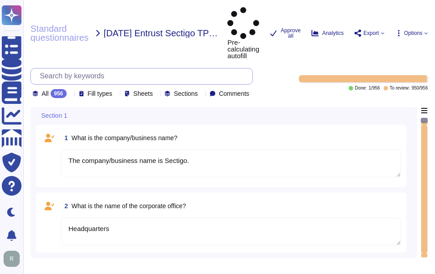
click at [85, 68] on input "text" at bounding box center [143, 76] width 217 height 16
paste input "Do you use an automated source code analysis tool to detect security defects in…"
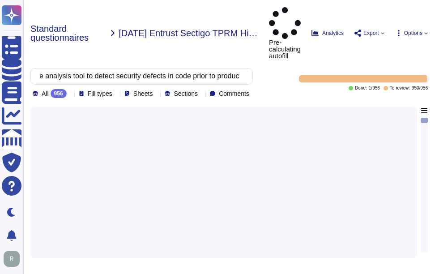
type input "Do you use an automated source code analysis tool to detect security defects in…"
click at [61, 24] on span "Standard questionnaires" at bounding box center [68, 33] width 76 height 18
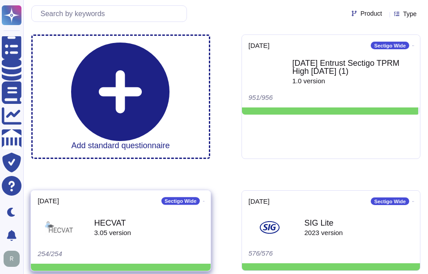
scroll to position [0, 0]
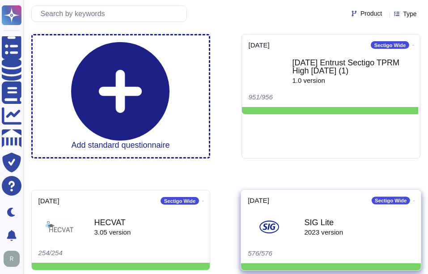
click at [322, 229] on div "2023 version" at bounding box center [323, 232] width 39 height 7
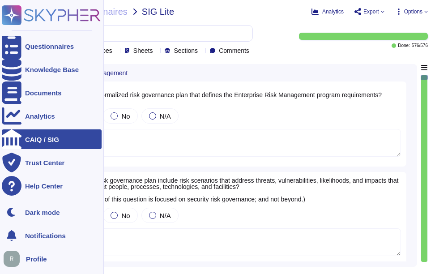
type textarea "That is not the nature of our risk assessment."
click at [57, 41] on div "Questionnaires" at bounding box center [52, 46] width 100 height 20
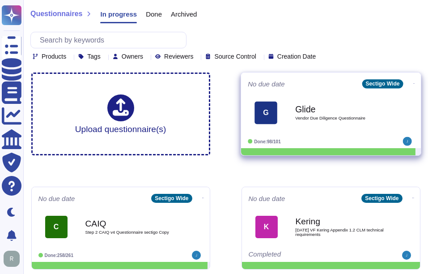
click at [305, 116] on span "Vendor Due Diligence Questionnaire" at bounding box center [340, 118] width 90 height 4
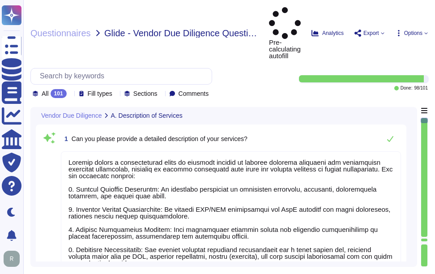
type textarea "Sectigo offers a comprehensive range of services focused on digital identity so…"
type textarea "Our services are categorized as Software as a Service (SaaS). We host our produ…"
type textarea "Yes, our service supports user authentication via SSO. It is compatible with id…"
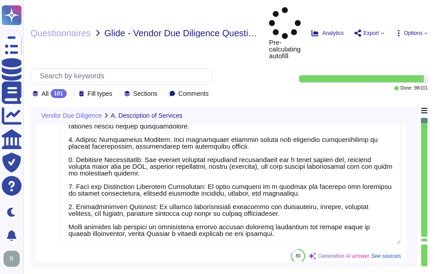
type textarea "Yes, our service natively supports two-factor authentication for end-users. The…"
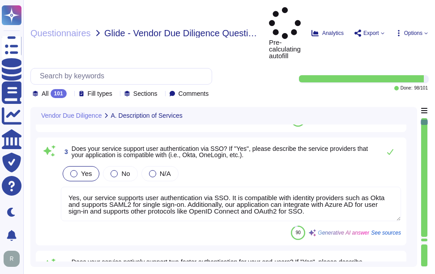
type textarea "Yes, our company maintains logs for a minimum of one year, with access and audi…"
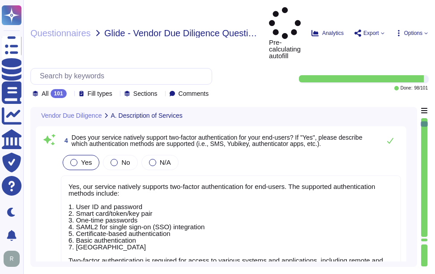
type textarea "No, Sectigo does not require access to any type of sensitive data. We collect, …"
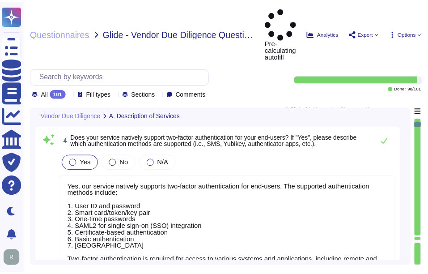
scroll to position [1, 0]
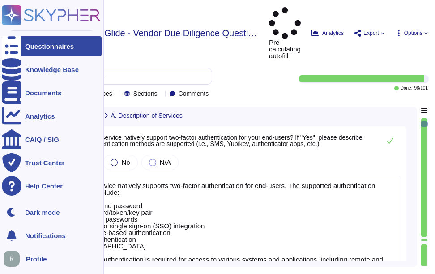
click at [32, 38] on div "Questionnaires" at bounding box center [52, 46] width 100 height 20
